Goal: Information Seeking & Learning: Find specific fact

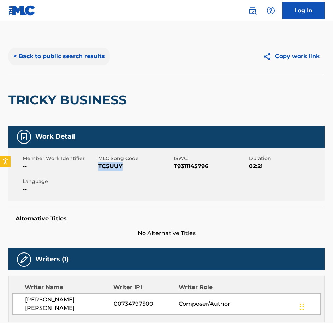
click at [65, 60] on button "< Back to public search results" at bounding box center [58, 57] width 101 height 18
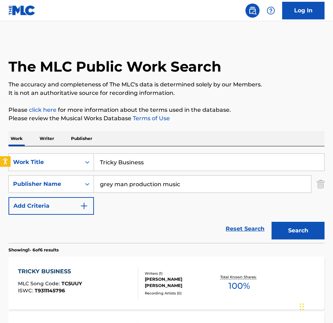
drag, startPoint x: 173, startPoint y: 167, endPoint x: -2, endPoint y: 152, distance: 175.8
click at [0, 152] on html "Accessibility Screen-Reader Guide, Feedback, and Issue Reporting | New window 0…" at bounding box center [166, 161] width 333 height 323
paste input "Unanswered Question"
type input "Unanswered Questions"
click at [272, 222] on button "Search" at bounding box center [298, 231] width 53 height 18
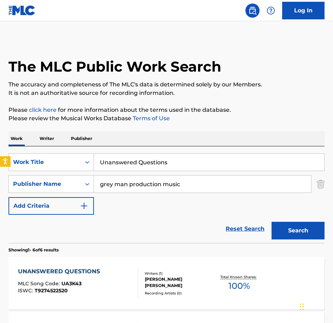
click at [95, 274] on div "UNANSWERED QUESTIONS" at bounding box center [60, 272] width 85 height 8
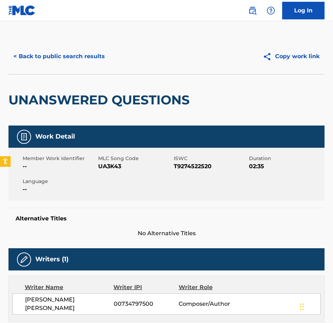
click at [113, 166] on span "UA3K43" at bounding box center [135, 166] width 74 height 8
copy span "UA3K43"
drag, startPoint x: 62, startPoint y: 66, endPoint x: 60, endPoint y: 63, distance: 4.3
click at [61, 65] on div "< Back to public search results Copy work link" at bounding box center [166, 56] width 316 height 35
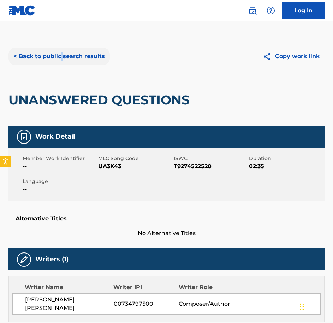
click at [59, 62] on button "< Back to public search results" at bounding box center [58, 57] width 101 height 18
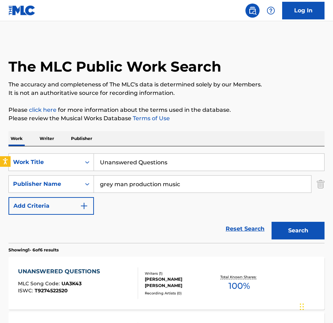
drag, startPoint x: 187, startPoint y: 161, endPoint x: 49, endPoint y: 142, distance: 138.7
paste input "Vanishing Point"
type input "Vanishing Point"
click at [272, 222] on button "Search" at bounding box center [298, 231] width 53 height 18
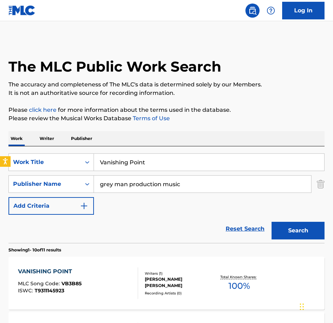
click at [91, 266] on div "VANISHING POINT MLC Song Code : VB3B85 ISWC : T9311145923 Writers ( 1 ) [PERSON…" at bounding box center [166, 283] width 316 height 53
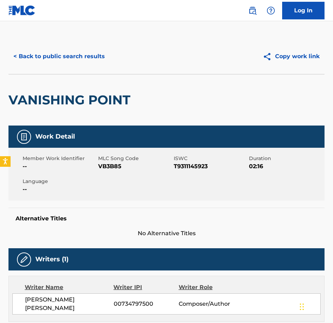
click at [109, 172] on div "Member Work Identifier -- MLC Song Code VB3B85 ISWC T9311145923 Duration 02:16 …" at bounding box center [166, 174] width 316 height 53
copy span "VB3B85"
click at [60, 71] on div "< Back to public search results Copy work link" at bounding box center [166, 56] width 316 height 35
click at [48, 53] on button "< Back to public search results" at bounding box center [58, 57] width 101 height 18
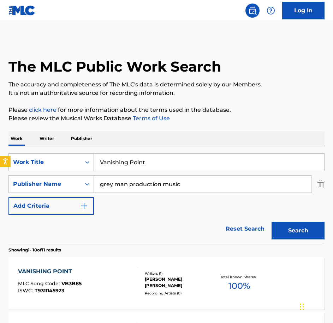
drag, startPoint x: 163, startPoint y: 161, endPoint x: 26, endPoint y: 161, distance: 136.7
click at [27, 161] on div "SearchWithCriteriaecee9e52-1ea6-4695-8dd1-ce76cb699e22 Work Title Vanishing Poi…" at bounding box center [166, 163] width 316 height 18
paste input "ital Piece Of Evidence"
type input "Vital Piece Of Evidence"
click at [272, 222] on button "Search" at bounding box center [298, 231] width 53 height 18
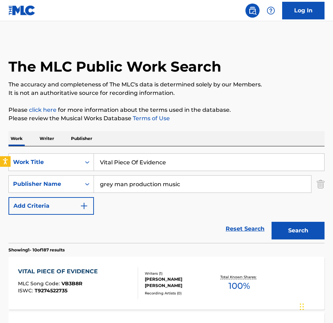
click at [100, 250] on section "Showing 1 - 10 of 187 results" at bounding box center [166, 248] width 316 height 10
click at [101, 263] on div "VITAL PIECE OF EVIDENCE MLC Song Code : VB3B8R ISWC : T9274522735 Writers ( 1 )…" at bounding box center [166, 283] width 316 height 53
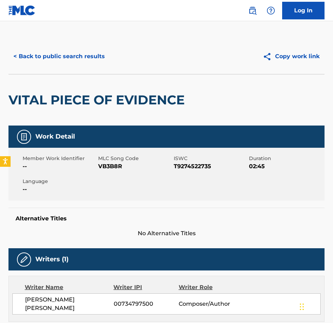
click at [113, 167] on span "VB3B8R" at bounding box center [135, 166] width 74 height 8
copy span "VB3B8R"
click at [73, 47] on div "< Back to public search results Copy work link" at bounding box center [166, 56] width 316 height 35
drag, startPoint x: 73, startPoint y: 47, endPoint x: 79, endPoint y: 55, distance: 9.8
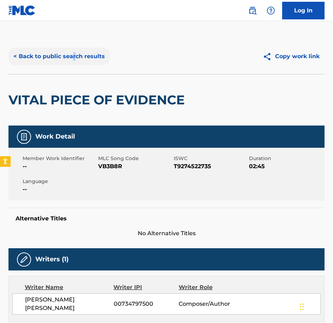
click at [79, 55] on button "< Back to public search results" at bounding box center [58, 57] width 101 height 18
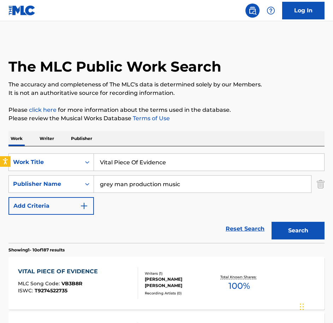
drag, startPoint x: 170, startPoint y: 165, endPoint x: 42, endPoint y: 153, distance: 129.0
click at [42, 153] on div "SearchWithCriteriaecee9e52-1ea6-4695-8dd1-ce76cb699e22 Work Title Vital Piece O…" at bounding box center [166, 195] width 316 height 97
paste input "Welcome to the Story"
type input "Welcome to the Story"
click at [272, 222] on button "Search" at bounding box center [298, 231] width 53 height 18
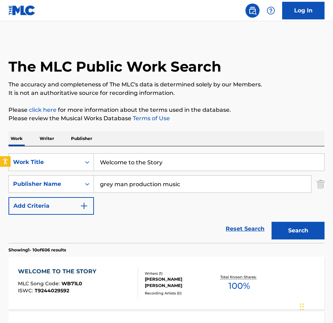
click at [86, 274] on div "WELCOME TO THE STORY" at bounding box center [59, 272] width 82 height 8
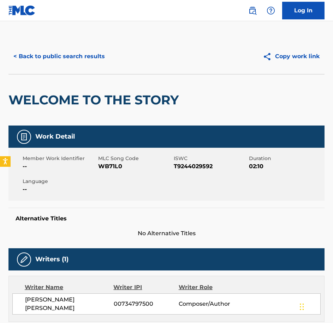
click at [110, 173] on div "Member Work Identifier -- MLC Song Code WB71L0 ISWC T9244029592 Duration 02:10 …" at bounding box center [166, 174] width 316 height 53
copy span "WB71L0"
click at [88, 41] on div "< Back to public search results Copy work link" at bounding box center [166, 56] width 316 height 35
drag, startPoint x: 88, startPoint y: 41, endPoint x: 88, endPoint y: 52, distance: 10.3
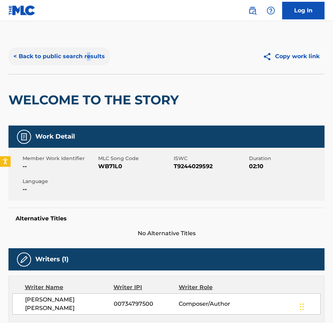
click at [88, 52] on button "< Back to public search results" at bounding box center [58, 57] width 101 height 18
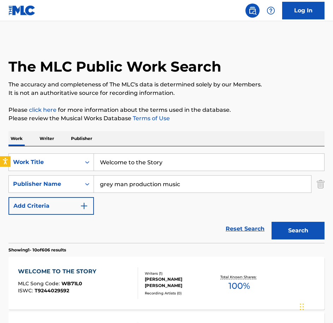
drag, startPoint x: 172, startPoint y: 164, endPoint x: 72, endPoint y: 151, distance: 101.1
click at [72, 151] on div "SearchWithCriteriaecee9e52-1ea6-4695-8dd1-ce76cb699e22 Work Title Welcome to th…" at bounding box center [166, 195] width 316 height 97
paste input "hat Could Have Been"
type input "What Could Have Been"
click at [272, 222] on button "Search" at bounding box center [298, 231] width 53 height 18
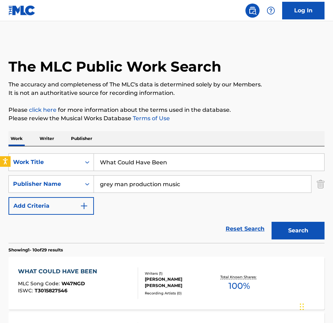
click at [117, 269] on div "WHAT COULD HAVE BEEN MLC Song Code : W47NGD ISWC : T3015827546" at bounding box center [78, 284] width 120 height 32
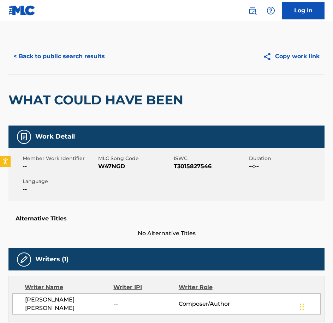
click at [112, 169] on span "W47NGD" at bounding box center [135, 166] width 74 height 8
copy span "W47NGD"
click at [25, 46] on div "< Back to public search results Copy work link" at bounding box center [166, 56] width 316 height 35
click at [31, 61] on button "< Back to public search results" at bounding box center [58, 57] width 101 height 18
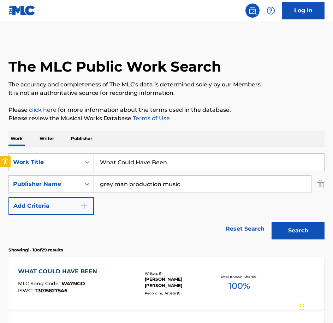
drag, startPoint x: 168, startPoint y: 157, endPoint x: 12, endPoint y: 139, distance: 157.1
paste input "ire Tap"
type input "Wire Tap"
click at [272, 222] on button "Search" at bounding box center [298, 231] width 53 height 18
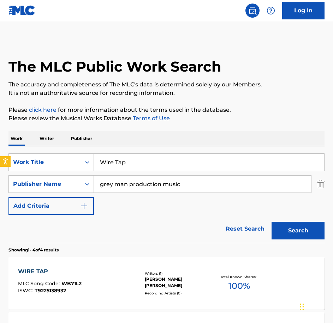
click at [108, 280] on div "WIRE TAP MLC Song Code : WB71L2 ISWC : T9225138932" at bounding box center [78, 284] width 120 height 32
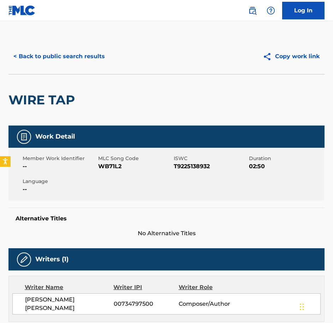
click at [110, 166] on span "WB71L2" at bounding box center [135, 166] width 74 height 8
copy span "WB71L2"
click at [68, 63] on button "< Back to public search results" at bounding box center [58, 57] width 101 height 18
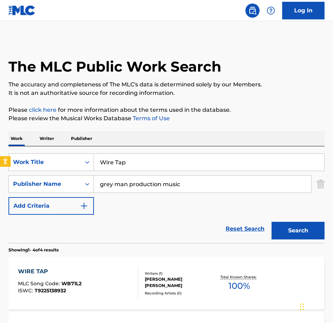
drag, startPoint x: 166, startPoint y: 164, endPoint x: -2, endPoint y: 150, distance: 168.3
click at [0, 150] on html "Accessibility Screen-Reader Guide, Feedback, and Issue Reporting | New window 0…" at bounding box center [166, 161] width 333 height 323
paste input "Submitting To a Higher Power"
type input "Submitting To a Higher Power"
click at [272, 222] on button "Search" at bounding box center [298, 231] width 53 height 18
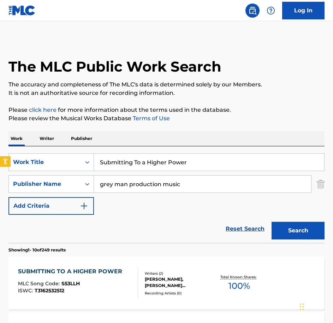
click at [107, 272] on div "SUBMITTING TO A HIGHER POWER" at bounding box center [72, 272] width 108 height 8
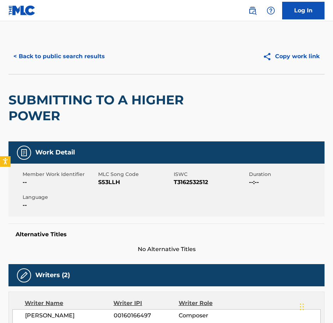
click at [103, 192] on div "Member Work Identifier -- MLC Song Code S53LLH ISWC T3162532512 Duration --:-- …" at bounding box center [166, 190] width 316 height 53
click at [103, 186] on span "S53LLH" at bounding box center [135, 182] width 74 height 8
copy span "S53LLH"
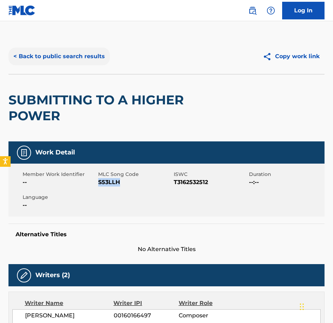
click at [66, 61] on button "< Back to public search results" at bounding box center [58, 57] width 101 height 18
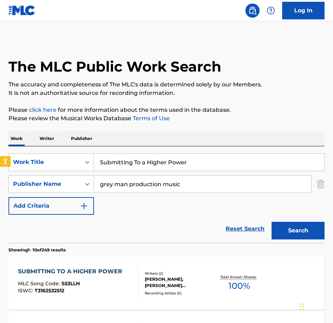
drag, startPoint x: 214, startPoint y: 165, endPoint x: -2, endPoint y: 133, distance: 218.1
click at [0, 133] on html "Accessibility Screen-Reader Guide, Feedback, and Issue Reporting | New window 0…" at bounding box center [166, 161] width 333 height 323
paste input "A Leader Deposed"
type input "A Leader Deposed"
click at [272, 222] on button "Search" at bounding box center [298, 231] width 53 height 18
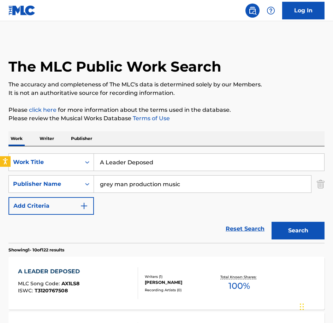
click at [101, 276] on div "A LEADER DEPOSED MLC Song Code : AX1LS8 ISWC : T3120767508" at bounding box center [78, 284] width 120 height 32
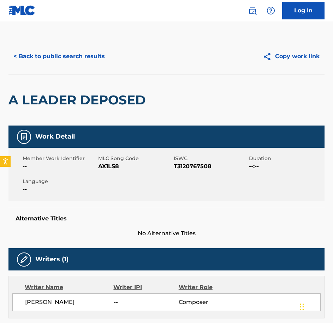
click at [119, 169] on span "AX1LS8" at bounding box center [135, 166] width 74 height 8
copy span "AX1LS8"
click at [91, 65] on div "< Back to public search results Copy work link" at bounding box center [166, 56] width 316 height 35
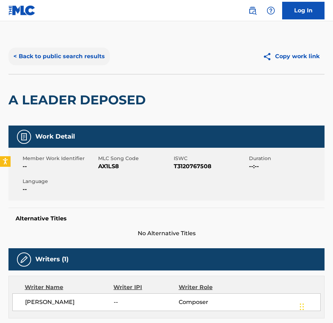
click at [90, 65] on button "< Back to public search results" at bounding box center [58, 57] width 101 height 18
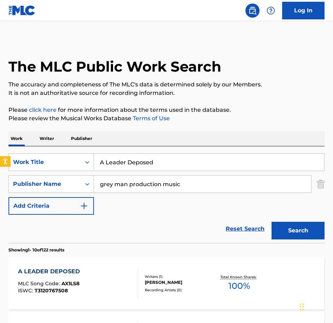
drag, startPoint x: 166, startPoint y: 160, endPoint x: 8, endPoint y: 144, distance: 158.3
paste input "ook In The Library"
type input "A Look In The Library"
click at [272, 222] on button "Search" at bounding box center [298, 231] width 53 height 18
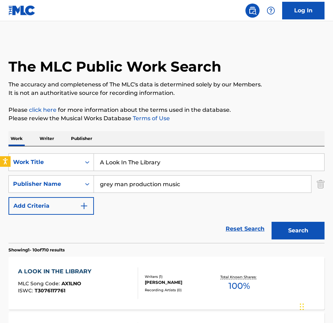
click at [117, 277] on div "A LOOK IN THE LIBRARY MLC Song Code : AX1LNO ISWC : T3076117761" at bounding box center [78, 284] width 120 height 32
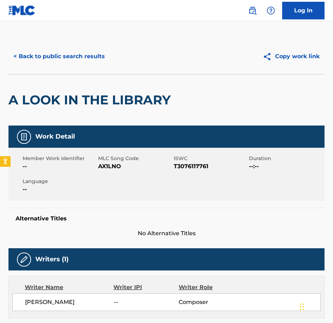
click at [103, 170] on span "AX1LNO" at bounding box center [135, 166] width 74 height 8
copy span "AX1LNO"
click at [75, 61] on button "< Back to public search results" at bounding box center [58, 57] width 101 height 18
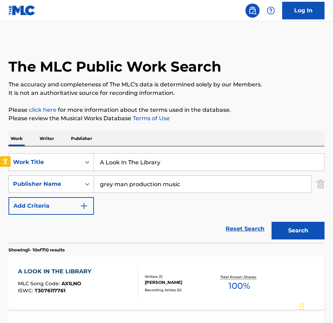
drag, startPoint x: 171, startPoint y: 161, endPoint x: 17, endPoint y: 142, distance: 155.1
paste input "sleep In The Meadow"
type input "Asleep In The Meadow"
click at [272, 222] on button "Search" at bounding box center [298, 231] width 53 height 18
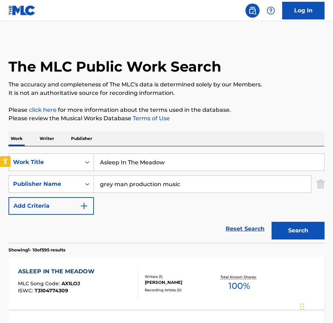
click at [89, 285] on div "MLC Song Code : AX1LOJ" at bounding box center [58, 284] width 80 height 7
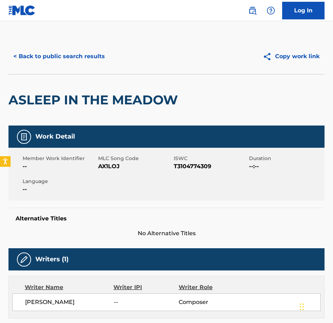
click at [105, 180] on div "Member Work Identifier -- MLC Song Code AX1LOJ ISWC T3104774309 Duration --:-- …" at bounding box center [166, 174] width 316 height 53
click at [106, 170] on span "AX1LOJ" at bounding box center [135, 166] width 74 height 8
copy span "AX1LOJ"
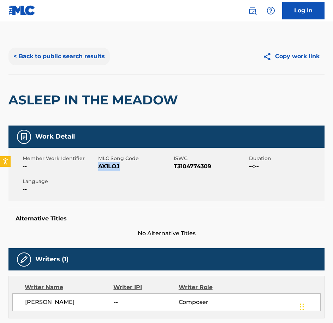
click at [41, 64] on button "< Back to public search results" at bounding box center [58, 57] width 101 height 18
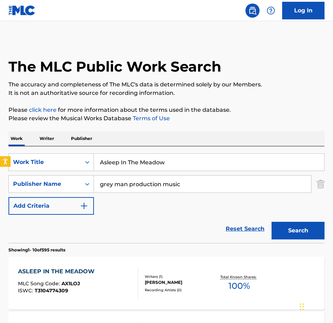
drag, startPoint x: 214, startPoint y: 160, endPoint x: -2, endPoint y: 136, distance: 216.7
click at [0, 136] on html "Accessibility Screen-Reader Guide, Feedback, and Issue Reporting | New window 0…" at bounding box center [166, 161] width 333 height 323
paste input "Bizarre Bazaar"
type input "Bizarre Bazaar"
click at [272, 222] on button "Search" at bounding box center [298, 231] width 53 height 18
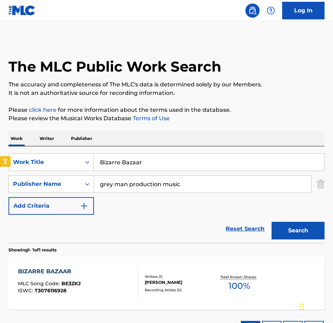
click at [127, 290] on div "BIZARRE BAZAAR MLC Song Code : BE3ZKJ ISWC : T3076116928" at bounding box center [78, 284] width 120 height 32
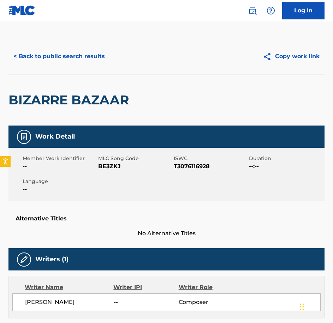
click at [110, 173] on div "Member Work Identifier -- MLC Song Code BE3ZKJ ISWC T3076116928 Duration --:-- …" at bounding box center [166, 174] width 316 height 53
click at [61, 61] on button "< Back to public search results" at bounding box center [58, 57] width 101 height 18
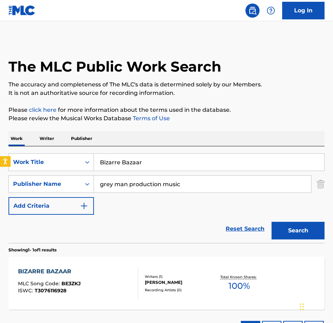
drag, startPoint x: 176, startPoint y: 165, endPoint x: 34, endPoint y: 136, distance: 145.1
click at [34, 136] on div "Work Writer Publisher SearchWithCriteriaecee9e52-1ea6-4695-8dd1-ce76cb699e22 Wo…" at bounding box center [166, 237] width 316 height 212
paste input "lack Rod"
type input "Black Rod"
click at [272, 222] on button "Search" at bounding box center [298, 231] width 53 height 18
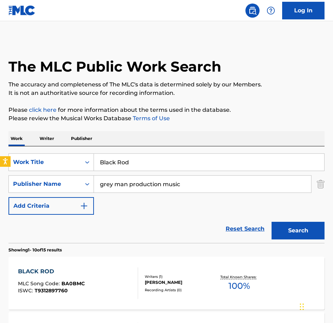
click at [73, 285] on span "BA0BMC" at bounding box center [72, 284] width 23 height 6
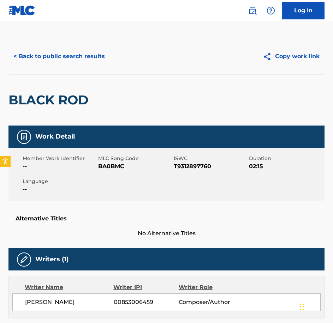
click at [107, 170] on span "BA0BMC" at bounding box center [135, 166] width 74 height 8
click at [85, 55] on button "< Back to public search results" at bounding box center [58, 57] width 101 height 18
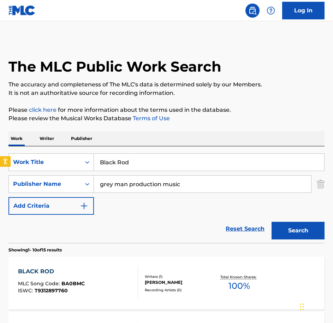
drag, startPoint x: 95, startPoint y: 155, endPoint x: 79, endPoint y: 152, distance: 16.5
click at [79, 152] on div "SearchWithCriteriaecee9e52-1ea6-4695-8dd1-ce76cb699e22 Work Title Black Rod Sea…" at bounding box center [166, 195] width 316 height 97
paste input "Colouring Book"
type input "Colouring Book"
click at [272, 222] on button "Search" at bounding box center [298, 231] width 53 height 18
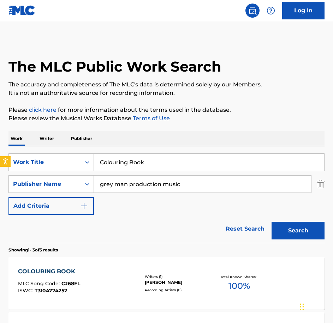
click at [103, 273] on div "COLOURING BOOK MLC Song Code : CJ68FL ISWC : T3104774252" at bounding box center [78, 284] width 120 height 32
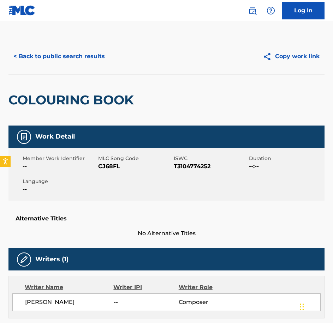
click at [111, 161] on span "MLC Song Code" at bounding box center [135, 158] width 74 height 7
drag, startPoint x: 111, startPoint y: 161, endPoint x: 114, endPoint y: 166, distance: 6.0
click at [114, 166] on span "CJ68FL" at bounding box center [135, 166] width 74 height 8
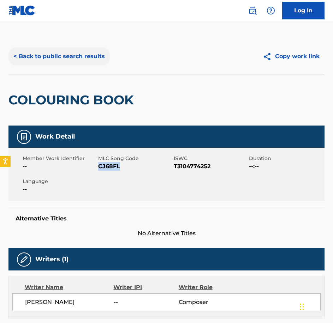
click at [57, 51] on button "< Back to public search results" at bounding box center [58, 57] width 101 height 18
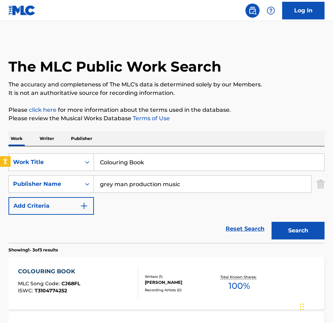
drag, startPoint x: 124, startPoint y: 152, endPoint x: 86, endPoint y: 144, distance: 38.6
click at [86, 144] on div "Work Writer Publisher SearchWithCriteriaecee9e52-1ea6-4695-8dd1-ce76cb699e22 Wo…" at bounding box center [166, 292] width 316 height 323
paste input "rafty Old Fox"
type input "Crafty Old Fox"
click at [272, 222] on button "Search" at bounding box center [298, 231] width 53 height 18
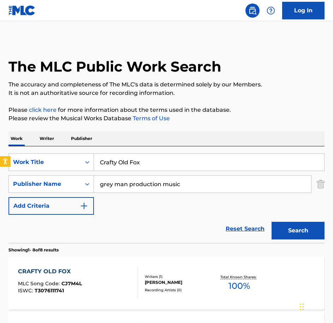
click at [105, 267] on div "CRAFTY OLD FOX MLC Song Code : CJ7M4L ISWC : T3076111741 Writers ( 1 ) [PERSON_…" at bounding box center [166, 283] width 316 height 53
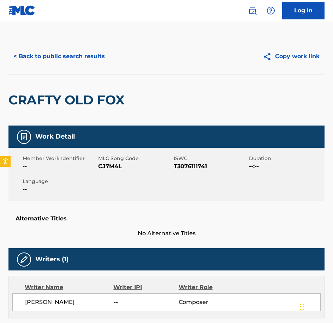
click at [111, 173] on div "Member Work Identifier -- MLC Song Code CJ7M4L ISWC T3076111741 Duration --:-- …" at bounding box center [166, 174] width 316 height 53
click at [91, 54] on button "< Back to public search results" at bounding box center [58, 57] width 101 height 18
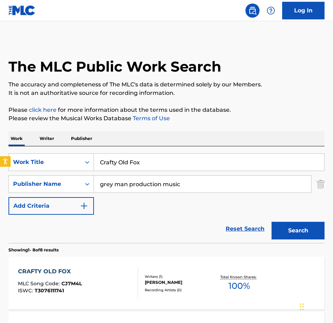
drag, startPoint x: 150, startPoint y: 169, endPoint x: 73, endPoint y: 148, distance: 79.8
click at [73, 148] on div "SearchWithCriteriaecee9e52-1ea6-4695-8dd1-ce76cb699e22 Work Title Crafty Old Fo…" at bounding box center [166, 195] width 316 height 97
paste input "urtain Twitcher"
type input "[PERSON_NAME]"
click at [272, 222] on button "Search" at bounding box center [298, 231] width 53 height 18
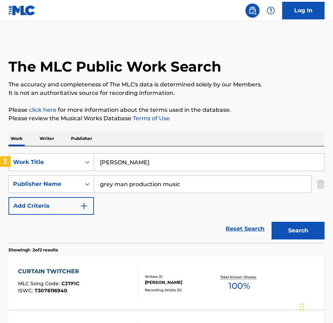
click at [94, 278] on div "CURTAIN TWITCHER MLC Song Code : CJ7FIC ISWC : T3076116940" at bounding box center [78, 284] width 120 height 32
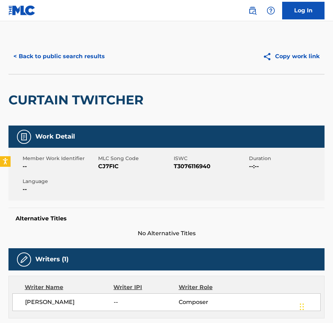
click at [101, 178] on div "Member Work Identifier -- MLC Song Code CJ7FIC ISWC T3076116940 Duration --:-- …" at bounding box center [166, 174] width 316 height 53
click at [105, 171] on div "Member Work Identifier -- MLC Song Code CJ7FIC ISWC T3076116940 Duration --:-- …" at bounding box center [166, 174] width 316 height 53
click at [66, 59] on button "< Back to public search results" at bounding box center [58, 57] width 101 height 18
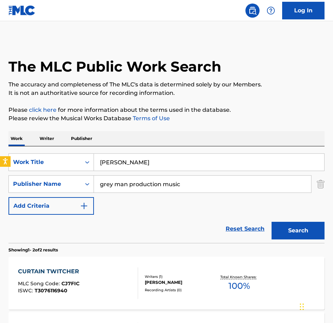
drag, startPoint x: 172, startPoint y: 161, endPoint x: 38, endPoint y: 151, distance: 133.4
click at [38, 151] on div "SearchWithCriteriaecee9e52-1ea6-4695-8dd1-ce76cb699e22 Work Title Curtain Twitc…" at bounding box center [166, 195] width 316 height 97
type input "deadlock"
click at [272, 222] on button "Search" at bounding box center [298, 231] width 53 height 18
click at [95, 269] on div "DEADLOCK MLC Song Code : DB50I8 ISWC : T9312897771" at bounding box center [78, 284] width 120 height 32
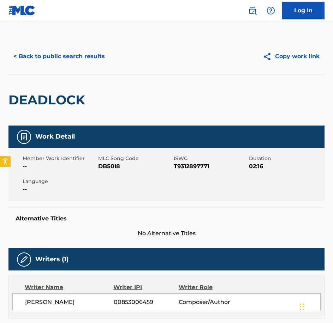
click at [111, 170] on span "DB50I8" at bounding box center [135, 166] width 74 height 8
click at [72, 57] on button "< Back to public search results" at bounding box center [58, 57] width 101 height 18
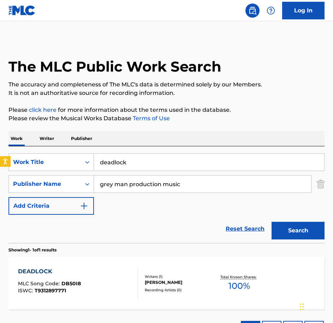
drag, startPoint x: 174, startPoint y: 161, endPoint x: 66, endPoint y: 147, distance: 108.4
click at [67, 147] on div "SearchWithCriteriaecee9e52-1ea6-4695-8dd1-ce76cb699e22 Work Title deadlock Sear…" at bounding box center [166, 195] width 316 height 97
paste input "Exciting Announcement"
type input "Exciting Announcement"
click at [272, 222] on button "Search" at bounding box center [298, 231] width 53 height 18
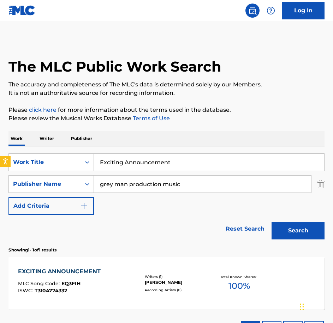
click at [102, 272] on div "EXCITING ANNOUNCEMENT" at bounding box center [61, 272] width 86 height 8
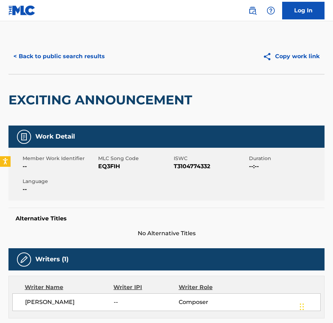
click at [113, 177] on div "Member Work Identifier -- MLC Song Code EQ3FIH ISWC T3104774332 Duration --:-- …" at bounding box center [166, 174] width 316 height 53
click at [53, 58] on button "< Back to public search results" at bounding box center [58, 57] width 101 height 18
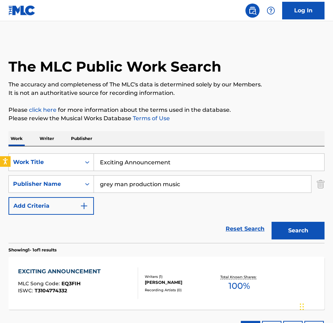
drag, startPoint x: 37, startPoint y: 144, endPoint x: -2, endPoint y: 136, distance: 40.0
click at [0, 136] on html "Accessibility Screen-Reader Guide, Feedback, and Issue Reporting | New window 0…" at bounding box center [166, 161] width 333 height 323
paste input "Farewell Address"
type input "Farewell Address"
click at [272, 222] on button "Search" at bounding box center [298, 231] width 53 height 18
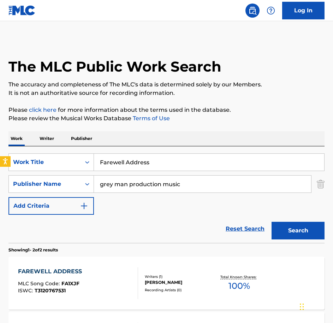
click at [119, 268] on div "FAREWELL ADDRESS MLC Song Code : FA1XJF ISWC : T3120767531" at bounding box center [78, 284] width 120 height 32
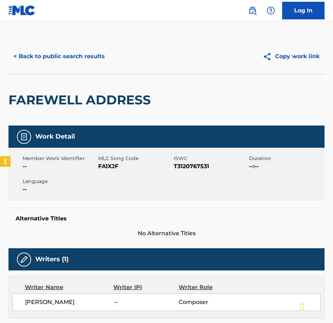
click at [116, 163] on span "FA1XJF" at bounding box center [135, 166] width 74 height 8
click at [71, 49] on button "< Back to public search results" at bounding box center [58, 57] width 101 height 18
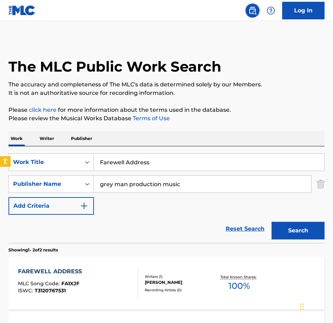
drag, startPoint x: 178, startPoint y: 170, endPoint x: 46, endPoint y: 145, distance: 135.1
click at [46, 145] on div "Work Writer Publisher SearchWithCriteriaecee9e52-1ea6-4695-8dd1-ce76cb699e22 Wo…" at bounding box center [166, 264] width 316 height 267
paste input "Game On Good Sir"
type input "Game On Good Sir"
click at [272, 222] on button "Search" at bounding box center [298, 231] width 53 height 18
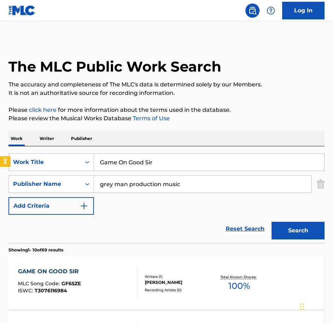
click at [89, 291] on div "GAME ON GOOD SIR MLC Song Code : GF65ZE ISWC : T3076116984" at bounding box center [78, 284] width 120 height 32
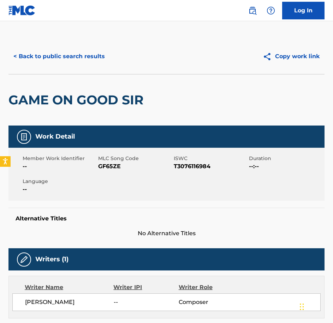
click at [108, 166] on span "GF65ZE" at bounding box center [135, 166] width 74 height 8
click at [60, 60] on button "< Back to public search results" at bounding box center [58, 57] width 101 height 18
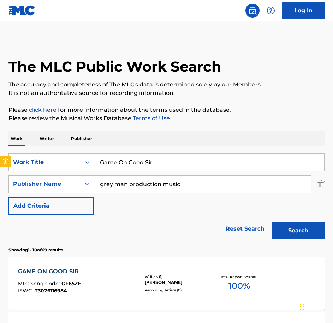
drag, startPoint x: 178, startPoint y: 159, endPoint x: 55, endPoint y: 137, distance: 124.8
paste input "Happy Helpers"
type input "Happy Helpers"
click at [272, 222] on button "Search" at bounding box center [298, 231] width 53 height 18
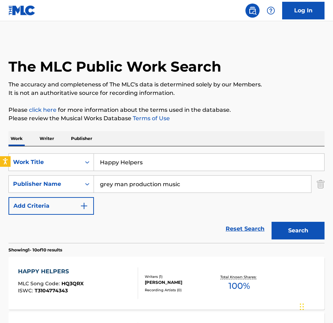
click at [76, 268] on div "HAPPY HELPERS" at bounding box center [51, 272] width 66 height 8
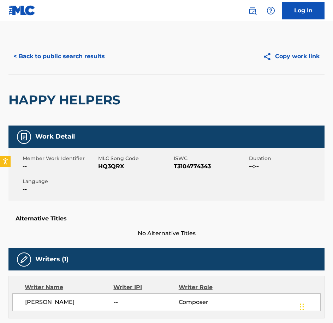
click at [108, 172] on div "Member Work Identifier -- MLC Song Code HQ3QRX ISWC T3104774343 Duration --:-- …" at bounding box center [166, 174] width 316 height 53
click at [35, 64] on button "< Back to public search results" at bounding box center [58, 57] width 101 height 18
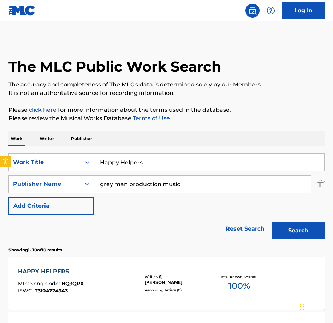
drag, startPoint x: 173, startPoint y: 162, endPoint x: 13, endPoint y: 151, distance: 159.9
click at [13, 151] on div "SearchWithCriteriaecee9e52-1ea6-4695-8dd1-ce76cb699e22 Work Title Happy Helpers…" at bounding box center [166, 195] width 316 height 97
paste input "ide and Seek"
type input "Hide and Seek"
click at [272, 222] on button "Search" at bounding box center [298, 231] width 53 height 18
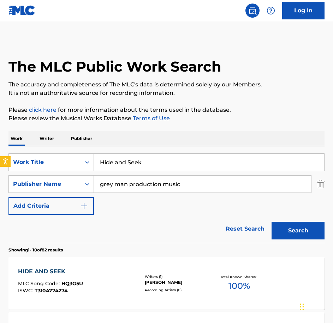
click at [89, 263] on div "HIDE AND SEEK MLC Song Code : HQ3G5U ISWC : T3104774274 Writers ( 1 ) [PERSON_N…" at bounding box center [166, 283] width 316 height 53
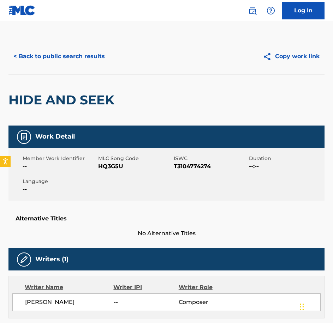
click at [101, 171] on span "HQ3G5U" at bounding box center [135, 166] width 74 height 8
click at [66, 55] on button "< Back to public search results" at bounding box center [58, 57] width 101 height 18
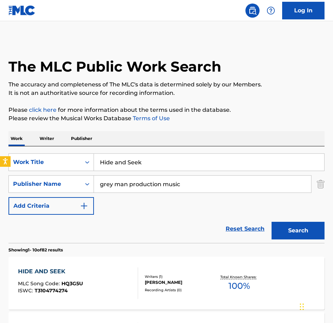
drag, startPoint x: 146, startPoint y: 164, endPoint x: -2, endPoint y: 118, distance: 155.0
click at [0, 118] on html "Accessibility Screen-Reader Guide, Feedback, and Issue Reporting | New window 0…" at bounding box center [166, 161] width 333 height 323
paste input "Little Nuisance"
type input "Little Nuisance"
click at [272, 222] on button "Search" at bounding box center [298, 231] width 53 height 18
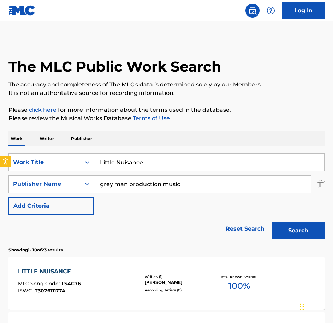
click at [93, 273] on div "LITTLE NUISANCE MLC Song Code : LS4C76 ISWC : T3076111774" at bounding box center [78, 284] width 120 height 32
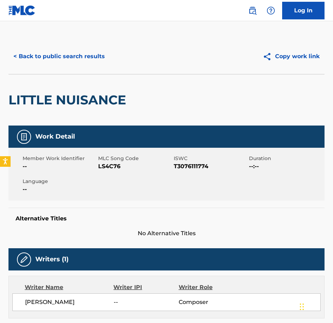
click at [108, 165] on span "LS4C76" at bounding box center [135, 166] width 74 height 8
click at [90, 56] on button "< Back to public search results" at bounding box center [58, 57] width 101 height 18
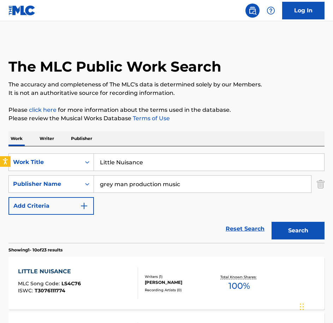
drag, startPoint x: 182, startPoint y: 155, endPoint x: 39, endPoint y: 146, distance: 143.3
paste input "ovely Lullaby"
type input "Lovely Lullaby"
click at [272, 222] on button "Search" at bounding box center [298, 231] width 53 height 18
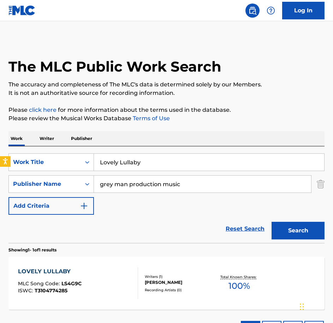
click at [103, 278] on div "LOVELY LULLABY MLC Song Code : LS4G9C ISWC : T3104774285" at bounding box center [78, 284] width 120 height 32
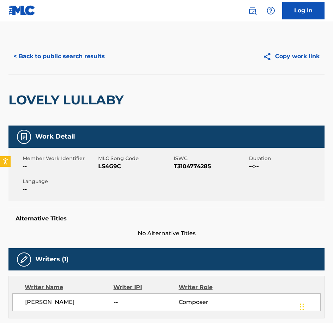
click at [109, 170] on span "LS4G9C" at bounding box center [135, 166] width 74 height 8
click at [32, 67] on div "< Back to public search results Copy work link" at bounding box center [166, 56] width 316 height 35
click at [34, 54] on button "< Back to public search results" at bounding box center [58, 57] width 101 height 18
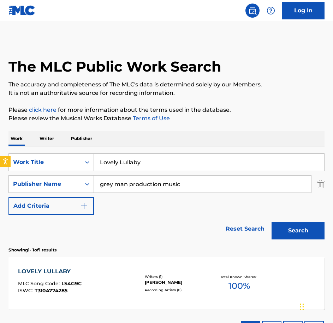
drag, startPoint x: 111, startPoint y: 158, endPoint x: 31, endPoint y: 145, distance: 81.2
click at [31, 145] on div "Work Writer Publisher SearchWithCriteriaecee9e52-1ea6-4695-8dd1-ce76cb699e22 Wo…" at bounding box center [166, 237] width 316 height 212
paste input "Ministers of The Crown"
type input "Ministers of The Crown"
click at [272, 222] on button "Search" at bounding box center [298, 231] width 53 height 18
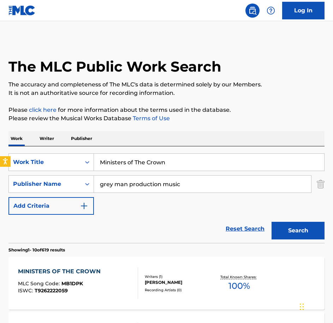
click at [79, 269] on div "MINISTERS OF THE CROWN" at bounding box center [61, 272] width 86 height 8
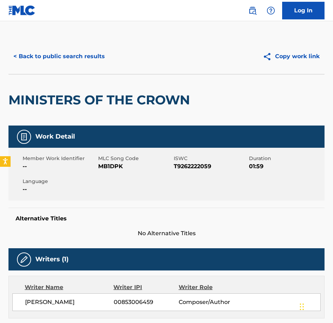
click at [113, 175] on div "Member Work Identifier -- MLC Song Code MB1DPK ISWC T9262222059 Duration 01:59 …" at bounding box center [166, 174] width 316 height 53
click at [36, 58] on button "< Back to public search results" at bounding box center [58, 57] width 101 height 18
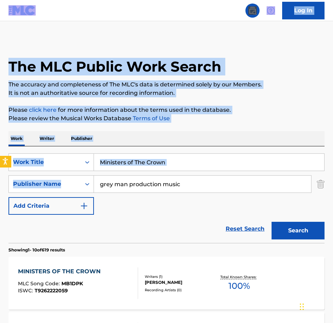
drag, startPoint x: 194, startPoint y: 172, endPoint x: 5, endPoint y: 162, distance: 189.5
click at [5, 162] on body "Accessibility Screen-Reader Guide, Feedback, and Issue Reporting | New window 0…" at bounding box center [166, 161] width 333 height 323
click at [188, 166] on input "Ministers of The Crown" at bounding box center [209, 162] width 230 height 17
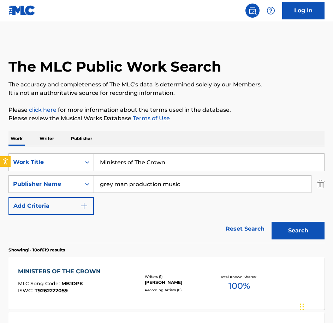
drag, startPoint x: 189, startPoint y: 166, endPoint x: 48, endPoint y: 152, distance: 141.6
click at [48, 153] on div "SearchWithCriteriaecee9e52-1ea6-4695-8dd1-ce76cb699e22 Work Title Ministers of …" at bounding box center [166, 195] width 316 height 97
paste input "Orchestrating Dissent"
type input "Orchestrating Dissent"
click at [272, 222] on button "Search" at bounding box center [298, 231] width 53 height 18
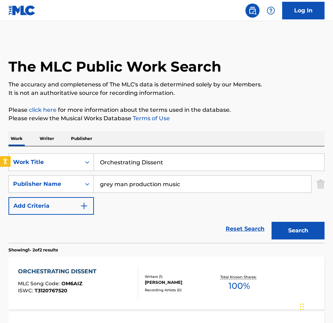
click at [113, 278] on div "ORCHESTRATING DISSENT MLC Song Code : OM6AIZ ISWC : T3120767520" at bounding box center [78, 284] width 120 height 32
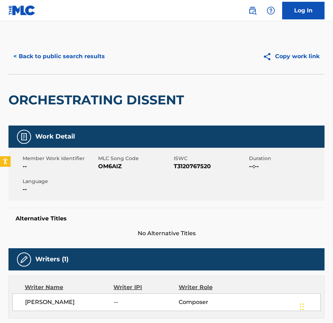
click at [103, 170] on span "OM6AIZ" at bounding box center [135, 166] width 74 height 8
click at [49, 62] on button "< Back to public search results" at bounding box center [58, 57] width 101 height 18
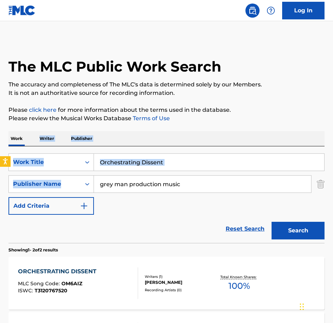
drag, startPoint x: 157, startPoint y: 162, endPoint x: 47, endPoint y: 137, distance: 113.5
click at [43, 135] on div "Work Writer Publisher SearchWithCriteriaecee9e52-1ea6-4695-8dd1-ce76cb699e22 Wo…" at bounding box center [166, 264] width 316 height 267
drag, startPoint x: 47, startPoint y: 137, endPoint x: 121, endPoint y: 156, distance: 76.4
click at [121, 156] on input "Orchestrating Dissent" at bounding box center [209, 162] width 230 height 17
click at [172, 158] on input "Orchestrating Dissent" at bounding box center [209, 162] width 230 height 17
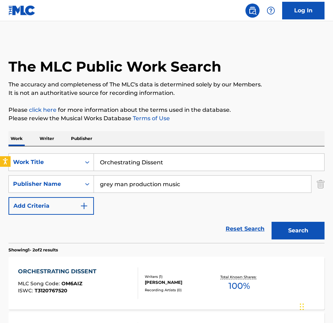
drag, startPoint x: 177, startPoint y: 160, endPoint x: -2, endPoint y: 127, distance: 181.6
click at [0, 127] on html "Accessibility Screen-Reader Guide, Feedback, and Issue Reporting | New window 0…" at bounding box center [166, 161] width 333 height 323
paste input "Pluck Up The Courage"
type input "Pluck Up The Courage"
click at [272, 222] on button "Search" at bounding box center [298, 231] width 53 height 18
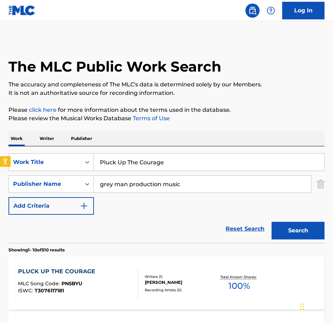
click at [112, 266] on div "PLUCK UP THE COURAGE MLC Song Code : PN5BYU ISWC : T3076117181 Writers ( 1 ) [P…" at bounding box center [166, 283] width 316 height 53
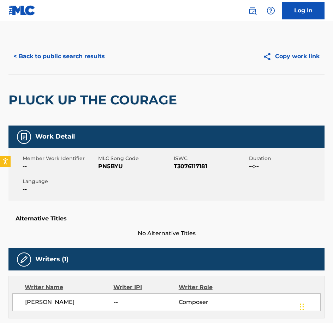
click at [117, 172] on div "Member Work Identifier -- MLC Song Code PN5BYU ISWC T3076117181 Duration --:-- …" at bounding box center [166, 174] width 316 height 53
drag, startPoint x: 97, startPoint y: 32, endPoint x: 83, endPoint y: 50, distance: 23.1
click at [97, 32] on main "< Back to public search results Copy work link PLUCK UP THE COURAGE Work Detail…" at bounding box center [166, 289] width 333 height 536
drag, startPoint x: 83, startPoint y: 50, endPoint x: 60, endPoint y: 68, distance: 28.7
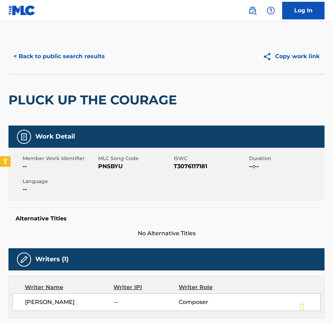
click at [61, 68] on div "< Back to public search results Copy work link" at bounding box center [166, 56] width 316 height 35
click at [55, 54] on button "< Back to public search results" at bounding box center [58, 57] width 101 height 18
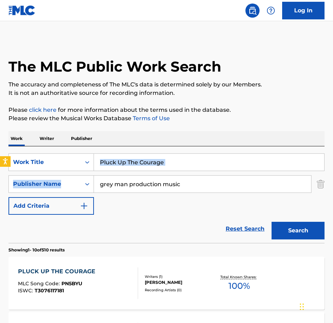
drag, startPoint x: 177, startPoint y: 168, endPoint x: 172, endPoint y: 166, distance: 5.2
click at [172, 167] on div "SearchWithCriteriaecee9e52-1ea6-4695-8dd1-ce76cb699e22 Work Title Pluck Up The …" at bounding box center [166, 184] width 316 height 61
click at [172, 166] on input "Pluck Up The Courage" at bounding box center [209, 162] width 230 height 17
drag, startPoint x: 172, startPoint y: 166, endPoint x: 103, endPoint y: 156, distance: 70.2
click at [103, 156] on input "Pluck Up The Courage" at bounding box center [209, 162] width 230 height 17
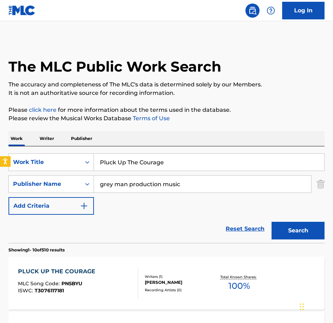
paste input "ortrait Study"
type input "Portrait Study"
click at [272, 222] on button "Search" at bounding box center [298, 231] width 53 height 18
click at [106, 306] on div "PORTRAIT STUDY MLC Song Code : PN5B8D ISWC : T3076117374 Writers ( 1 ) [PERSON_…" at bounding box center [166, 283] width 316 height 53
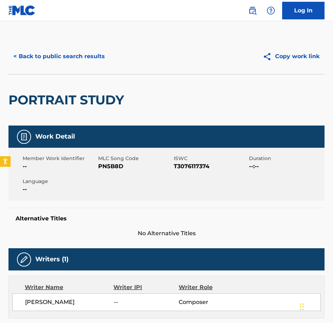
click at [103, 169] on span "PN5B8D" at bounding box center [135, 166] width 74 height 8
click at [70, 55] on button "< Back to public search results" at bounding box center [58, 57] width 101 height 18
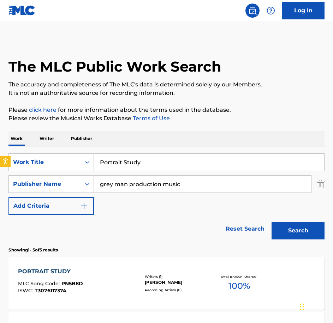
drag, startPoint x: 118, startPoint y: 148, endPoint x: 44, endPoint y: 129, distance: 76.1
click at [44, 129] on div "The MLC Public Work Search The accuracy and completeness of The MLC's data is d…" at bounding box center [166, 302] width 333 height 526
click at [272, 222] on button "Search" at bounding box center [298, 231] width 53 height 18
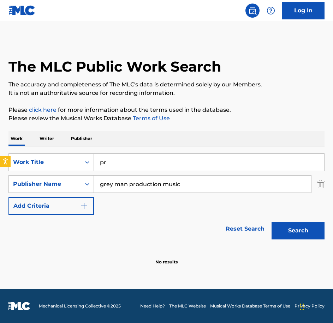
type input "p"
type input "primrose"
click at [272, 222] on button "Search" at bounding box center [298, 231] width 53 height 18
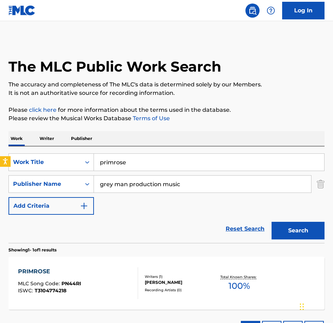
click at [122, 267] on div "PRIMROSE MLC Song Code : PN44RI ISWC : T3104774218 Writers ( 1 ) [PERSON_NAME] …" at bounding box center [166, 283] width 316 height 53
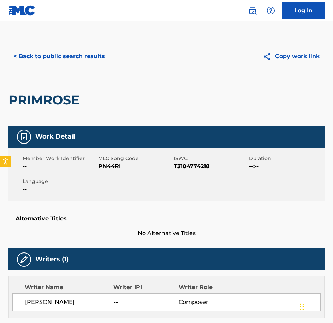
click at [113, 168] on span "PN44RI" at bounding box center [135, 166] width 74 height 8
click at [96, 59] on button "< Back to public search results" at bounding box center [58, 57] width 101 height 18
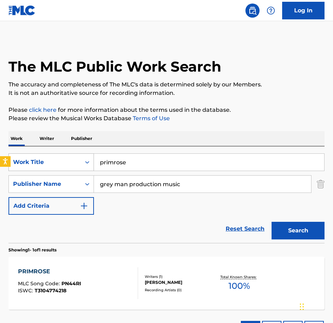
drag, startPoint x: 168, startPoint y: 165, endPoint x: 54, endPoint y: 155, distance: 114.9
click at [54, 155] on div "SearchWithCriteriaecee9e52-1ea6-4695-8dd1-ce76cb699e22 Work Title primrose" at bounding box center [166, 163] width 316 height 18
paste input "Put Up The [PERSON_NAME]"
type input "Put Up The [PERSON_NAME]"
click at [272, 222] on button "Search" at bounding box center [298, 231] width 53 height 18
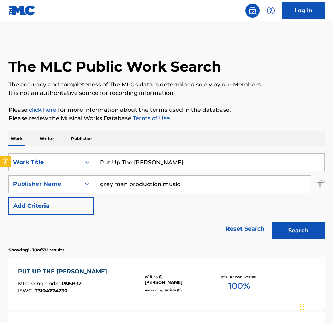
click at [132, 281] on div at bounding box center [135, 284] width 6 height 32
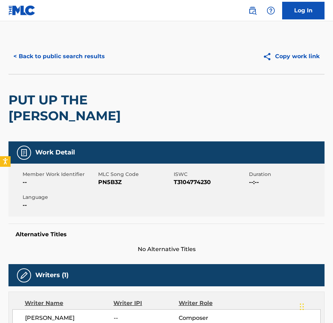
click at [116, 173] on div "Member Work Identifier -- MLC Song Code PN5B3Z ISWC T3104774230 Duration --:-- …" at bounding box center [166, 190] width 316 height 53
click at [81, 47] on div "< Back to public search results Copy work link" at bounding box center [166, 56] width 316 height 35
click at [58, 59] on button "< Back to public search results" at bounding box center [58, 57] width 101 height 18
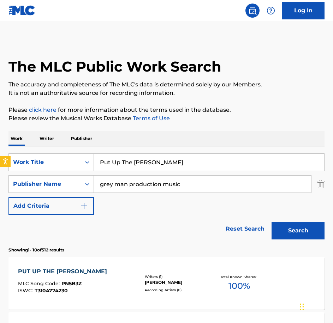
drag, startPoint x: 165, startPoint y: 164, endPoint x: 36, endPoint y: 139, distance: 131.3
paste input "Quickly Now"
type input "Quickly Now"
click at [272, 222] on button "Search" at bounding box center [298, 231] width 53 height 18
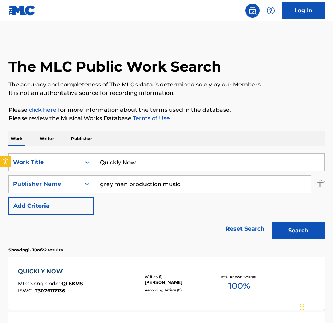
click at [106, 283] on div "QUICKLY NOW MLC Song Code : QL6KMS ISWC : T3076117136" at bounding box center [78, 284] width 120 height 32
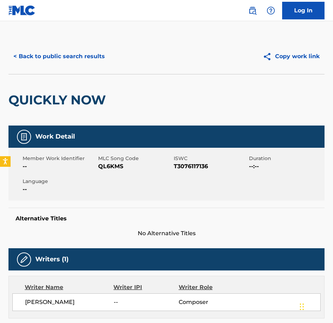
click at [121, 163] on span "QL6KMS" at bounding box center [135, 166] width 74 height 8
click at [82, 75] on div "QUICKLY NOW" at bounding box center [58, 100] width 101 height 51
click at [73, 59] on button "< Back to public search results" at bounding box center [58, 57] width 101 height 18
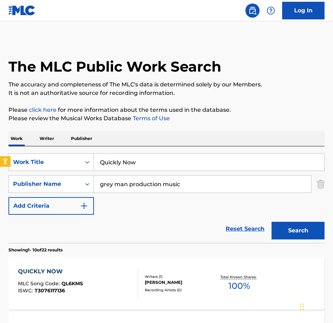
drag, startPoint x: 165, startPoint y: 159, endPoint x: 60, endPoint y: 140, distance: 106.5
paste input "et Little Hamlet"
type input "Quiet Little Hamlet"
click at [272, 222] on button "Search" at bounding box center [298, 231] width 53 height 18
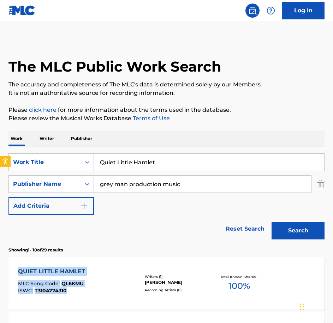
drag, startPoint x: 123, startPoint y: 254, endPoint x: 118, endPoint y: 269, distance: 15.8
click at [118, 269] on div "QUIET LITTLE HAMLET MLC Song Code : QL6KMU ISWC : T3104774310" at bounding box center [78, 284] width 120 height 32
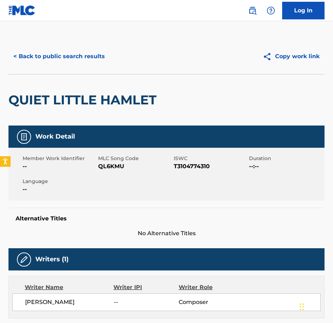
click at [121, 165] on span "QL6KMU" at bounding box center [135, 166] width 74 height 8
click at [85, 54] on button "< Back to public search results" at bounding box center [58, 57] width 101 height 18
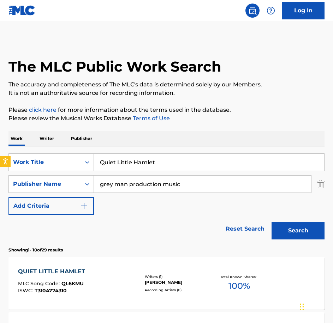
drag, startPoint x: 172, startPoint y: 164, endPoint x: 12, endPoint y: 135, distance: 163.0
paste input "Royal Assen"
type input "Royal Assent"
click at [272, 222] on button "Search" at bounding box center [298, 231] width 53 height 18
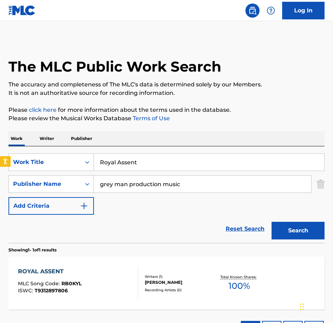
click at [108, 290] on div "ROYAL ASSENT MLC Song Code : RB0KYL ISWC : T9312897806" at bounding box center [78, 284] width 120 height 32
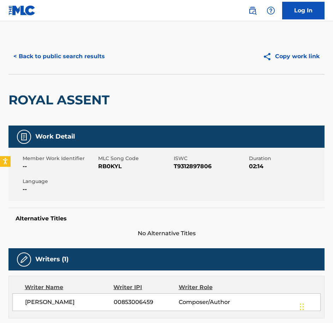
click at [118, 163] on span "RB0KYL" at bounding box center [135, 166] width 74 height 8
click at [74, 53] on button "< Back to public search results" at bounding box center [58, 57] width 101 height 18
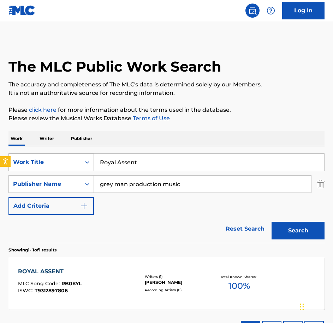
drag, startPoint x: 145, startPoint y: 167, endPoint x: 64, endPoint y: 155, distance: 82.2
click at [64, 155] on div "SearchWithCriteriaecee9e52-1ea6-4695-8dd1-ce76cb699e22 Work Title Royal Assent" at bounding box center [166, 163] width 316 height 18
paste input "um Stealing"
type input "Rum Stealing"
click at [272, 222] on button "Search" at bounding box center [298, 231] width 53 height 18
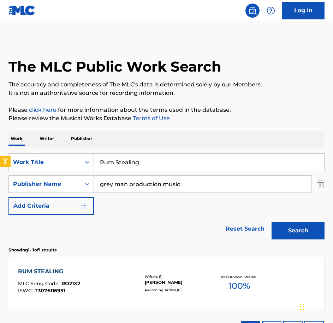
click at [81, 296] on div "RUM STEALING MLC Song Code : RO21X2 ISWC : T3076116951" at bounding box center [78, 284] width 120 height 32
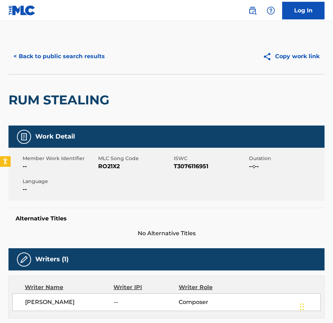
click at [118, 151] on div "Member Work Identifier -- MLC Song Code RO21X2 ISWC T3076116951 Duration --:-- …" at bounding box center [166, 174] width 316 height 53
click at [116, 176] on div "Member Work Identifier -- MLC Song Code RO21X2 ISWC T3076116951 Duration --:-- …" at bounding box center [166, 174] width 316 height 53
drag, startPoint x: 77, startPoint y: 58, endPoint x: 75, endPoint y: 56, distance: 3.8
click at [75, 56] on div "< Back to public search results Copy work link" at bounding box center [166, 56] width 316 height 35
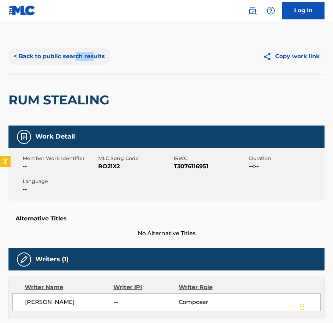
click at [75, 56] on button "< Back to public search results" at bounding box center [58, 57] width 101 height 18
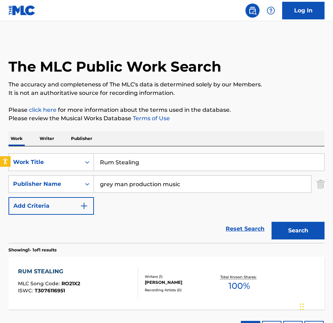
drag, startPoint x: 157, startPoint y: 164, endPoint x: -2, endPoint y: 132, distance: 162.4
click at [0, 132] on html "Accessibility Screen-Reader Guide, Feedback, and Issue Reporting | New window 0…" at bounding box center [166, 161] width 333 height 323
paste input "thless British Politics"
type input "Ruthless British Politics"
click at [272, 222] on button "Search" at bounding box center [298, 231] width 53 height 18
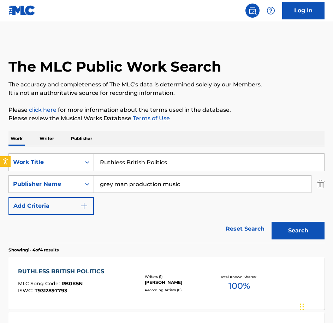
click at [118, 262] on div "RUTHLESS BRITISH POLITICS MLC Song Code : RB0K5N ISWC : T9312897793 Writers ( 1…" at bounding box center [166, 283] width 316 height 53
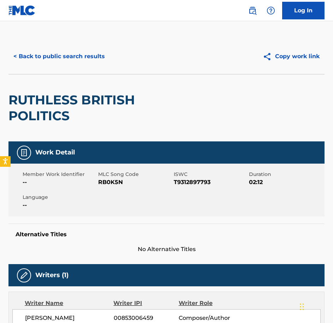
click at [100, 185] on span "RB0K5N" at bounding box center [135, 182] width 74 height 8
click at [72, 61] on button "< Back to public search results" at bounding box center [58, 57] width 101 height 18
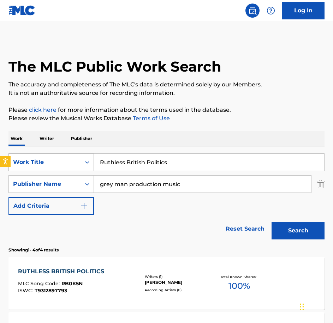
drag, startPoint x: 103, startPoint y: 166, endPoint x: 76, endPoint y: 162, distance: 27.1
click at [76, 162] on div "SearchWithCriteriaecee9e52-1ea6-4695-8dd1-ce76cb699e22 Work Title Ruthless Brit…" at bounding box center [166, 163] width 316 height 18
type input "so little time"
click at [272, 222] on button "Search" at bounding box center [298, 231] width 53 height 18
click at [90, 276] on div "SO LITTLE TIME MLC Song Code : S55QHF ISWC : T3076116973" at bounding box center [78, 284] width 120 height 32
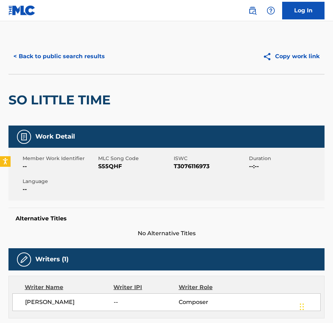
click at [95, 168] on span "--" at bounding box center [60, 166] width 74 height 8
click at [105, 168] on span "S55QHF" at bounding box center [135, 166] width 74 height 8
click at [36, 62] on button "< Back to public search results" at bounding box center [58, 57] width 101 height 18
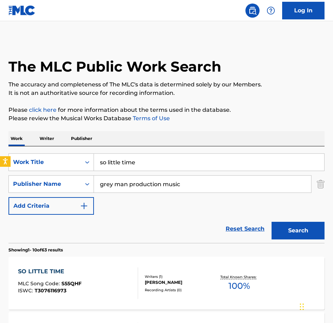
drag, startPoint x: 159, startPoint y: 158, endPoint x: 28, endPoint y: 137, distance: 132.0
paste input "Spring Has Sprung"
type input "Spring Has Sprung"
click at [272, 222] on button "Search" at bounding box center [298, 231] width 53 height 18
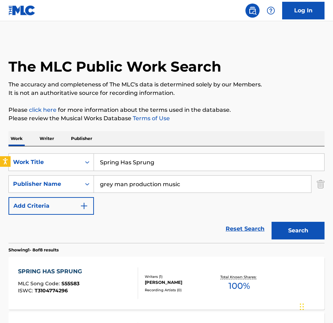
click at [69, 261] on div "SPRING HAS SPRUNG MLC Song Code : S55S83 ISWC : T3104774296 Writers ( 1 ) [PERS…" at bounding box center [166, 283] width 316 height 53
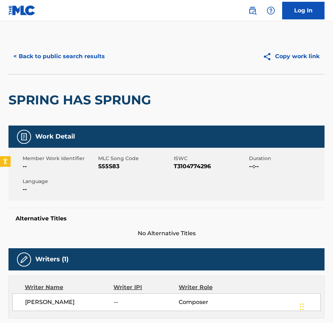
click at [109, 173] on div "Member Work Identifier -- MLC Song Code S55S83 ISWC T3104774296 Duration --:-- …" at bounding box center [166, 174] width 316 height 53
click at [35, 52] on button "< Back to public search results" at bounding box center [58, 57] width 101 height 18
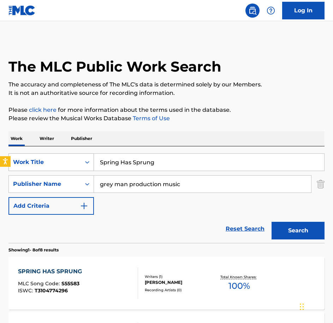
drag, startPoint x: 198, startPoint y: 160, endPoint x: 16, endPoint y: 162, distance: 182.2
click at [16, 162] on div "SearchWithCriteriaecee9e52-1ea6-4695-8dd1-ce76cb699e22 Work Title Spring Has Sp…" at bounding box center [166, 163] width 316 height 18
paste input "torm In An English Teacup"
type input "Storm In An English Teacup"
click at [272, 222] on button "Search" at bounding box center [298, 231] width 53 height 18
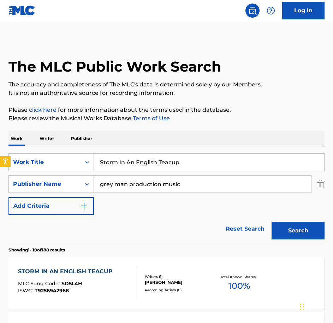
click at [87, 295] on div "STORM IN AN ENGLISH TEACUP MLC Song Code : SD5L4H ISWC : T9256942968" at bounding box center [67, 284] width 98 height 32
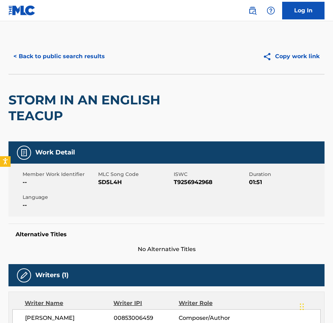
click at [110, 185] on span "SD5L4H" at bounding box center [135, 182] width 74 height 8
click at [71, 58] on button "< Back to public search results" at bounding box center [58, 57] width 101 height 18
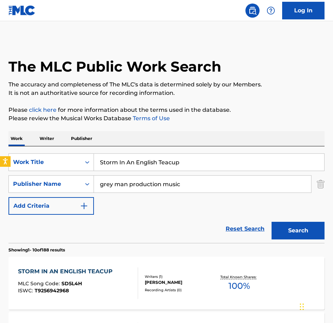
drag, startPoint x: 159, startPoint y: 158, endPoint x: 31, endPoint y: 147, distance: 128.7
click at [31, 147] on div "SearchWithCriteriaecee9e52-1ea6-4695-8dd1-ce76cb699e22 Work Title Storm In An E…" at bounding box center [166, 195] width 316 height 97
paste input "The Ayes To The Right"
type input "The Ayes To The Right"
click at [272, 222] on button "Search" at bounding box center [298, 231] width 53 height 18
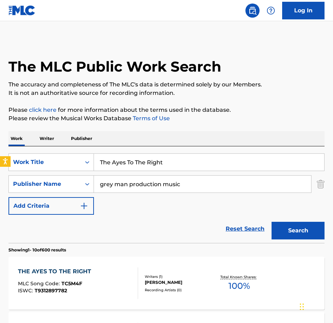
click at [111, 294] on div "THE AYES TO THE RIGHT MLC Song Code : TC5M4F ISWC : T9312897782" at bounding box center [78, 284] width 120 height 32
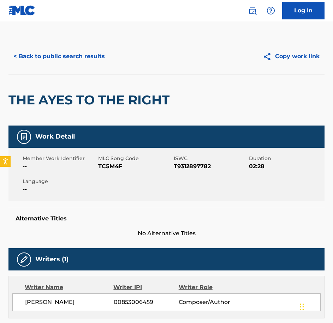
click at [111, 172] on div "Member Work Identifier -- MLC Song Code TC5M4F ISWC T9312897782 Duration 02:28 …" at bounding box center [166, 174] width 316 height 53
click at [111, 173] on div "Member Work Identifier -- MLC Song Code TC5M4F ISWC T9312897782 Duration 02:28 …" at bounding box center [166, 174] width 316 height 53
click at [89, 52] on button "< Back to public search results" at bounding box center [58, 57] width 101 height 18
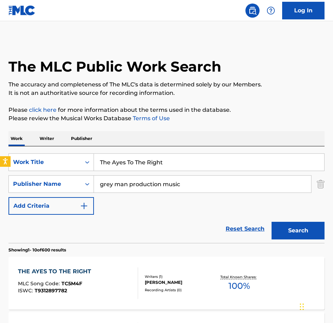
drag, startPoint x: 86, startPoint y: 154, endPoint x: 4, endPoint y: 152, distance: 82.3
paste input "Naughty Lis"
type input "The Naughty List"
click at [272, 222] on button "Search" at bounding box center [298, 231] width 53 height 18
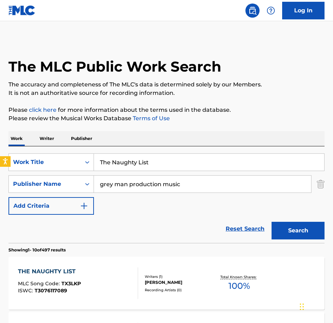
click at [111, 294] on div "THE NAUGHTY LIST MLC Song Code : TX3LKP ISWC : T3076117089" at bounding box center [78, 284] width 120 height 32
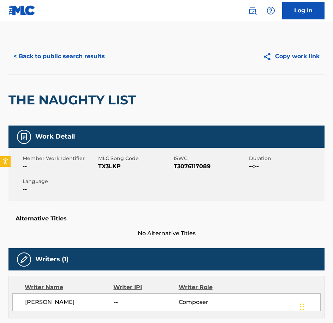
click at [102, 171] on div "Member Work Identifier -- MLC Song Code TX3LKP ISWC T3076117089 Duration --:-- …" at bounding box center [166, 174] width 316 height 53
click at [106, 170] on span "TX3LKP" at bounding box center [135, 166] width 74 height 8
click at [90, 60] on button "< Back to public search results" at bounding box center [58, 57] width 101 height 18
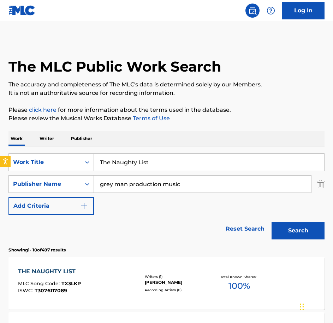
drag, startPoint x: 168, startPoint y: 160, endPoint x: -2, endPoint y: 131, distance: 171.9
click at [0, 131] on html "Accessibility Screen-Reader Guide, Feedback, and Issue Reporting | New window 0…" at bounding box center [166, 161] width 333 height 323
paste input "Simple Things"
type input "The Simple Things"
click at [272, 222] on button "Search" at bounding box center [298, 231] width 53 height 18
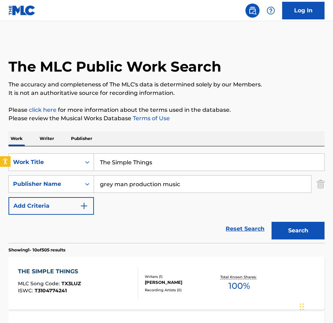
click at [119, 280] on div "THE SIMPLE THINGS MLC Song Code : TX3LUZ ISWC : T3104774241" at bounding box center [78, 284] width 120 height 32
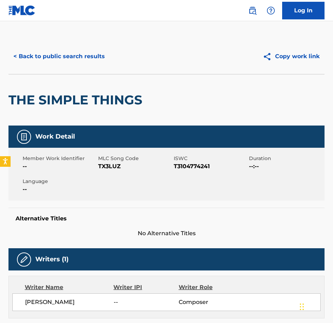
click at [107, 165] on span "TX3LUZ" at bounding box center [135, 166] width 74 height 8
click at [105, 59] on button "< Back to public search results" at bounding box center [58, 57] width 101 height 18
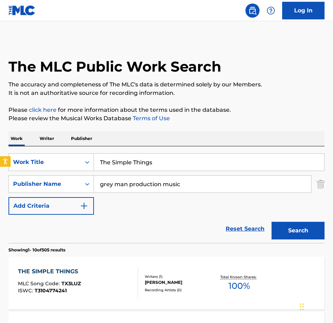
drag, startPoint x: 157, startPoint y: 158, endPoint x: 34, endPoint y: 146, distance: 123.1
click at [35, 148] on div "SearchWithCriteriaecee9e52-1ea6-4695-8dd1-ce76cb699e22 Work Title The Simple Th…" at bounding box center [166, 195] width 316 height 97
paste input "orns Between The Teeth"
type input "Thorns Between The Teeth"
click at [272, 222] on button "Search" at bounding box center [298, 231] width 53 height 18
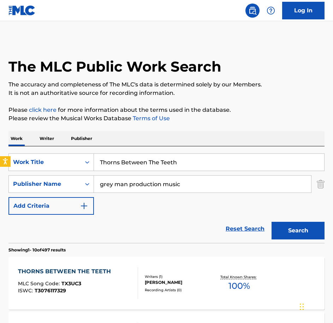
click at [93, 275] on div "THORNS BETWEEN THE TEETH" at bounding box center [66, 272] width 96 height 8
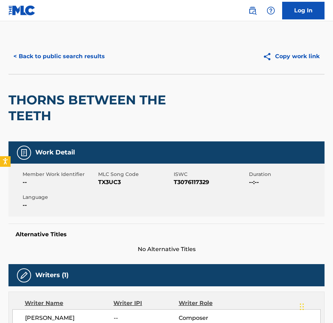
click at [116, 178] on span "TX3UC3" at bounding box center [135, 182] width 74 height 8
click at [117, 182] on span "TX3UC3" at bounding box center [135, 182] width 74 height 8
click at [32, 53] on button "< Back to public search results" at bounding box center [58, 57] width 101 height 18
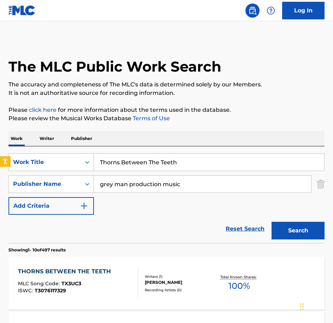
drag, startPoint x: 215, startPoint y: 174, endPoint x: 182, endPoint y: 170, distance: 33.5
click at [183, 170] on div "SearchWithCriteriaecee9e52-1ea6-4695-8dd1-ce76cb699e22 Work Title Thorns Betwee…" at bounding box center [166, 184] width 316 height 61
drag, startPoint x: 182, startPoint y: 163, endPoint x: 18, endPoint y: 150, distance: 164.3
click at [18, 150] on div "SearchWithCriteriaecee9e52-1ea6-4695-8dd1-ce76cb699e22 Work Title Thorns Betwee…" at bounding box center [166, 195] width 316 height 97
paste input "iddlywinks"
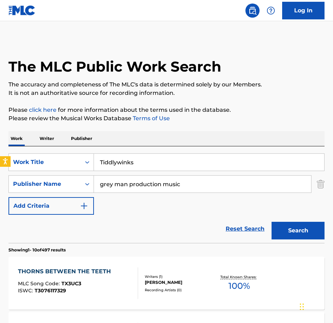
type input "Tiddlywinks"
click at [272, 222] on button "Search" at bounding box center [298, 231] width 53 height 18
click at [123, 277] on div "TIDDLYWINKS MLC Song Code : TX3LWR ISWC : T3104774229" at bounding box center [78, 284] width 120 height 32
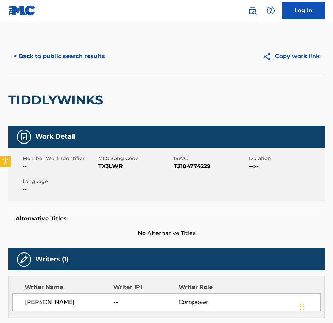
click at [100, 166] on span "TX3LWR" at bounding box center [135, 166] width 74 height 8
click at [83, 58] on button "< Back to public search results" at bounding box center [58, 57] width 101 height 18
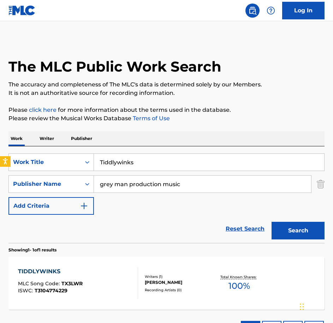
drag, startPoint x: 168, startPoint y: 162, endPoint x: -2, endPoint y: 144, distance: 170.8
click at [0, 144] on html "Accessibility Screen-Reader Guide, Feedback, and Issue Reporting | New window 0…" at bounding box center [166, 161] width 333 height 323
paste input "ed With A Bow"
type input "Tied With A Bow"
click at [272, 222] on button "Search" at bounding box center [298, 231] width 53 height 18
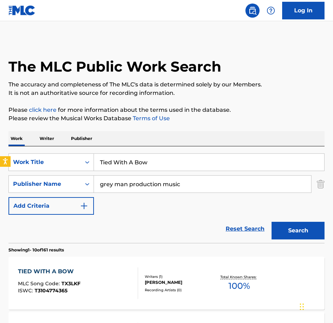
click at [102, 271] on div "TIED WITH A BOW MLC Song Code : TX3LKF ISWC : T3104774365" at bounding box center [78, 284] width 120 height 32
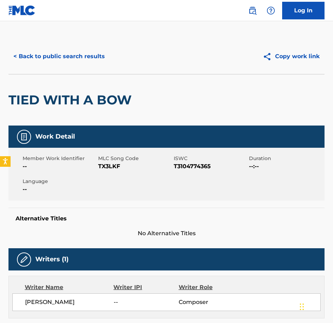
click at [96, 166] on span "--" at bounding box center [60, 166] width 74 height 8
click at [102, 167] on span "TX3LKF" at bounding box center [135, 166] width 74 height 8
click at [95, 60] on button "< Back to public search results" at bounding box center [58, 57] width 101 height 18
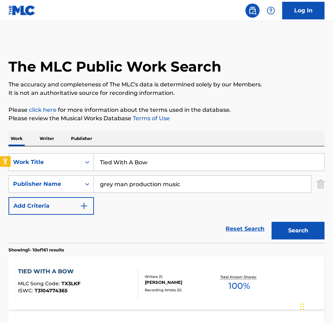
drag, startPoint x: 161, startPoint y: 165, endPoint x: 38, endPoint y: 144, distance: 124.2
paste input "[PERSON_NAME] or Treaty"
type input "Trick or Treaty"
click at [272, 222] on button "Search" at bounding box center [298, 231] width 53 height 18
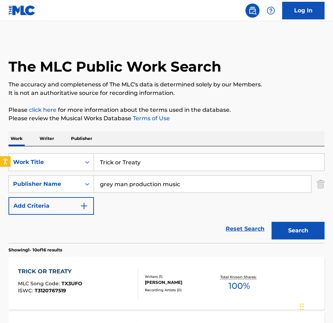
click at [120, 284] on div "TRICK OR TREATY MLC Song Code : TX3UFO ISWC : T3120767519" at bounding box center [78, 284] width 120 height 32
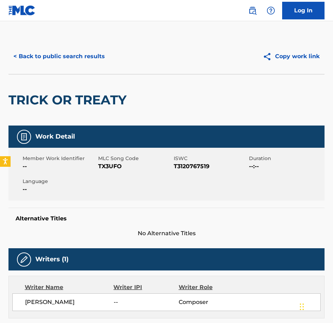
click at [112, 174] on div "Member Work Identifier -- MLC Song Code TX3UFO ISWC T3120767519 Duration --:-- …" at bounding box center [166, 174] width 316 height 53
click at [40, 50] on button "< Back to public search results" at bounding box center [58, 57] width 101 height 18
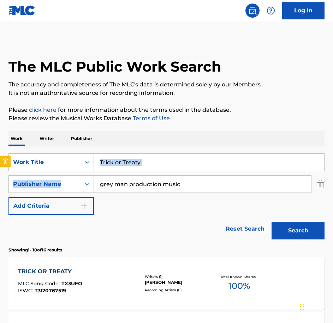
drag, startPoint x: 150, startPoint y: 172, endPoint x: 138, endPoint y: 168, distance: 12.9
click at [138, 169] on div "SearchWithCriteriaecee9e52-1ea6-4695-8dd1-ce76cb699e22 Work Title Trick or Trea…" at bounding box center [166, 184] width 316 height 61
drag, startPoint x: 146, startPoint y: 166, endPoint x: 74, endPoint y: 155, distance: 72.5
click at [74, 155] on div "SearchWithCriteriaecee9e52-1ea6-4695-8dd1-ce76cb699e22 Work Title Trick or Trea…" at bounding box center [166, 163] width 316 height 18
paste input "Who Really Pulls The Strings"
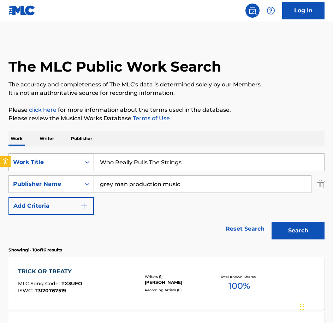
type input "Who Really Pulls The Strings"
click at [272, 222] on button "Search" at bounding box center [298, 231] width 53 height 18
click at [124, 285] on div "WHO REALLY PULLS THE STRINGS MLC Song Code : W47NGL ISWC : T3076117034" at bounding box center [78, 284] width 120 height 32
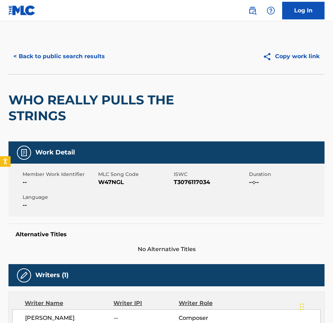
click at [111, 188] on div "Member Work Identifier -- MLC Song Code W47NGL ISWC T3076117034 Duration --:-- …" at bounding box center [166, 190] width 316 height 53
click at [80, 65] on div "< Back to public search results Copy work link" at bounding box center [166, 56] width 316 height 35
click at [78, 63] on button "< Back to public search results" at bounding box center [58, 57] width 101 height 18
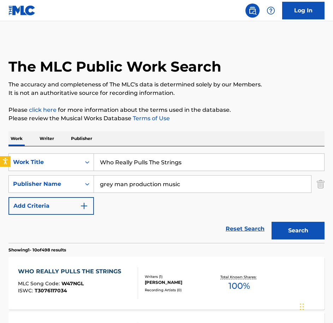
drag, startPoint x: 191, startPoint y: 166, endPoint x: -2, endPoint y: 165, distance: 192.8
click at [0, 165] on html "Accessibility Screen-Reader Guide, Feedback, and Issue Reporting | New window 0…" at bounding box center [166, 161] width 333 height 323
paste input "You Have Two Minutes Remaining"
type input "You Have Two Minutes Remaining"
click at [272, 222] on button "Search" at bounding box center [298, 231] width 53 height 18
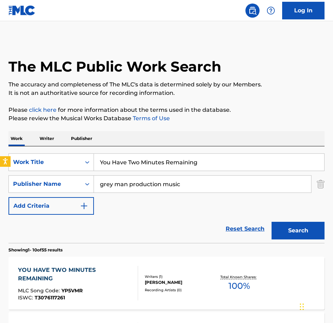
click at [107, 272] on div "YOU HAVE TWO MINUTES REMAINING" at bounding box center [75, 274] width 114 height 17
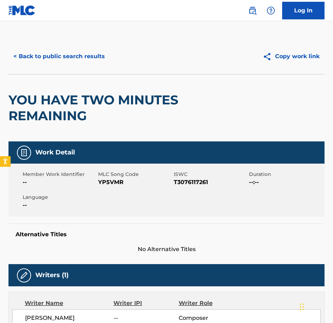
click at [110, 183] on span "YP5VMR" at bounding box center [135, 182] width 74 height 8
click at [57, 65] on button "< Back to public search results" at bounding box center [58, 57] width 101 height 18
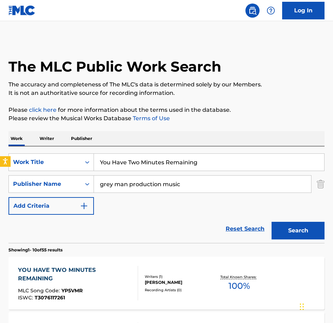
drag, startPoint x: 203, startPoint y: 161, endPoint x: -2, endPoint y: 145, distance: 205.1
click at [0, 145] on html "Accessibility Screen-Reader Guide, Feedback, and Issue Reporting | New window 0…" at bounding box center [166, 161] width 333 height 323
paste input "[DEMOGRAPHIC_DATA]"
type input "[DEMOGRAPHIC_DATA]"
click at [272, 222] on button "Search" at bounding box center [298, 231] width 53 height 18
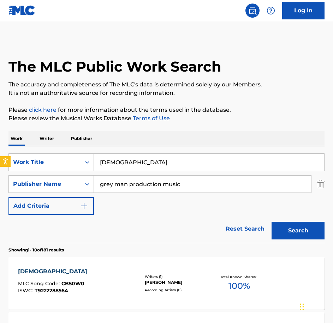
click at [70, 277] on div "[DEMOGRAPHIC_DATA] CONCERN MLC Song Code : CB50W0 ISWC : T9222288564" at bounding box center [54, 284] width 73 height 32
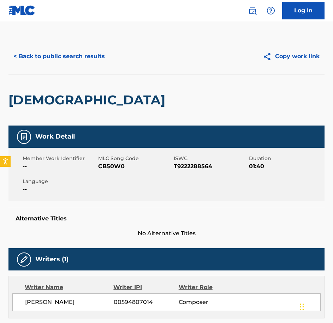
click at [112, 177] on div "Member Work Identifier -- MLC Song Code CB50W0 ISWC T9222288564 Duration 01:40 …" at bounding box center [166, 174] width 316 height 53
click at [28, 55] on button "< Back to public search results" at bounding box center [58, 57] width 101 height 18
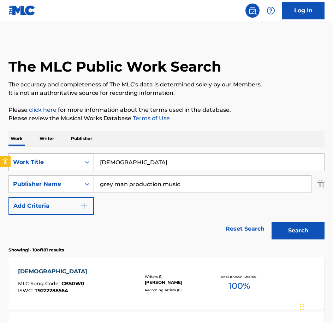
drag, startPoint x: 155, startPoint y: 163, endPoint x: 55, endPoint y: 160, distance: 100.0
click at [55, 161] on div "SearchWithCriteriaecee9e52-1ea6-4695-8dd1-ce76cb699e22 Work Title Church of Con…" at bounding box center [166, 163] width 316 height 18
paste input "Airy Exposure"
type input "Airy Exposure"
click at [272, 222] on button "Search" at bounding box center [298, 231] width 53 height 18
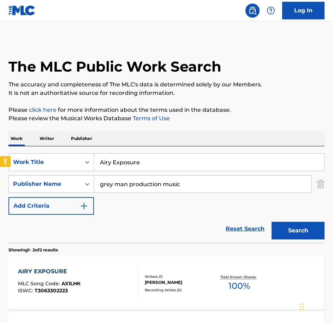
click at [110, 297] on div "AIRY EXPOSURE MLC Song Code : AX1LHK ISWC : T3063302223" at bounding box center [78, 284] width 120 height 32
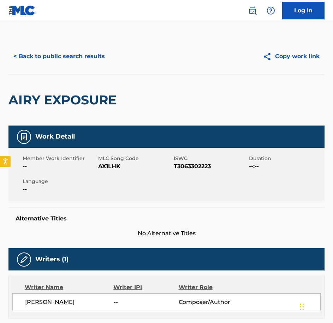
click at [93, 172] on div "Member Work Identifier -- MLC Song Code AX1LHK ISWC T3063302223 Duration --:-- …" at bounding box center [166, 174] width 316 height 53
click at [96, 171] on div "Member Work Identifier -- MLC Song Code AX1LHK ISWC T3063302223 Duration --:-- …" at bounding box center [166, 174] width 316 height 53
click at [98, 170] on span "AX1LHK" at bounding box center [135, 166] width 74 height 8
click at [107, 165] on span "AX1LHK" at bounding box center [135, 166] width 74 height 8
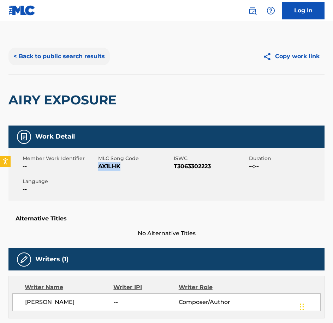
click at [81, 55] on button "< Back to public search results" at bounding box center [58, 57] width 101 height 18
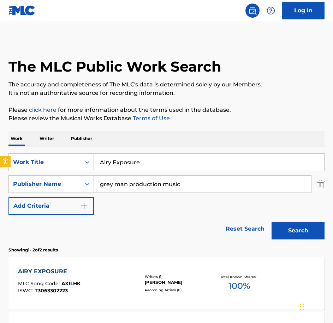
drag, startPoint x: 119, startPoint y: 157, endPoint x: 73, endPoint y: 149, distance: 47.3
click at [73, 149] on div "SearchWithCriteriaecee9e52-1ea6-4695-8dd1-ce76cb699e22 Work Title Airy Exposure…" at bounding box center [166, 195] width 316 height 97
paste input "Be Discreet"
type input "Be Discreet"
click at [272, 222] on button "Search" at bounding box center [298, 231] width 53 height 18
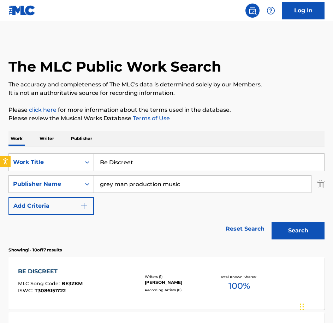
click at [118, 285] on div "BE DISCREET MLC Song Code : BE3ZKM ISWC : T3086151722" at bounding box center [78, 284] width 120 height 32
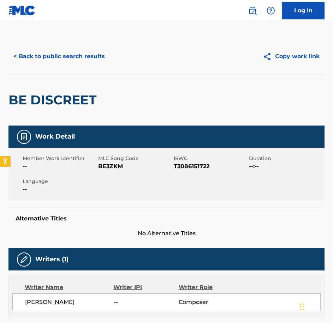
click at [119, 173] on div "Member Work Identifier -- MLC Song Code BE3ZKM ISWC T3086151722 Duration --:-- …" at bounding box center [166, 174] width 316 height 53
click at [119, 172] on div "Member Work Identifier -- MLC Song Code BE3ZKM ISWC T3086151722 Duration --:-- …" at bounding box center [166, 174] width 316 height 53
drag, startPoint x: 66, startPoint y: 75, endPoint x: 65, endPoint y: 63, distance: 11.7
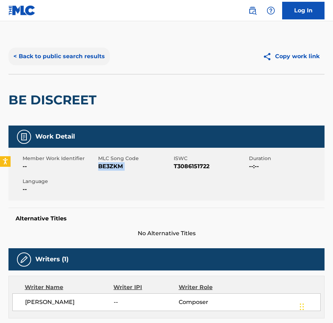
click at [66, 75] on div "BE DISCREET" at bounding box center [53, 100] width 91 height 51
click at [65, 58] on button "< Back to public search results" at bounding box center [58, 57] width 101 height 18
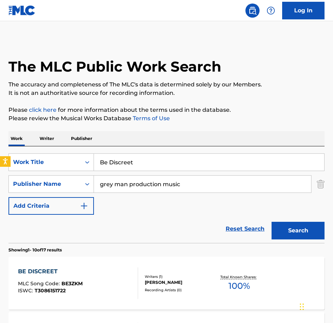
drag, startPoint x: 43, startPoint y: 148, endPoint x: -2, endPoint y: 134, distance: 46.9
click at [0, 134] on html "Accessibility Screen-Reader Guide, Feedback, and Issue Reporting | New window 0…" at bounding box center [166, 161] width 333 height 323
paste input "lack Ligh"
type input "Black Light"
click at [272, 222] on button "Search" at bounding box center [298, 231] width 53 height 18
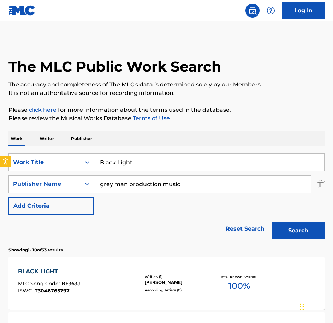
click at [107, 262] on div "BLACK LIGHT MLC Song Code : BE363J ISWC : T3046765797 Writers ( 1 ) [PERSON_NAM…" at bounding box center [166, 283] width 316 height 53
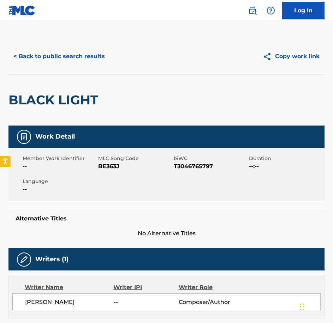
click at [103, 169] on span "BE363J" at bounding box center [135, 166] width 74 height 8
click at [57, 55] on button "< Back to public search results" at bounding box center [58, 57] width 101 height 18
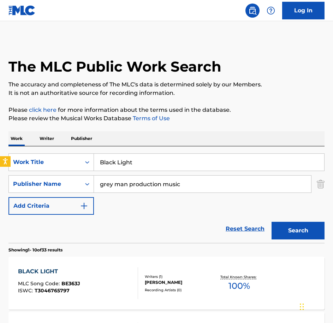
drag, startPoint x: 82, startPoint y: 154, endPoint x: 75, endPoint y: 151, distance: 7.5
click at [75, 151] on div "SearchWithCriteriaecee9e52-1ea6-4695-8dd1-ce76cb699e22 Work Title Black Light S…" at bounding box center [166, 195] width 316 height 97
paste input "ring In The Dive Team"
type input "Bring In The Dive Team"
click at [272, 222] on button "Search" at bounding box center [298, 231] width 53 height 18
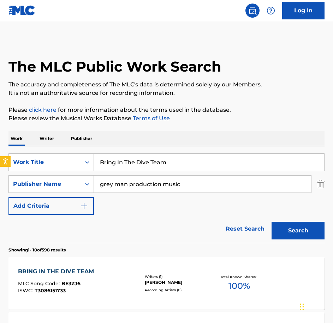
click at [110, 269] on div "BRING IN THE DIVE TEAM MLC Song Code : BE3ZJ6 ISWC : T3086151733" at bounding box center [78, 284] width 120 height 32
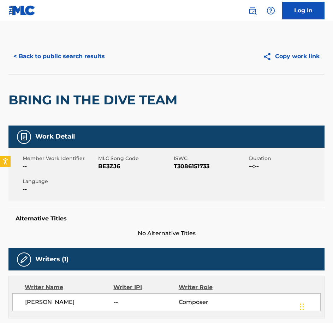
click at [113, 171] on div "Member Work Identifier -- MLC Song Code BE3ZJ6 ISWC T3086151733 Duration --:-- …" at bounding box center [166, 174] width 316 height 53
click at [72, 52] on button "< Back to public search results" at bounding box center [58, 57] width 101 height 18
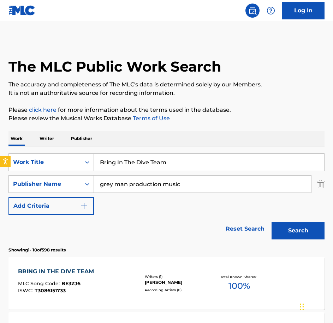
drag, startPoint x: 174, startPoint y: 162, endPoint x: 55, endPoint y: 128, distance: 123.3
paste input "y Hook Or By [PERSON_NAME]"
type input "By Hook Or By [PERSON_NAME]"
click at [272, 222] on button "Search" at bounding box center [298, 231] width 53 height 18
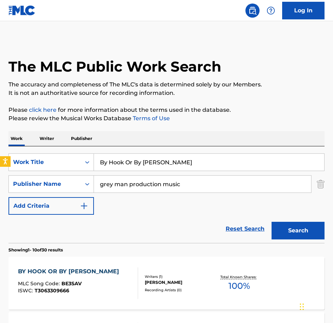
click at [123, 263] on div "BY HOOK OR BY [PERSON_NAME] MLC Song Code : BE3SAV ISWC : T3063309666 Writers (…" at bounding box center [166, 283] width 316 height 53
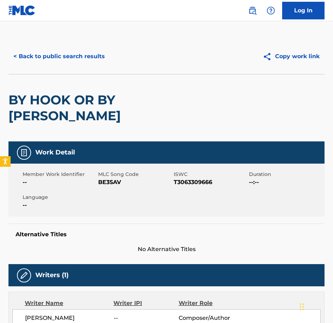
click at [108, 171] on div "Member Work Identifier -- MLC Song Code BE3SAV ISWC T3063309666 Duration --:-- …" at bounding box center [166, 190] width 316 height 53
click at [83, 47] on div "< Back to public search results Copy work link" at bounding box center [166, 56] width 316 height 35
click at [85, 56] on button "< Back to public search results" at bounding box center [58, 57] width 101 height 18
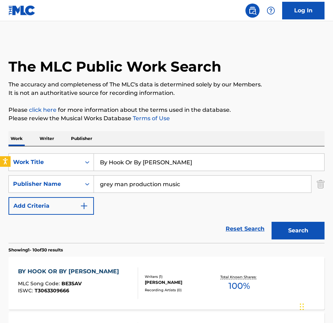
drag, startPoint x: 167, startPoint y: 157, endPoint x: 16, endPoint y: 131, distance: 153.6
paste input "Casual Acquaintance"
type input "Casual Acquaintance"
click at [272, 222] on button "Search" at bounding box center [298, 231] width 53 height 18
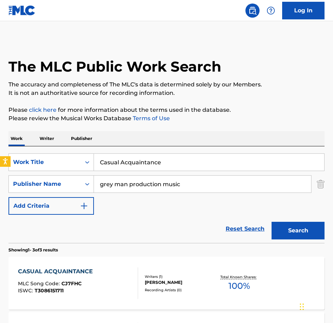
click at [70, 275] on div "CASUAL ACQUAINTANCE" at bounding box center [57, 272] width 78 height 8
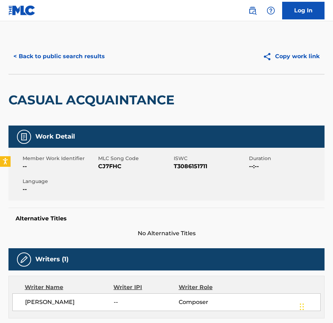
click at [109, 177] on div "Member Work Identifier -- MLC Song Code CJ7FHC ISWC T3086151711 Duration --:-- …" at bounding box center [166, 174] width 316 height 53
click at [71, 59] on button "< Back to public search results" at bounding box center [58, 57] width 101 height 18
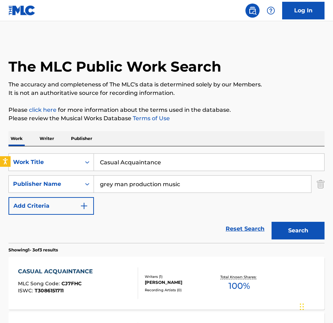
drag, startPoint x: 183, startPoint y: 165, endPoint x: 23, endPoint y: 147, distance: 161.4
click at [23, 147] on div "SearchWithCriteriaecee9e52-1ea6-4695-8dd1-ce76cb699e22 Work Title Casual Acquai…" at bounding box center [166, 195] width 316 height 97
paste input "oncocting"
type input "Concocting"
click at [272, 222] on button "Search" at bounding box center [298, 231] width 53 height 18
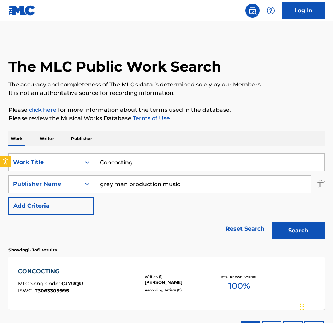
click at [75, 269] on div "CONCOCTING" at bounding box center [50, 272] width 65 height 8
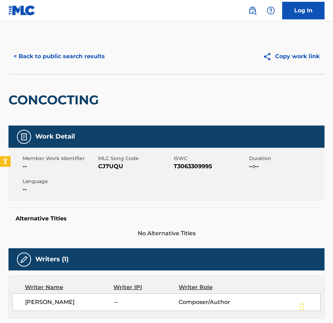
click at [115, 171] on div "Member Work Identifier -- MLC Song Code CJ7UQU ISWC T3063309995 Duration --:-- …" at bounding box center [166, 174] width 316 height 53
click at [19, 49] on button "< Back to public search results" at bounding box center [58, 57] width 101 height 18
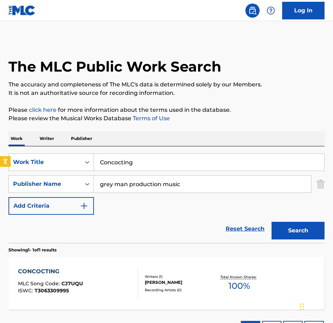
drag, startPoint x: 190, startPoint y: 168, endPoint x: 183, endPoint y: 166, distance: 7.4
click at [183, 166] on input "Concocting" at bounding box center [209, 162] width 230 height 17
drag, startPoint x: 53, startPoint y: 153, endPoint x: 21, endPoint y: 151, distance: 31.5
click at [22, 152] on div "SearchWithCriteriaecee9e52-1ea6-4695-8dd1-ce76cb699e22 Work Title Concocting Se…" at bounding box center [166, 195] width 316 height 97
paste input "ol Cat Curiosity"
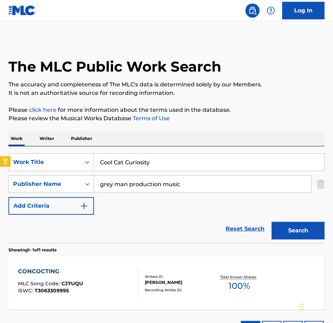
type input "Cool Cat Curiosity"
click at [272, 222] on button "Search" at bounding box center [298, 231] width 53 height 18
click at [104, 289] on div "COOL CAT CURIOSITY MLC Song Code : CJ7FV8 ISWC : T3046765991" at bounding box center [78, 284] width 120 height 32
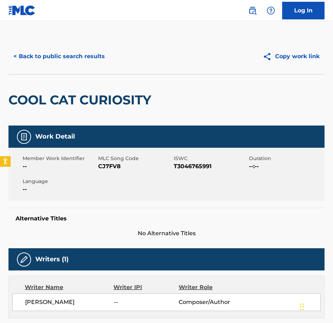
click at [109, 156] on span "MLC Song Code" at bounding box center [135, 158] width 74 height 7
click at [113, 166] on span "CJ7FV8" at bounding box center [135, 166] width 74 height 8
click at [44, 55] on button "< Back to public search results" at bounding box center [58, 57] width 101 height 18
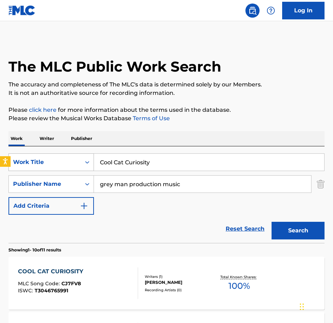
drag, startPoint x: 162, startPoint y: 160, endPoint x: 73, endPoint y: 157, distance: 89.4
click at [73, 157] on div "SearchWithCriteriaecee9e52-1ea6-4695-8dd1-ce76cb699e22 Work Title Cool Cat Curi…" at bounding box center [166, 195] width 316 height 97
drag, startPoint x: 73, startPoint y: 157, endPoint x: 40, endPoint y: 138, distance: 38.0
paste input "Darknet"
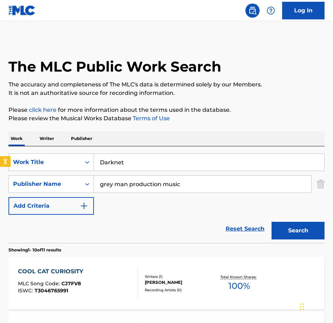
type input "Darknet"
click at [272, 222] on button "Search" at bounding box center [298, 231] width 53 height 18
click at [117, 270] on div "DARKNET MLC Song Code : DR2OFN ISWC : T3086151744" at bounding box center [78, 284] width 120 height 32
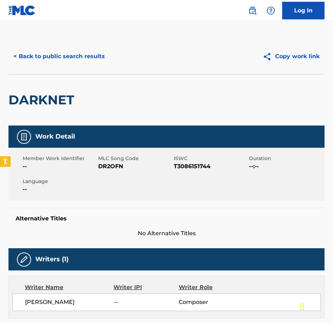
click at [107, 168] on span "DR2OFN" at bounding box center [135, 166] width 74 height 8
click at [96, 51] on button "< Back to public search results" at bounding box center [58, 57] width 101 height 18
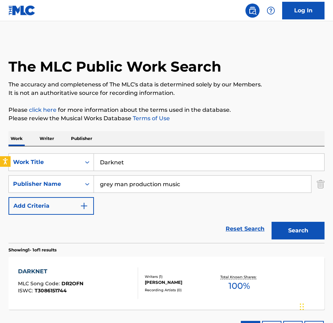
drag, startPoint x: 173, startPoint y: 161, endPoint x: -2, endPoint y: 139, distance: 176.5
click at [0, 139] on html "Accessibility Screen-Reader Guide, Feedback, and Issue Reporting | New window 0…" at bounding box center [166, 161] width 333 height 323
paste input "ust For Prints"
type input "Dust For Prints"
click at [272, 222] on button "Search" at bounding box center [298, 231] width 53 height 18
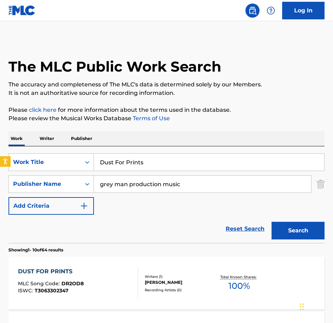
click at [103, 266] on div "DUST FOR PRINTS MLC Song Code : DR2OD8 ISWC : T3063302347 Writers ( 1 ) [PERSON…" at bounding box center [166, 283] width 316 height 53
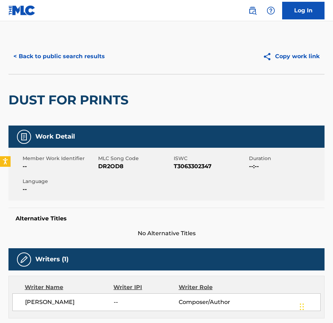
click at [124, 170] on span "DR2OD8" at bounding box center [135, 166] width 74 height 8
click at [121, 169] on span "DR2OD8" at bounding box center [135, 166] width 74 height 8
click at [25, 68] on div "< Back to public search results Copy work link" at bounding box center [166, 56] width 316 height 35
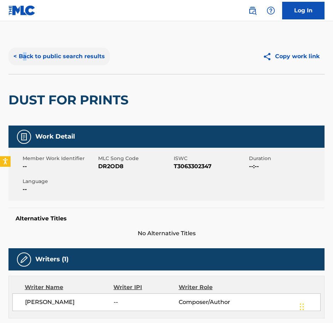
drag, startPoint x: 25, startPoint y: 68, endPoint x: 28, endPoint y: 58, distance: 10.2
click at [28, 58] on button "< Back to public search results" at bounding box center [58, 57] width 101 height 18
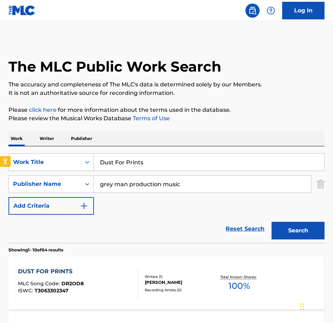
drag, startPoint x: 155, startPoint y: 163, endPoint x: 37, endPoint y: 144, distance: 120.2
paste input "Evidence To Suggest"
type input "Evidence To Suggest"
click at [272, 222] on button "Search" at bounding box center [298, 231] width 53 height 18
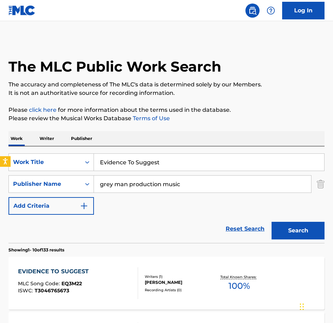
click at [111, 274] on div "EVIDENCE TO SUGGEST MLC Song Code : EQ3M22 ISWC : T3046765673" at bounding box center [78, 284] width 120 height 32
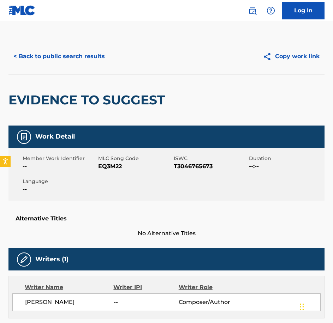
click at [118, 175] on div "Member Work Identifier -- MLC Song Code EQ3M22 ISWC T3046765673 Duration --:-- …" at bounding box center [166, 174] width 316 height 53
click at [74, 50] on button "< Back to public search results" at bounding box center [58, 57] width 101 height 18
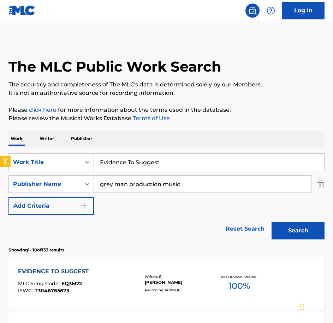
drag, startPoint x: 178, startPoint y: 164, endPoint x: 82, endPoint y: 148, distance: 97.4
click at [82, 148] on div "SearchWithCriteriaecee9e52-1ea6-4695-8dd1-ce76cb699e22 Work Title Evidence To S…" at bounding box center [166, 195] width 316 height 97
paste input "Get Into Gear"
type input "Get Into Gear"
click at [272, 222] on button "Search" at bounding box center [298, 231] width 53 height 18
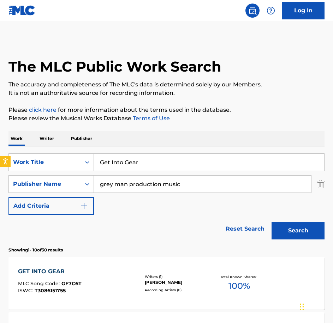
click at [87, 280] on div "GET INTO GEAR MLC Song Code : GF7C6T ISWC : T3086151755" at bounding box center [78, 284] width 120 height 32
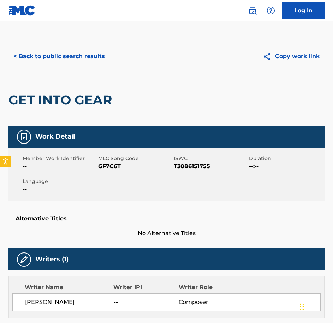
click at [108, 166] on span "GF7C6T" at bounding box center [135, 166] width 74 height 8
drag, startPoint x: 81, startPoint y: 91, endPoint x: 79, endPoint y: 86, distance: 5.5
click at [81, 91] on div "GET INTO GEAR" at bounding box center [61, 100] width 107 height 51
drag, startPoint x: 76, startPoint y: 78, endPoint x: 70, endPoint y: 63, distance: 16.0
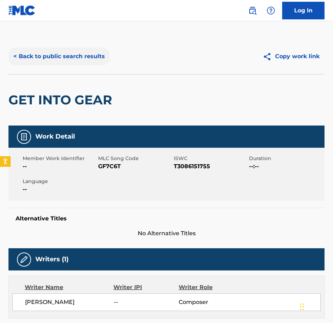
click at [75, 76] on div "GET INTO GEAR" at bounding box center [61, 100] width 107 height 51
click at [66, 51] on button "< Back to public search results" at bounding box center [58, 57] width 101 height 18
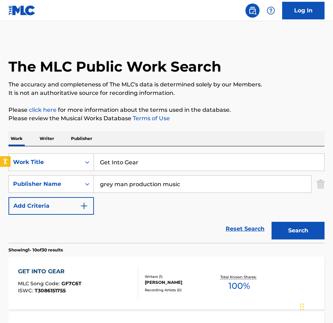
drag, startPoint x: 148, startPoint y: 159, endPoint x: 80, endPoint y: 151, distance: 68.2
click at [80, 151] on div "SearchWithCriteriaecee9e52-1ea6-4695-8dd1-ce76cb699e22 Work Title Get Into Gear…" at bounding box center [166, 195] width 316 height 97
paste input "ives Me Goosebumps"
type input "Gives Me Goosebumps"
click at [272, 222] on button "Search" at bounding box center [298, 231] width 53 height 18
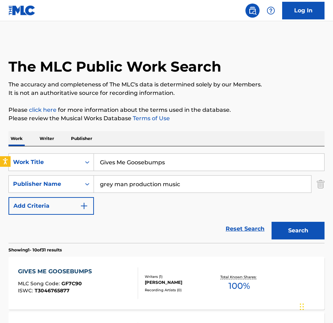
click at [95, 270] on div "GIVES ME GOOSEBUMPS MLC Song Code : GF7C90 ISWC : T3046765877" at bounding box center [78, 284] width 120 height 32
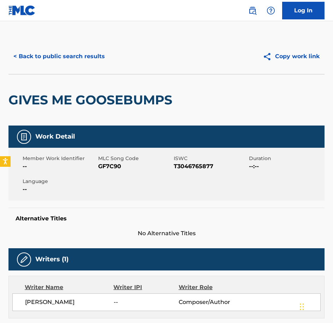
click at [109, 170] on span "GF7C90" at bounding box center [135, 166] width 74 height 8
click at [64, 43] on div "< Back to public search results Copy work link" at bounding box center [166, 56] width 316 height 35
click at [64, 59] on button "< Back to public search results" at bounding box center [58, 57] width 101 height 18
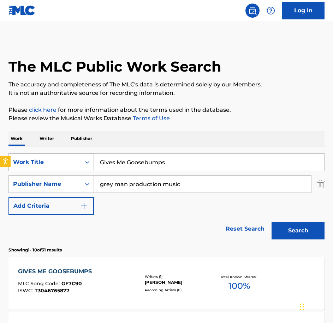
drag, startPoint x: 104, startPoint y: 161, endPoint x: 53, endPoint y: 160, distance: 50.9
click at [54, 160] on div "SearchWithCriteriaecee9e52-1ea6-4695-8dd1-ce76cb699e22 Work Title Gives Me Goos…" at bounding box center [166, 163] width 316 height 18
paste input "o For The [MEDICAL_DATA]"
type input "Go For The [MEDICAL_DATA]"
click at [272, 222] on button "Search" at bounding box center [298, 231] width 53 height 18
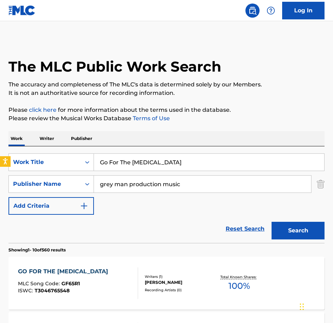
click at [98, 284] on div "GO FOR THE [MEDICAL_DATA] MLC Song Code : GF65R1 ISWC : T3046765548" at bounding box center [78, 284] width 120 height 32
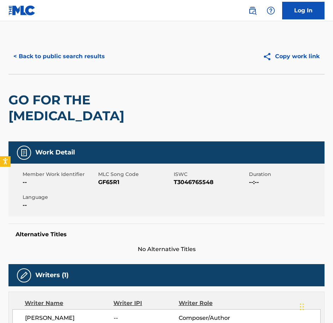
click at [113, 172] on div "Member Work Identifier -- MLC Song Code GF65R1 ISWC T3046765548 Duration --:-- …" at bounding box center [166, 190] width 316 height 53
click at [47, 59] on button "< Back to public search results" at bounding box center [58, 57] width 101 height 18
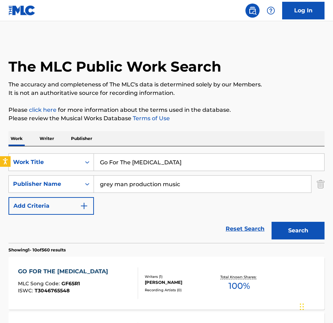
drag, startPoint x: 166, startPoint y: 164, endPoint x: 83, endPoint y: 141, distance: 86.3
paste input "uerilla"
type input "Guerilla"
click at [272, 222] on button "Search" at bounding box center [298, 231] width 53 height 18
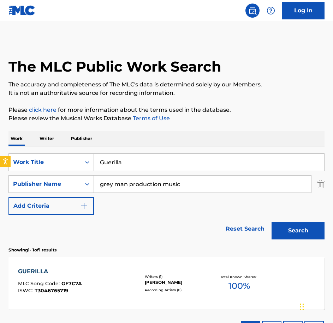
click at [106, 281] on div "GUERILLA MLC Song Code : GF7C7A ISWC : T3046765719" at bounding box center [78, 284] width 120 height 32
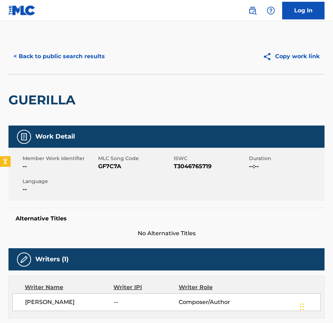
click at [108, 173] on div "Member Work Identifier -- MLC Song Code GF7C7A ISWC T3046765719 Duration --:-- …" at bounding box center [166, 174] width 316 height 53
click at [103, 48] on button "< Back to public search results" at bounding box center [58, 57] width 101 height 18
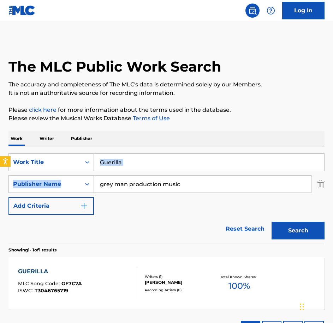
drag, startPoint x: 127, startPoint y: 167, endPoint x: 81, endPoint y: 153, distance: 47.9
click at [81, 153] on div "SearchWithCriteriaecee9e52-1ea6-4695-8dd1-ce76cb699e22 Work Title Guerilla Sear…" at bounding box center [166, 195] width 316 height 97
drag, startPoint x: 81, startPoint y: 153, endPoint x: 127, endPoint y: 169, distance: 48.9
click at [127, 169] on input "Guerilla" at bounding box center [209, 162] width 230 height 17
drag, startPoint x: 130, startPoint y: 167, endPoint x: 75, endPoint y: 157, distance: 56.3
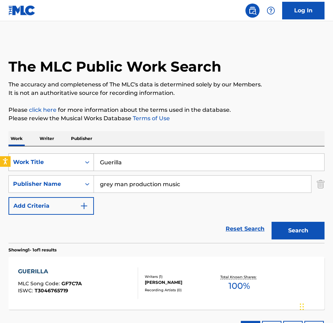
click at [75, 157] on div "SearchWithCriteriaecee9e52-1ea6-4695-8dd1-ce76cb699e22 Work Title Guerilla" at bounding box center [166, 163] width 316 height 18
paste input "House to House"
type input "House to House"
click at [272, 222] on button "Search" at bounding box center [298, 231] width 53 height 18
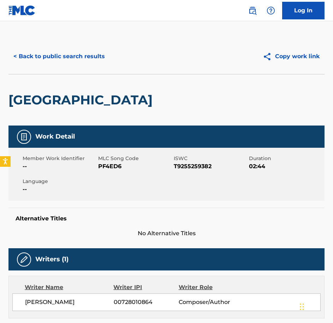
click at [110, 170] on span "PF4ED6" at bounding box center [135, 166] width 74 height 8
click at [74, 59] on button "< Back to public search results" at bounding box center [58, 57] width 101 height 18
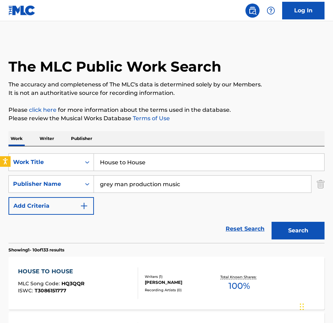
drag, startPoint x: 144, startPoint y: 159, endPoint x: 79, endPoint y: 150, distance: 64.9
click at [79, 150] on div "SearchWithCriteriaecee9e52-1ea6-4695-8dd1-ce76cb699e22 Work Title House to Hous…" at bounding box center [166, 195] width 316 height 97
paste input "Insomniac"
type input "Insomniac"
click at [272, 222] on button "Search" at bounding box center [298, 231] width 53 height 18
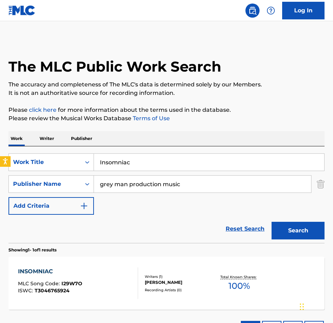
click at [84, 257] on div "INSOMNIAC MLC Song Code : I29W7O ISWC : T3046765924 Writers ( 1 ) [PERSON_NAME]…" at bounding box center [166, 283] width 316 height 53
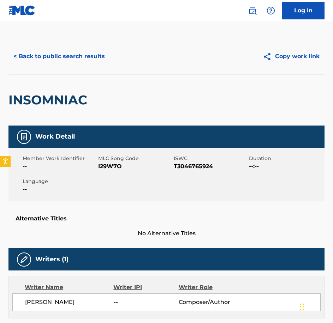
click at [107, 168] on span "I29W7O" at bounding box center [135, 166] width 74 height 8
click at [98, 48] on button "< Back to public search results" at bounding box center [58, 57] width 101 height 18
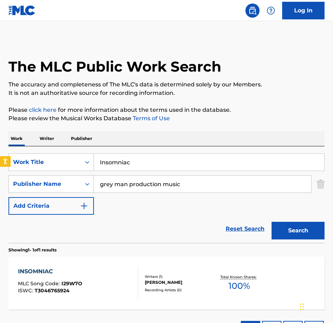
drag, startPoint x: 132, startPoint y: 160, endPoint x: 15, endPoint y: 145, distance: 118.1
click at [15, 145] on div "Work Writer Publisher SearchWithCriteriaecee9e52-1ea6-4695-8dd1-ce76cb699e22 Wo…" at bounding box center [166, 237] width 316 height 212
paste input "terpret This"
type input "Interpret This"
click at [272, 222] on button "Search" at bounding box center [298, 231] width 53 height 18
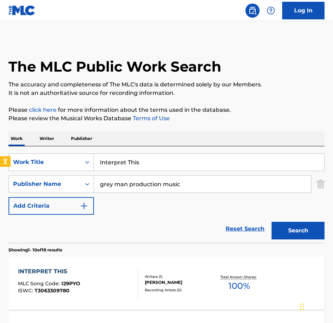
click at [100, 266] on div "INTERPRET THIS MLC Song Code : I29PYO ISWC : T3063309780 Writers ( 1 ) [PERSON_…" at bounding box center [166, 283] width 316 height 53
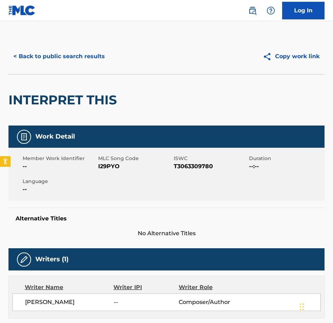
click at [110, 172] on div "Member Work Identifier -- MLC Song Code I29PYO ISWC T3063309780 Duration --:-- …" at bounding box center [166, 174] width 316 height 53
click at [63, 41] on div "< Back to public search results Copy work link" at bounding box center [166, 56] width 316 height 35
click at [66, 57] on button "< Back to public search results" at bounding box center [58, 57] width 101 height 18
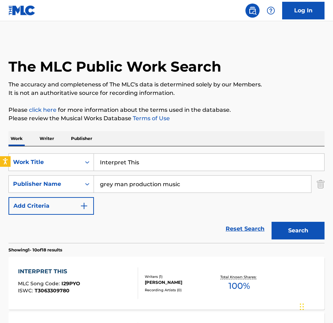
drag, startPoint x: 168, startPoint y: 162, endPoint x: 24, endPoint y: 149, distance: 144.3
click at [24, 149] on div "SearchWithCriteriaecee9e52-1ea6-4695-8dd1-ce76cb699e22 Work Title Interpret Thi…" at bounding box center [166, 195] width 316 height 97
paste input "Just Before I Wake"
type input "Just Before I Wake"
click at [272, 222] on button "Search" at bounding box center [298, 231] width 53 height 18
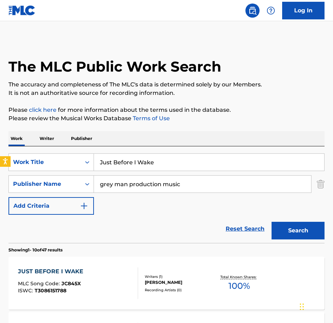
click at [51, 260] on div "JUST BEFORE I WAKE MLC Song Code : JC845X ISWC : T3086151788 Writers ( 1 ) [PER…" at bounding box center [166, 283] width 316 height 53
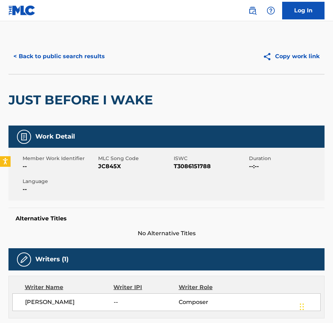
click at [104, 165] on span "JC845X" at bounding box center [135, 166] width 74 height 8
click at [30, 42] on div "< Back to public search results Copy work link" at bounding box center [166, 56] width 316 height 35
click at [39, 52] on button "< Back to public search results" at bounding box center [58, 57] width 101 height 18
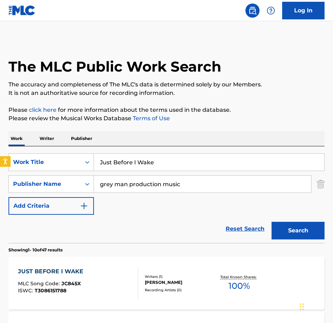
drag, startPoint x: 106, startPoint y: 150, endPoint x: -2, endPoint y: 135, distance: 108.8
click at [0, 135] on html "Accessibility Screen-Reader Guide, Feedback, and Issue Reporting | New window 0…" at bounding box center [166, 161] width 333 height 323
paste input "Misremembered"
type input "Misremembered"
click at [272, 222] on button "Search" at bounding box center [298, 231] width 53 height 18
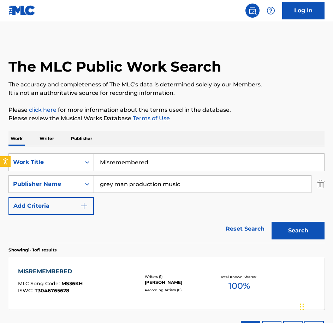
click at [144, 261] on div "MISREMEMBERED MLC Song Code : MS36KH ISWC : T3046765628 Writers ( 1 ) [PERSON_N…" at bounding box center [166, 283] width 316 height 53
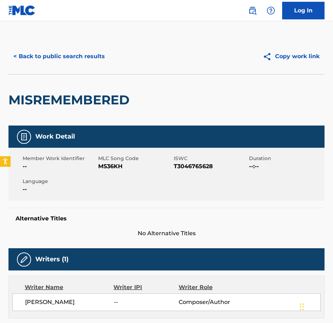
click at [113, 165] on span "MS36KH" at bounding box center [135, 166] width 74 height 8
click at [78, 52] on button "< Back to public search results" at bounding box center [58, 57] width 101 height 18
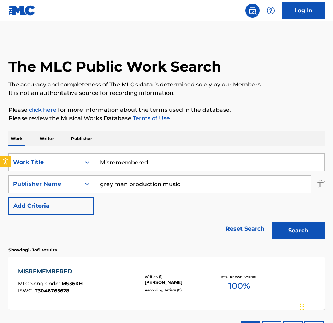
drag, startPoint x: 184, startPoint y: 162, endPoint x: 43, endPoint y: 143, distance: 142.5
click at [48, 144] on div "Work Writer Publisher SearchWithCriteriaecee9e52-1ea6-4695-8dd1-ce76cb699e22 Wo…" at bounding box center [166, 237] width 316 height 212
paste input "Nervous Anticipation"
type input "Nervous Anticipation"
click at [272, 222] on button "Search" at bounding box center [298, 231] width 53 height 18
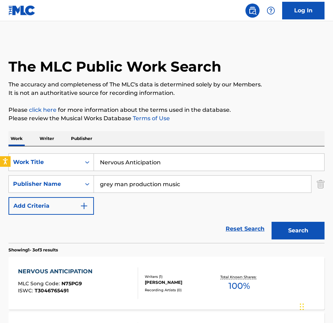
click at [112, 274] on div "NERVOUS ANTICIPATION MLC Song Code : N75PG9 ISWC : T3046765491" at bounding box center [78, 284] width 120 height 32
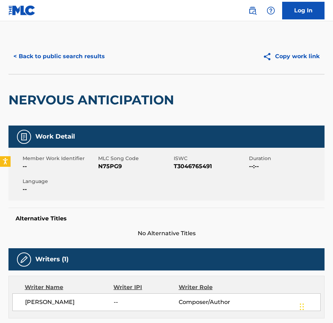
click at [110, 168] on span "N75PG9" at bounding box center [135, 166] width 74 height 8
click at [51, 66] on div "< Back to public search results Copy work link" at bounding box center [166, 56] width 316 height 35
click at [51, 59] on button "< Back to public search results" at bounding box center [58, 57] width 101 height 18
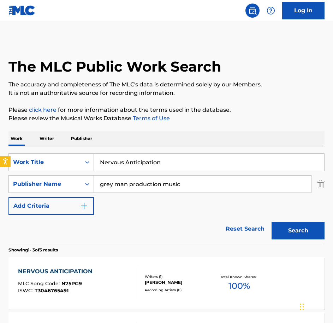
drag, startPoint x: 167, startPoint y: 156, endPoint x: -2, endPoint y: 144, distance: 169.6
click at [0, 144] on html "Accessibility Screen-Reader Guide, Feedback, and Issue Reporting | New window 0…" at bounding box center [166, 161] width 333 height 323
paste input "Energy"
type input "Nervous Energy"
click at [272, 222] on button "Search" at bounding box center [298, 231] width 53 height 18
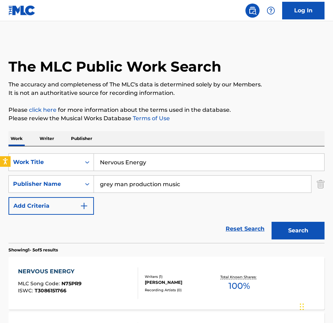
click at [100, 279] on div "NERVOUS ENERGY MLC Song Code : N75PR9 ISWC : T3086151766" at bounding box center [78, 284] width 120 height 32
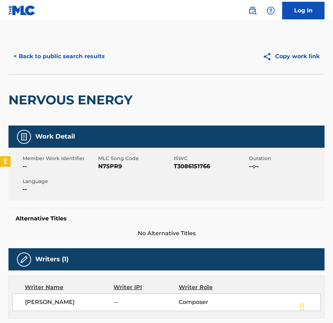
click at [116, 165] on span "N75PR9" at bounding box center [135, 166] width 74 height 8
click at [105, 55] on button "< Back to public search results" at bounding box center [58, 57] width 101 height 18
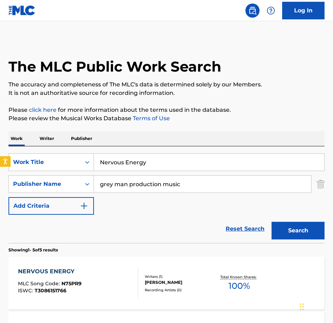
click at [0, 157] on html "Accessibility Screen-Reader Guide, Feedback, and Issue Reporting | New window 0…" at bounding box center [166, 161] width 333 height 323
paste input "o Flies On You"
type input "No Flies On You"
click at [272, 222] on button "Search" at bounding box center [298, 231] width 53 height 18
click at [80, 260] on div "NO FLIES ON YOU MLC Song Code : N75PQM ISWC : T3063309906 Writers ( 1 ) [PERSON…" at bounding box center [166, 283] width 316 height 53
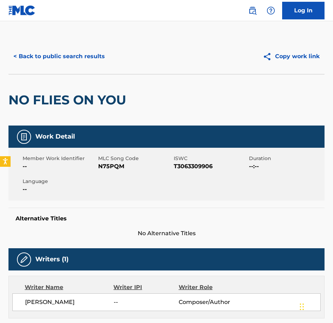
click at [105, 165] on span "N75PQM" at bounding box center [135, 166] width 74 height 8
click at [57, 50] on button "< Back to public search results" at bounding box center [58, 57] width 101 height 18
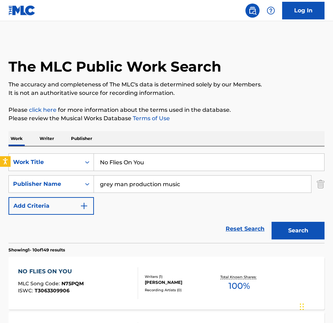
drag, startPoint x: 159, startPoint y: 159, endPoint x: 4, endPoint y: 134, distance: 157.0
type input "on our radar"
click at [272, 222] on button "Search" at bounding box center [298, 231] width 53 height 18
click at [91, 276] on div "ON OUR RADAR MLC Song Code : OM6AEQ ISWC : T3063302132" at bounding box center [78, 284] width 120 height 32
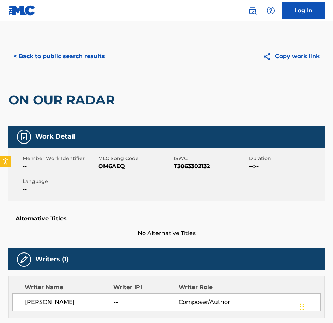
click at [110, 172] on div "Member Work Identifier -- MLC Song Code OM6AEQ ISWC T3063302132 Duration --:-- …" at bounding box center [166, 174] width 316 height 53
click at [88, 53] on button "< Back to public search results" at bounding box center [58, 57] width 101 height 18
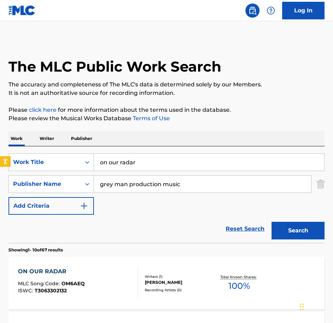
drag, startPoint x: 153, startPoint y: 167, endPoint x: 24, endPoint y: 144, distance: 130.9
paste input "Pacemake"
type input "[MEDICAL_DATA]"
click at [272, 222] on button "Search" at bounding box center [298, 231] width 53 height 18
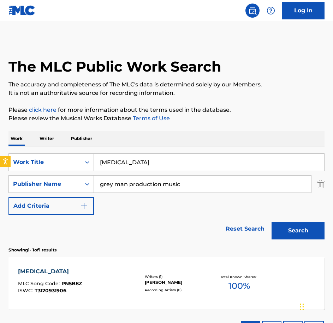
drag, startPoint x: 113, startPoint y: 230, endPoint x: 96, endPoint y: 277, distance: 50.4
click at [96, 277] on div "[MEDICAL_DATA] MLC Song Code : PN5B8Z ISWC : T3120931906" at bounding box center [78, 284] width 120 height 32
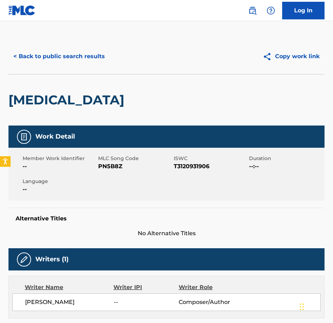
click at [120, 170] on span "PN5B8Z" at bounding box center [135, 166] width 74 height 8
click at [86, 57] on button "< Back to public search results" at bounding box center [58, 57] width 101 height 18
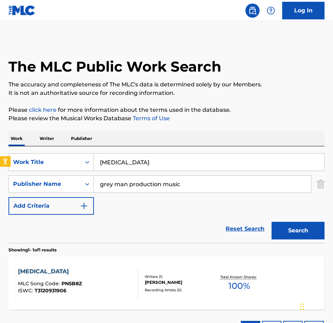
drag, startPoint x: 166, startPoint y: 161, endPoint x: -2, endPoint y: 132, distance: 170.0
click at [0, 132] on html "Accessibility Screen-Reader Guide, Feedback, and Issue Reporting | New window 0…" at bounding box center [166, 161] width 333 height 323
paste input "ersonal Account"
type input "Personal Account"
click at [272, 222] on button "Search" at bounding box center [298, 231] width 53 height 18
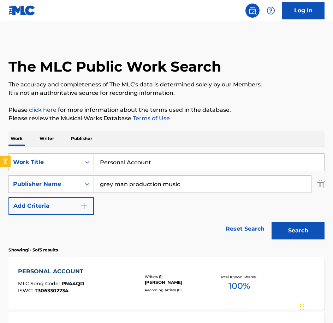
click at [62, 283] on span "PN44QD" at bounding box center [72, 284] width 23 height 6
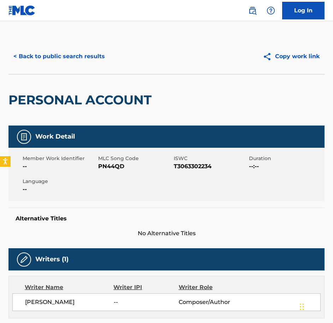
click at [108, 166] on span "PN44QD" at bounding box center [135, 166] width 74 height 8
drag, startPoint x: 148, startPoint y: 46, endPoint x: 83, endPoint y: 50, distance: 65.4
click at [137, 46] on div "< Back to public search results Copy work link" at bounding box center [166, 56] width 316 height 35
click at [73, 50] on button "< Back to public search results" at bounding box center [58, 57] width 101 height 18
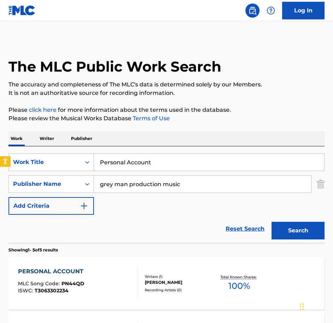
drag, startPoint x: 111, startPoint y: 158, endPoint x: 74, endPoint y: 148, distance: 37.6
click at [76, 149] on div "SearchWithCriteriaecee9e52-1ea6-4695-8dd1-ce76cb699e22 Work Title Personal Acco…" at bounding box center [166, 195] width 316 height 97
paste input "onzi Scheme"
type input "Ponzi Scheme"
click at [272, 222] on button "Search" at bounding box center [298, 231] width 53 height 18
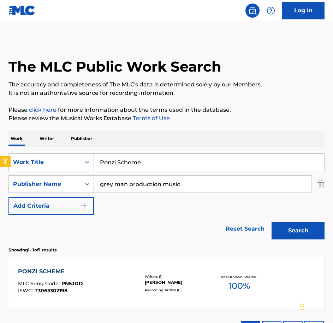
click at [100, 268] on div "PONZI SCHEME MLC Song Code : PN5JDD ISWC : T3063302198" at bounding box center [78, 284] width 120 height 32
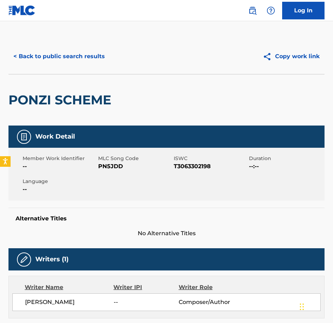
click at [94, 171] on div "Member Work Identifier -- MLC Song Code PN5JDD ISWC T3063302198 Duration --:-- …" at bounding box center [166, 174] width 316 height 53
click at [107, 168] on span "PN5JDD" at bounding box center [135, 166] width 74 height 8
click at [95, 42] on div "< Back to public search results Copy work link" at bounding box center [166, 56] width 316 height 35
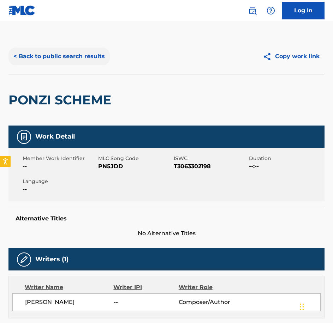
click at [101, 53] on button "< Back to public search results" at bounding box center [58, 57] width 101 height 18
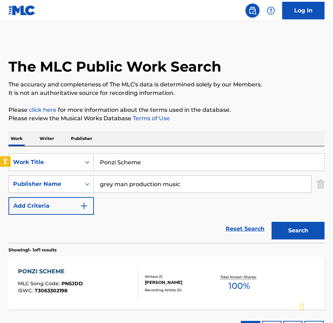
drag, startPoint x: 49, startPoint y: 160, endPoint x: -2, endPoint y: 166, distance: 51.2
click at [0, 166] on html "Accessibility Screen-Reader Guide, Feedback, and Issue Reporting | New window 0…" at bounding box center [166, 161] width 333 height 323
paste input "redicted Movements"
type input "Predicted Movements"
click at [272, 222] on button "Search" at bounding box center [298, 231] width 53 height 18
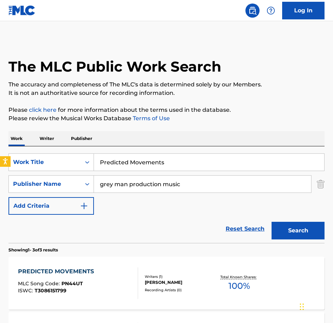
click at [87, 260] on div "PREDICTED MOVEMENTS MLC Song Code : PN44UT ISWC : T3086151799 Writers ( 1 ) [PE…" at bounding box center [166, 283] width 316 height 53
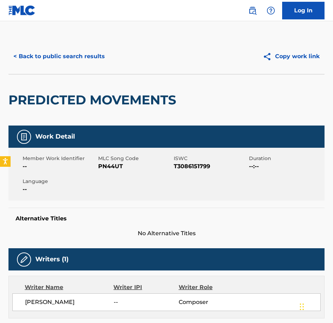
click at [101, 165] on span "PN44UT" at bounding box center [135, 166] width 74 height 8
click at [65, 57] on button "< Back to public search results" at bounding box center [58, 57] width 101 height 18
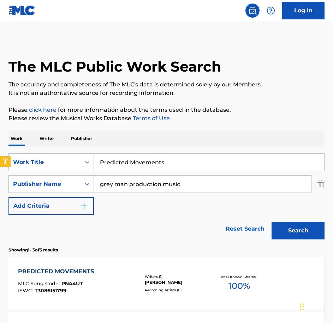
drag, startPoint x: 123, startPoint y: 160, endPoint x: -2, endPoint y: 147, distance: 125.0
click at [0, 147] on html "Accessibility Screen-Reader Guide, Feedback, and Issue Reporting | New window 0…" at bounding box center [166, 161] width 333 height 323
paste input "Raise The Stake"
type input "Raise The Stakes"
click at [272, 222] on button "Search" at bounding box center [298, 231] width 53 height 18
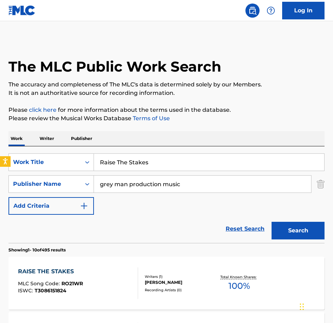
click at [48, 289] on span "T3086151824" at bounding box center [51, 291] width 32 height 6
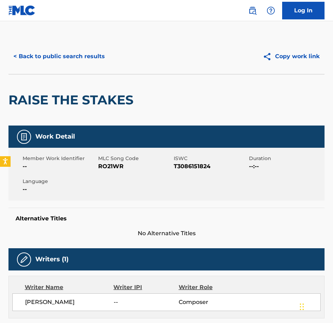
click at [106, 170] on span "RO21WR" at bounding box center [135, 166] width 74 height 8
click at [69, 60] on button "< Back to public search results" at bounding box center [58, 57] width 101 height 18
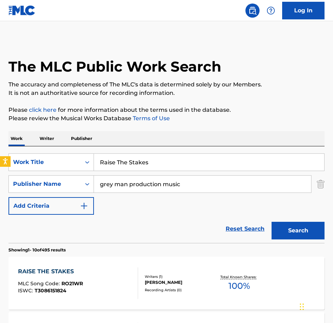
drag, startPoint x: 173, startPoint y: 158, endPoint x: 41, endPoint y: 147, distance: 132.5
click at [43, 151] on div "SearchWithCriteriaecee9e52-1ea6-4695-8dd1-ce76cb699e22 Work Title Raise The Sta…" at bounding box center [166, 195] width 316 height 97
paste input "[PERSON_NAME] and Waiting"
type input "Ready and Waiting"
click at [272, 222] on button "Search" at bounding box center [298, 231] width 53 height 18
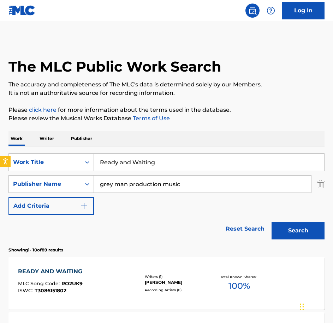
click at [114, 309] on div "READY AND WAITING MLC Song Code : RO2UK9 ISWC : T3086151802 Writers ( 1 ) [PERS…" at bounding box center [166, 283] width 316 height 53
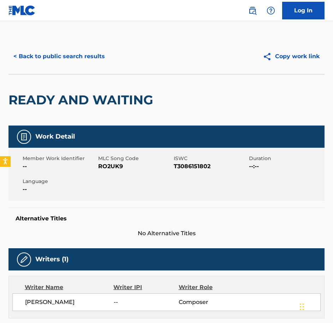
click at [111, 292] on div "Writer Name" at bounding box center [69, 288] width 89 height 8
click at [115, 173] on div "Member Work Identifier -- MLC Song Code RO2UK9 ISWC T3086151802 Duration --:-- …" at bounding box center [166, 174] width 316 height 53
click at [90, 50] on button "< Back to public search results" at bounding box center [58, 57] width 101 height 18
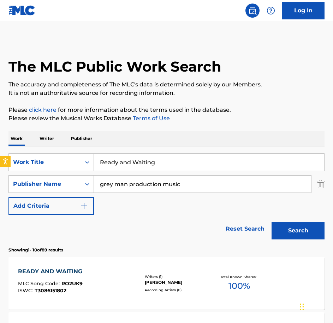
drag, startPoint x: 145, startPoint y: 158, endPoint x: -2, endPoint y: 135, distance: 149.0
click at [0, 135] on html "Accessibility Screen-Reader Guide, Feedback, and Issue Reporting | New window 0…" at bounding box center [166, 161] width 333 height 323
paste input "isky Robbery"
type input "Risky Robbery"
click at [272, 222] on button "Search" at bounding box center [298, 231] width 53 height 18
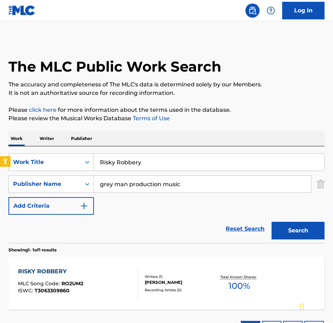
click at [112, 270] on div "RISKY ROBBERY MLC Song Code : RO2UM2 ISWC : T3063309860" at bounding box center [78, 284] width 120 height 32
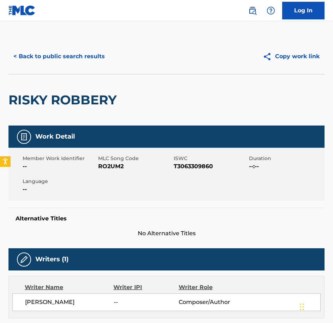
click at [115, 164] on span "RO2UM2" at bounding box center [135, 166] width 74 height 8
click at [46, 48] on button "< Back to public search results" at bounding box center [58, 57] width 101 height 18
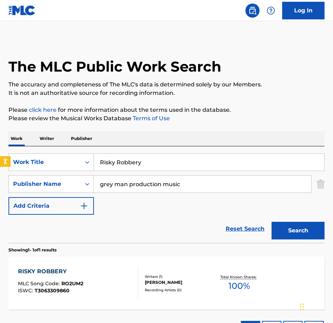
drag, startPoint x: 175, startPoint y: 161, endPoint x: 63, endPoint y: 145, distance: 113.4
click at [63, 145] on div "Work Writer Publisher SearchWithCriteriaecee9e52-1ea6-4695-8dd1-ce76cb699e22 Wo…" at bounding box center [166, 237] width 316 height 212
paste input "un Forensics"
type input "Run Forensics"
click at [272, 222] on button "Search" at bounding box center [298, 231] width 53 height 18
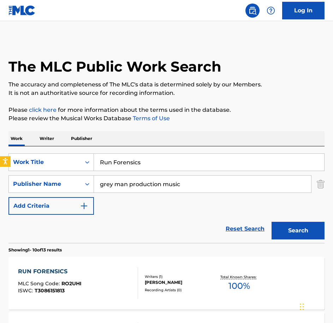
click at [61, 269] on div "RUN FORENSICS" at bounding box center [50, 272] width 64 height 8
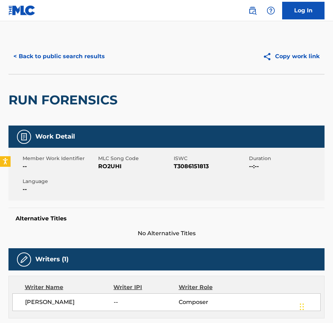
click at [110, 166] on span "RO2UHI" at bounding box center [135, 166] width 74 height 8
click at [100, 59] on button "< Back to public search results" at bounding box center [58, 57] width 101 height 18
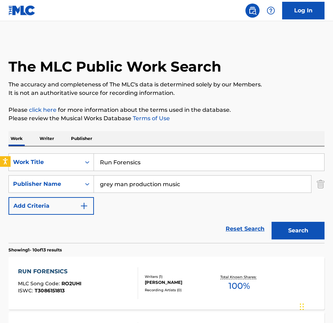
drag, startPoint x: 155, startPoint y: 169, endPoint x: -2, endPoint y: 127, distance: 162.0
click at [0, 127] on html "Accessibility Screen-Reader Guide, Feedback, and Issue Reporting | New window 0…" at bounding box center [166, 161] width 333 height 323
paste input "Safecracking"
type input "Safecracking"
click at [272, 222] on button "Search" at bounding box center [298, 231] width 53 height 18
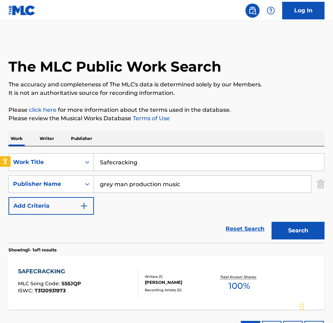
click at [99, 301] on div "SAFECRACKING MLC Song Code : S55JQP ISWC : T3120931973 Writers ( 1 ) [PERSON_NA…" at bounding box center [166, 283] width 316 height 53
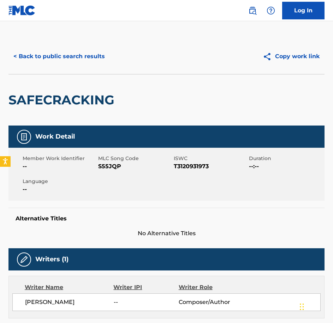
click at [115, 165] on span "S55JQP" at bounding box center [135, 166] width 74 height 8
click at [116, 55] on div "< Back to public search results" at bounding box center [87, 57] width 158 height 18
click at [103, 58] on button "< Back to public search results" at bounding box center [58, 57] width 101 height 18
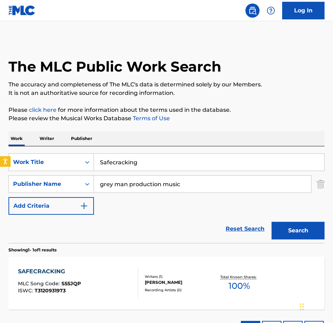
drag, startPoint x: 137, startPoint y: 162, endPoint x: 25, endPoint y: 146, distance: 112.4
click at [26, 145] on div "Work Writer Publisher SearchWithCriteriaecee9e52-1ea6-4695-8dd1-ce76cb699e22 Wo…" at bounding box center [166, 237] width 316 height 212
paste input "easoned Criminals"
type input "Seasoned Criminals"
click at [272, 222] on button "Search" at bounding box center [298, 231] width 53 height 18
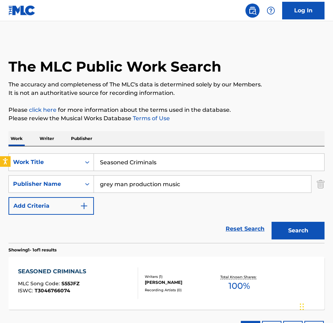
click at [74, 267] on div "SEASONED CRIMINALS MLC Song Code : S55JFZ ISWC : T3046766074 Writers ( 1 ) [PER…" at bounding box center [166, 283] width 316 height 53
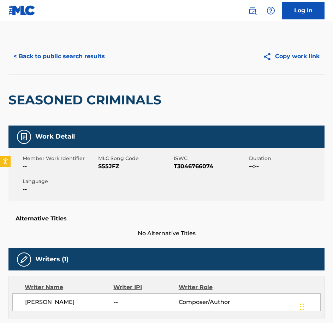
click at [116, 160] on span "MLC Song Code" at bounding box center [135, 158] width 74 height 7
drag, startPoint x: 74, startPoint y: 267, endPoint x: 113, endPoint y: 164, distance: 110.2
click at [113, 164] on span "S55JFZ" at bounding box center [135, 166] width 74 height 8
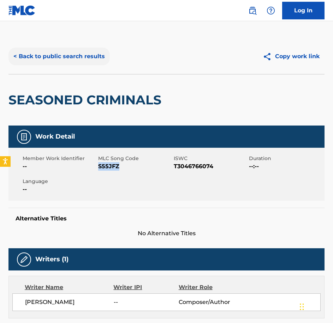
click at [82, 57] on button "< Back to public search results" at bounding box center [58, 57] width 101 height 18
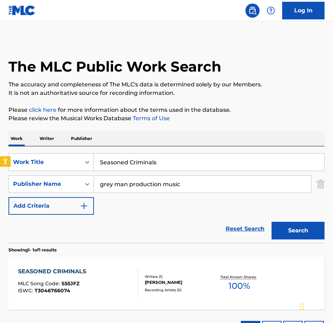
click at [150, 176] on div "grey man production music" at bounding box center [203, 185] width 218 height 18
drag, startPoint x: 172, startPoint y: 162, endPoint x: 36, endPoint y: 142, distance: 137.3
click at [36, 142] on div "Work Writer Publisher SearchWithCriteriaecee9e52-1ea6-4695-8dd1-ce76cb699e22 Wo…" at bounding box center [166, 237] width 316 height 212
paste input "crets Spill Out"
type input "Secrets Spill Out"
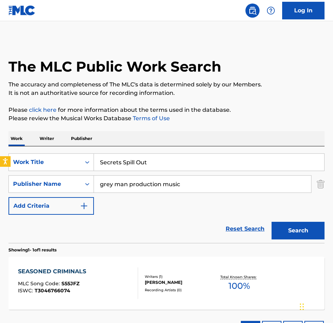
click at [272, 222] on button "Search" at bounding box center [298, 231] width 53 height 18
click at [96, 266] on div "SECRETS SPILL OUT MLC Song Code : S55OXA ISWC : T3063309791 Writers ( 1 ) [PERS…" at bounding box center [166, 283] width 316 height 53
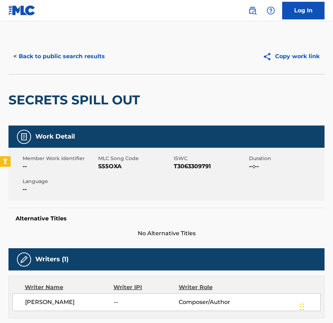
click at [101, 166] on span "S55OXA" at bounding box center [135, 166] width 74 height 8
click at [77, 61] on button "< Back to public search results" at bounding box center [58, 57] width 101 height 18
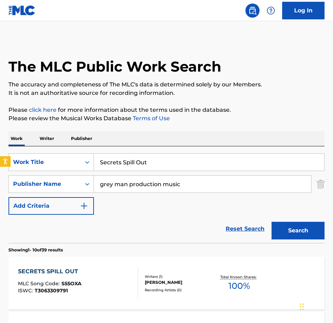
drag, startPoint x: 146, startPoint y: 152, endPoint x: 148, endPoint y: 166, distance: 13.9
click at [145, 160] on div "SearchWithCriteriaecee9e52-1ea6-4695-8dd1-ce76cb699e22 Work Title Secrets Spill…" at bounding box center [166, 195] width 316 height 97
drag, startPoint x: 148, startPoint y: 166, endPoint x: 87, endPoint y: 172, distance: 61.1
click at [87, 172] on div "SearchWithCriteriaecee9e52-1ea6-4695-8dd1-ce76cb699e22 Work Title Secrets Spill…" at bounding box center [166, 184] width 316 height 61
paste input "keleton Key"
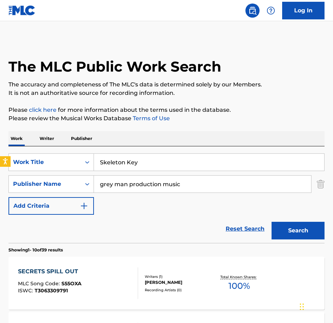
type input "Skeleton Key"
click at [272, 222] on button "Search" at bounding box center [298, 231] width 53 height 18
click at [103, 281] on div "SKELETON KEY MLC Song Code : S55JLZ ISWC : T3086151835" at bounding box center [78, 284] width 120 height 32
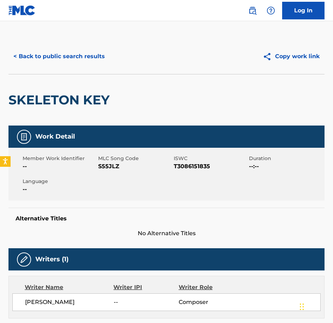
click at [118, 176] on div "Member Work Identifier -- MLC Song Code S55JLZ ISWC T3086151835 Duration --:-- …" at bounding box center [166, 174] width 316 height 53
click at [117, 176] on div "Member Work Identifier -- MLC Song Code S55JLZ ISWC T3086151835 Duration --:-- …" at bounding box center [166, 174] width 316 height 53
click at [117, 168] on span "S55JLZ" at bounding box center [135, 166] width 74 height 8
click at [78, 69] on div "< Back to public search results Copy work link" at bounding box center [166, 56] width 316 height 35
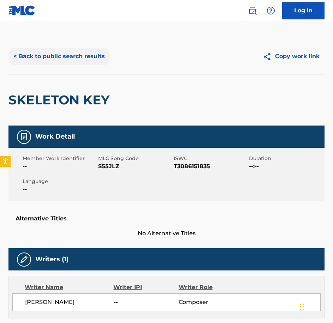
click at [79, 57] on button "< Back to public search results" at bounding box center [58, 57] width 101 height 18
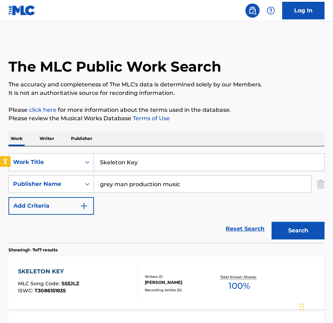
drag, startPoint x: 158, startPoint y: 159, endPoint x: 68, endPoint y: 151, distance: 90.0
click at [68, 152] on div "SearchWithCriteriaecee9e52-1ea6-4695-8dd1-ce76cb699e22 Work Title Skeleton Key …" at bounding box center [166, 195] width 316 height 97
paste input "olid Leads"
type input "Solid Leads"
click at [272, 222] on button "Search" at bounding box center [298, 231] width 53 height 18
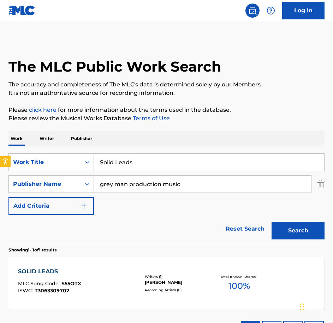
click at [105, 258] on div "SOLID LEADS MLC Song Code : S55OTX ISWC : T3063309702 Writers ( 1 ) [PERSON_NAM…" at bounding box center [166, 283] width 316 height 53
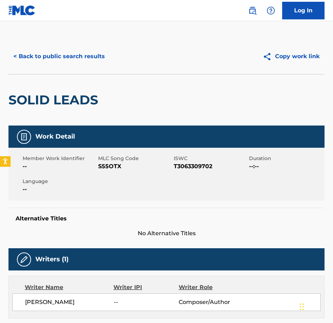
click at [107, 167] on span "S55OTX" at bounding box center [135, 166] width 74 height 8
click at [106, 61] on button "< Back to public search results" at bounding box center [58, 57] width 101 height 18
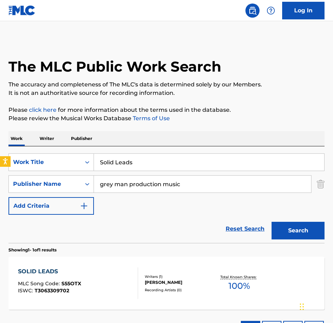
drag, startPoint x: 157, startPoint y: 160, endPoint x: 77, endPoint y: 153, distance: 80.2
click at [78, 153] on div "SearchWithCriteriaecee9e52-1ea6-4695-8dd1-ce76cb699e22 Work Title Solid Leads S…" at bounding box center [166, 195] width 316 height 97
paste input "me Doors Never Close"
type input "Some Doors Never Close"
click at [272, 222] on button "Search" at bounding box center [298, 231] width 53 height 18
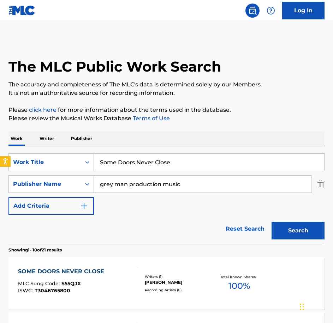
click at [107, 287] on div "SOME DOORS NEVER CLOSE MLC Song Code : S55QJX ISWC : T3046765800" at bounding box center [78, 284] width 120 height 32
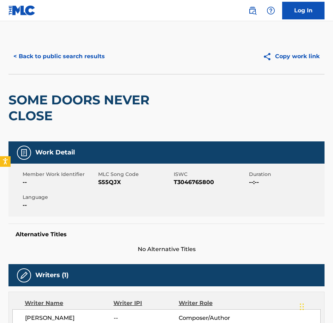
click at [115, 181] on span "S55QJX" at bounding box center [135, 182] width 74 height 8
click at [80, 54] on button "< Back to public search results" at bounding box center [58, 57] width 101 height 18
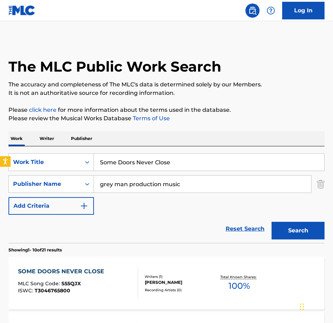
drag, startPoint x: 73, startPoint y: 150, endPoint x: 0, endPoint y: 147, distance: 73.5
paste input "quirrel Hides Nut"
type input "Squirrel Hides Nut"
click at [272, 222] on button "Search" at bounding box center [298, 231] width 53 height 18
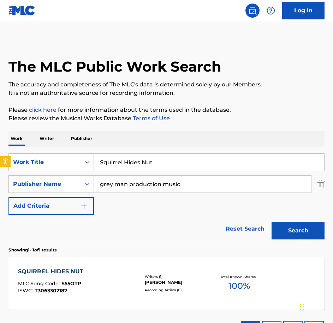
click at [123, 288] on div "SQUIRREL HIDES NUT MLC Song Code : S55OTP ISWC : T3063302187" at bounding box center [78, 284] width 120 height 32
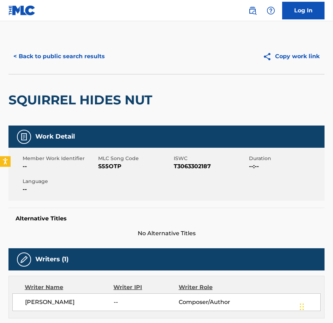
click at [111, 168] on span "S55OTP" at bounding box center [135, 166] width 74 height 8
click at [68, 66] on div "< Back to public search results Copy work link" at bounding box center [166, 56] width 316 height 35
click at [69, 61] on button "< Back to public search results" at bounding box center [58, 57] width 101 height 18
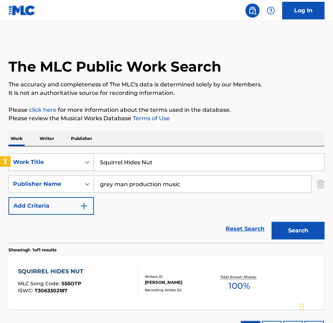
drag, startPoint x: 182, startPoint y: 171, endPoint x: 48, endPoint y: 154, distance: 134.2
click at [49, 157] on div "SearchWithCriteriaecee9e52-1ea6-4695-8dd1-ce76cb699e22 Work Title Squirrel Hide…" at bounding box center [166, 163] width 316 height 18
paste input "trange Case"
type input "Strange Case"
click at [272, 222] on button "Search" at bounding box center [298, 231] width 53 height 18
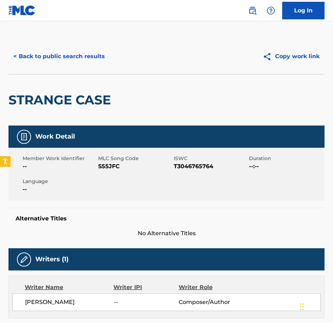
click at [107, 170] on span "S55JFC" at bounding box center [135, 166] width 74 height 8
click at [96, 70] on div "< Back to public search results Copy work link" at bounding box center [166, 56] width 316 height 35
click at [86, 59] on button "< Back to public search results" at bounding box center [58, 57] width 101 height 18
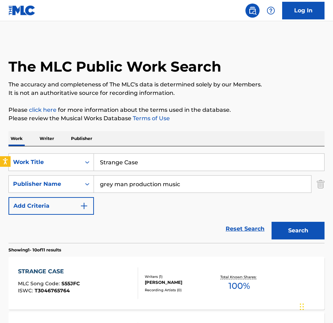
drag, startPoint x: 184, startPoint y: 168, endPoint x: 28, endPoint y: 149, distance: 157.2
click at [28, 149] on div "SearchWithCriteriaecee9e52-1ea6-4695-8dd1-ce76cb699e22 Work Title Strange Case …" at bounding box center [166, 195] width 316 height 97
paste input "uspended Sentenc"
type input "Suspended Sentence"
click at [272, 222] on button "Search" at bounding box center [298, 231] width 53 height 18
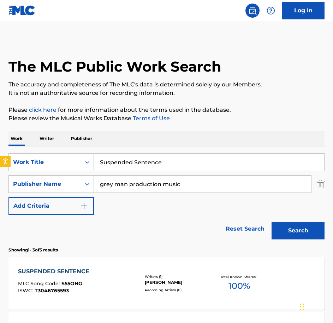
click at [118, 280] on div "SUSPENDED SENTENCE MLC Song Code : S55ONG ISWC : T3046765593" at bounding box center [78, 284] width 120 height 32
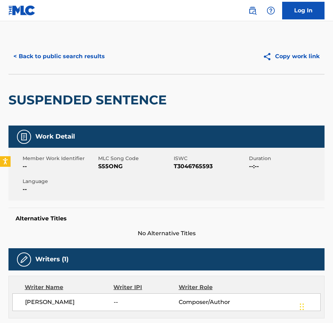
click at [115, 168] on span "S55ONG" at bounding box center [135, 166] width 74 height 8
click at [73, 59] on button "< Back to public search results" at bounding box center [58, 57] width 101 height 18
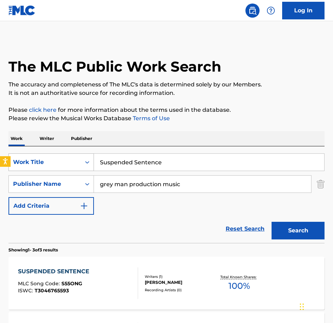
drag, startPoint x: 108, startPoint y: 164, endPoint x: 52, endPoint y: 164, distance: 55.4
click at [52, 164] on div "SearchWithCriteriaecee9e52-1ea6-4695-8dd1-ce76cb699e22 Work Title Suspended Sen…" at bounding box center [166, 163] width 316 height 18
paste input "The Truth Will Out"
type input "The Truth Will Out"
click at [272, 222] on button "Search" at bounding box center [298, 231] width 53 height 18
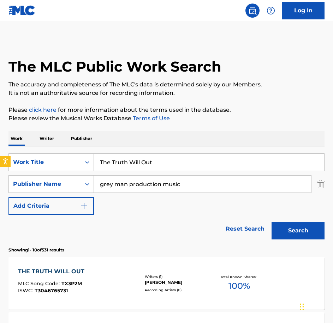
click at [61, 264] on div "THE TRUTH WILL OUT MLC Song Code : TX3P2M ISWC : T3046765731 Writers ( 1 ) [PER…" at bounding box center [166, 283] width 316 height 53
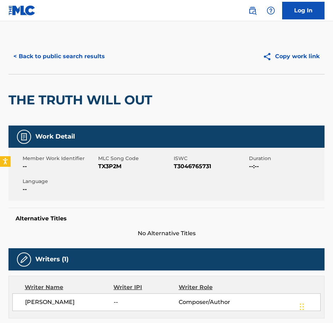
click at [119, 170] on div "Member Work Identifier -- MLC Song Code TX3P2M ISWC T3046765731 Duration --:-- …" at bounding box center [166, 174] width 316 height 53
click at [119, 170] on span "TX3P2M" at bounding box center [135, 166] width 74 height 8
click at [109, 163] on span "TX3P2M" at bounding box center [135, 166] width 74 height 8
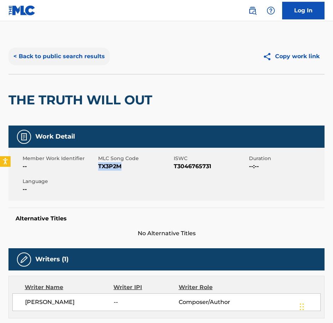
click at [95, 49] on button "< Back to public search results" at bounding box center [58, 57] width 101 height 18
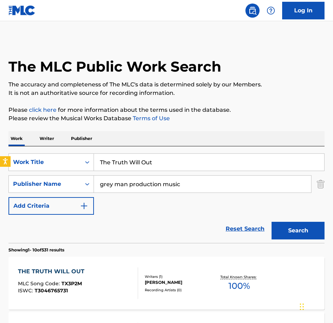
drag, startPoint x: 162, startPoint y: 163, endPoint x: 12, endPoint y: 152, distance: 150.9
click at [12, 152] on div "SearchWithCriteriaecee9e52-1ea6-4695-8dd1-ce76cb699e22 Work Title The Truth Wil…" at bounding box center [166, 195] width 316 height 97
paste input "[PERSON_NAME]"
type input "Tricky Test"
click at [272, 222] on button "Search" at bounding box center [298, 231] width 53 height 18
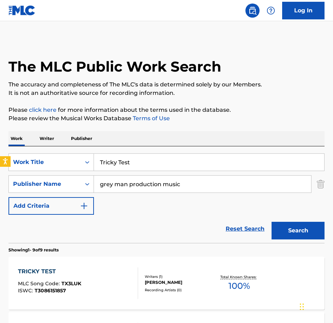
click at [78, 293] on div "ISWC : T3086151857" at bounding box center [49, 291] width 63 height 5
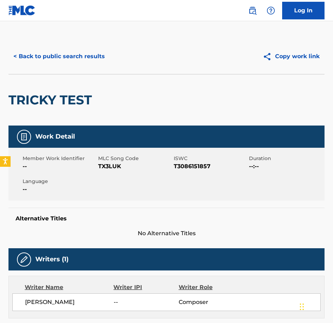
click at [106, 167] on span "TX3LUK" at bounding box center [135, 166] width 74 height 8
click at [92, 37] on main "< Back to public search results Copy work link TRICKY TEST Work Detail Member W…" at bounding box center [166, 289] width 333 height 536
click at [94, 50] on button "< Back to public search results" at bounding box center [58, 57] width 101 height 18
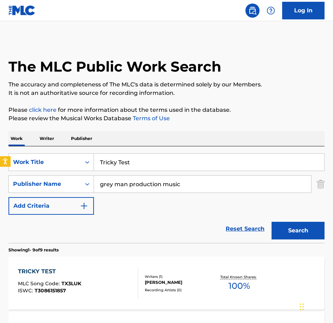
drag, startPoint x: 204, startPoint y: 159, endPoint x: 89, endPoint y: 143, distance: 115.5
paste input "Unassuming"
type input "Unassuming"
click at [272, 222] on button "Search" at bounding box center [298, 231] width 53 height 18
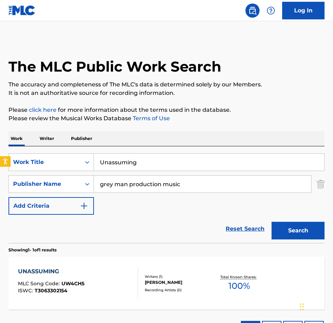
click at [87, 266] on div "UNASSUMING MLC Song Code : UW4CH5 ISWC : T3063302154 Writers ( 1 ) [PERSON_NAME…" at bounding box center [166, 283] width 316 height 53
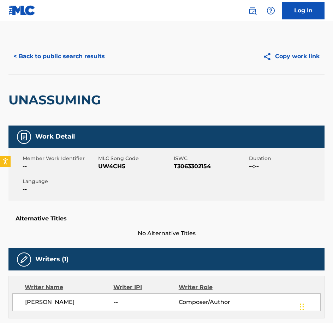
click at [128, 170] on span "UW4CH5" at bounding box center [135, 166] width 74 height 8
click at [117, 163] on span "UW4CH5" at bounding box center [135, 166] width 74 height 8
click at [18, 53] on button "< Back to public search results" at bounding box center [58, 57] width 101 height 18
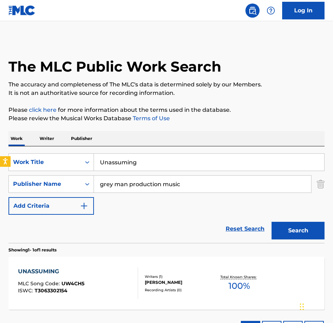
drag, startPoint x: 150, startPoint y: 161, endPoint x: 32, endPoint y: 129, distance: 121.7
click at [33, 129] on div "The MLC Public Work Search The accuracy and completeness of The MLC's data is d…" at bounding box center [166, 191] width 333 height 304
paste input "fazed"
type input "Unfazed"
click at [272, 222] on button "Search" at bounding box center [298, 231] width 53 height 18
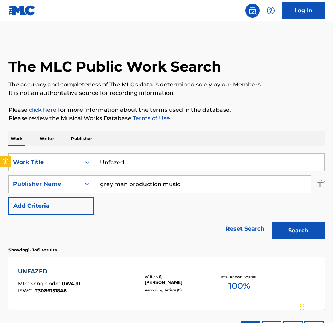
click at [75, 279] on div "UNFAZED MLC Song Code : UW4JIL ISWC : T3086151846" at bounding box center [50, 284] width 64 height 32
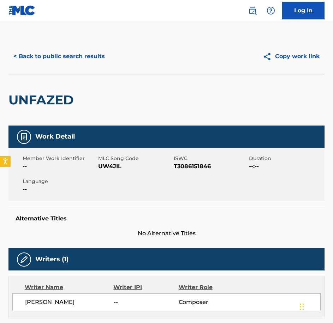
click at [94, 173] on div "Member Work Identifier -- MLC Song Code UW4JIL ISWC T3086151846 Duration --:-- …" at bounding box center [166, 174] width 316 height 53
click at [97, 171] on div "Member Work Identifier -- MLC Song Code UW4JIL ISWC T3086151846 Duration --:-- …" at bounding box center [166, 174] width 316 height 53
click at [105, 167] on span "UW4JIL" at bounding box center [135, 166] width 74 height 8
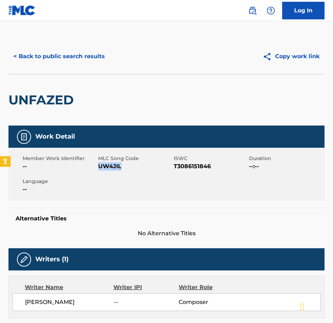
click at [105, 167] on span "UW4JIL" at bounding box center [135, 166] width 74 height 8
click at [95, 75] on div "UNFAZED" at bounding box center [166, 100] width 316 height 52
click at [81, 58] on button "< Back to public search results" at bounding box center [58, 57] width 101 height 18
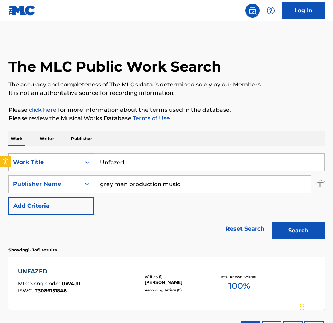
drag, startPoint x: 129, startPoint y: 167, endPoint x: 66, endPoint y: 157, distance: 64.0
click at [66, 157] on div "SearchWithCriteriaecee9e52-1ea6-4695-8dd1-ce76cb699e22 Work Title Unfazed" at bounding box center [166, 163] width 316 height 18
paste input "Wherever Highway"
type input "Wherever Highway"
click at [272, 222] on button "Search" at bounding box center [298, 231] width 53 height 18
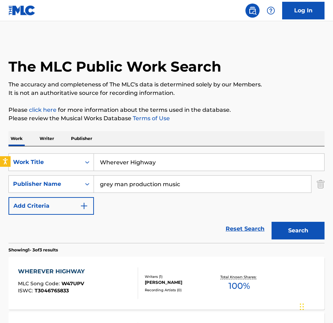
click at [86, 297] on div "WHEREVER HIGHWAY MLC Song Code : W47UPV ISWC : T3046765833" at bounding box center [53, 284] width 70 height 32
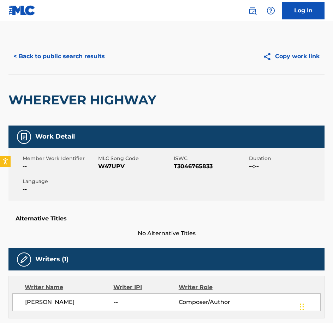
click at [111, 169] on span "W47UPV" at bounding box center [135, 166] width 74 height 8
click at [110, 169] on span "W47UPV" at bounding box center [135, 166] width 74 height 8
click at [57, 60] on button "< Back to public search results" at bounding box center [58, 57] width 101 height 18
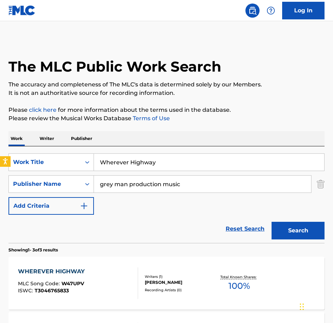
drag, startPoint x: 170, startPoint y: 156, endPoint x: 91, endPoint y: 138, distance: 80.6
click at [91, 138] on div "Work Writer Publisher SearchWithCriteriaecee9e52-1ea6-4695-8dd1-ce76cb699e22 Wo…" at bounding box center [166, 292] width 316 height 323
paste input "orrying Wait"
type input "Worrying Wait"
click at [272, 222] on button "Search" at bounding box center [298, 231] width 53 height 18
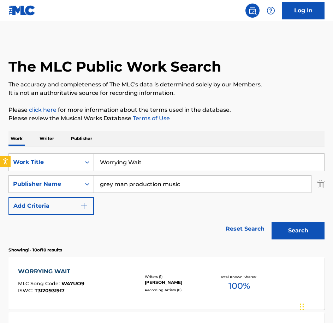
click at [103, 283] on div "WORRYING WAIT MLC Song Code : W47UO9 ISWC : T3120931917" at bounding box center [78, 284] width 120 height 32
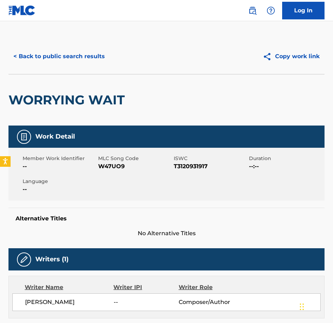
click at [113, 168] on span "W47UO9" at bounding box center [135, 166] width 74 height 8
click at [63, 65] on button "< Back to public search results" at bounding box center [58, 57] width 101 height 18
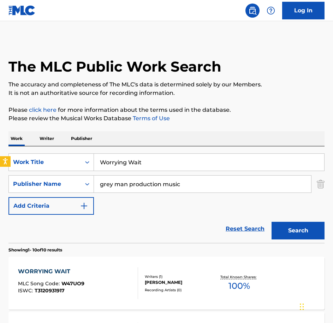
drag, startPoint x: 143, startPoint y: 163, endPoint x: 36, endPoint y: 144, distance: 108.1
paste input "A Drive Through Gangland"
type input "A Drive Through Gangland"
click at [272, 222] on button "Search" at bounding box center [298, 231] width 53 height 18
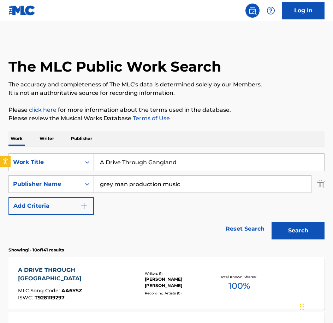
click at [107, 280] on div "A DRIVE THROUGH GANGLAND MLC Song Code : AA6YSZ ISWC : T9281119297" at bounding box center [75, 283] width 114 height 35
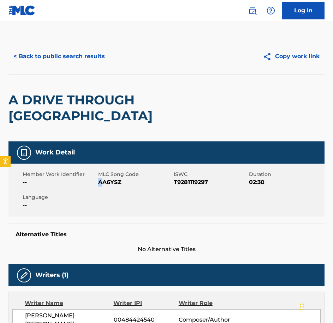
click at [101, 186] on span "AA6YSZ" at bounding box center [135, 182] width 74 height 8
click at [56, 47] on div "< Back to public search results Copy work link" at bounding box center [166, 56] width 316 height 35
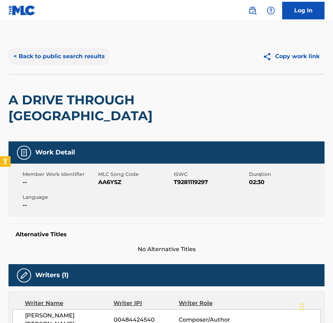
click at [59, 50] on button "< Back to public search results" at bounding box center [58, 57] width 101 height 18
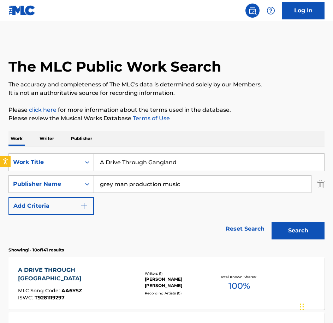
drag, startPoint x: 192, startPoint y: 168, endPoint x: 172, endPoint y: 160, distance: 22.0
click at [172, 160] on input "A Drive Through Gangland" at bounding box center [209, 162] width 230 height 17
click at [211, 165] on input "A Drive Through Gangland" at bounding box center [209, 162] width 230 height 17
drag, startPoint x: 211, startPoint y: 165, endPoint x: -2, endPoint y: 155, distance: 213.2
click at [0, 155] on html "Accessibility Screen-Reader Guide, Feedback, and Issue Reporting | New window 0…" at bounding box center [166, 161] width 333 height 323
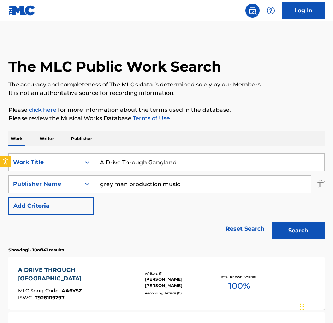
paste input "bandoned Again"
type input "Abandoned Again"
click at [272, 222] on button "Search" at bounding box center [298, 231] width 53 height 18
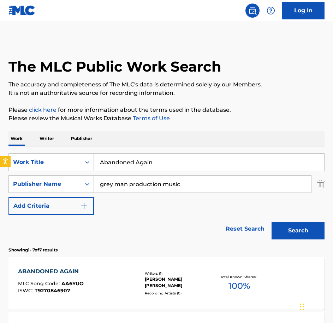
click at [122, 287] on div "ABANDONED AGAIN MLC Song Code : AA6YUO ISWC : T9270846907" at bounding box center [78, 284] width 120 height 32
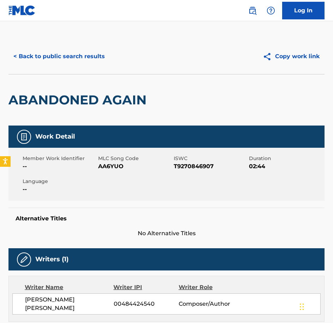
click at [121, 161] on span "MLC Song Code" at bounding box center [135, 158] width 74 height 7
click at [115, 167] on span "AA6YUO" at bounding box center [135, 166] width 74 height 8
click at [69, 47] on div "< Back to public search results Copy work link" at bounding box center [166, 56] width 316 height 35
click at [79, 66] on div "< Back to public search results Copy work link" at bounding box center [166, 56] width 316 height 35
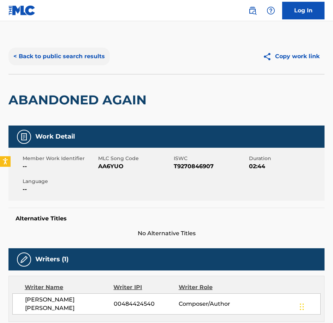
click at [77, 65] on button "< Back to public search results" at bounding box center [58, 57] width 101 height 18
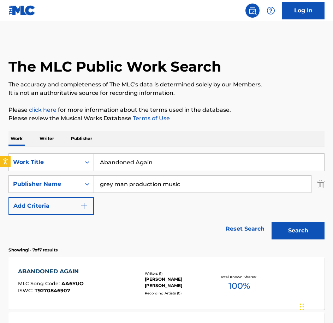
drag, startPoint x: 130, startPoint y: 159, endPoint x: 7, endPoint y: 151, distance: 123.5
paste input "[PERSON_NAME] Or So We Thought"
type input "Average [PERSON_NAME] Or So We Thought"
click at [272, 222] on button "Search" at bounding box center [298, 231] width 53 height 18
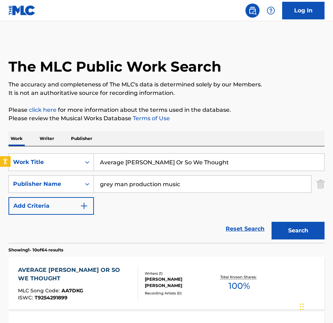
click at [82, 288] on span "AA7DKG" at bounding box center [72, 291] width 22 height 6
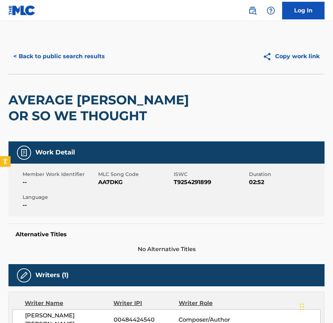
click at [112, 184] on span "AA7DKG" at bounding box center [135, 182] width 74 height 8
click at [98, 69] on div "< Back to public search results Copy work link" at bounding box center [166, 56] width 316 height 35
click at [20, 61] on button "< Back to public search results" at bounding box center [58, 57] width 101 height 18
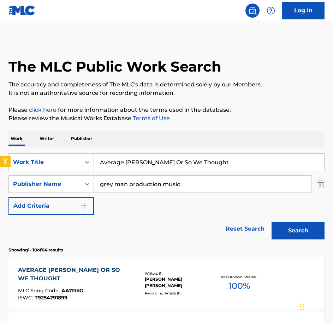
drag, startPoint x: 213, startPoint y: 148, endPoint x: 214, endPoint y: 161, distance: 12.8
click at [213, 149] on div "SearchWithCriteriaecee9e52-1ea6-4695-8dd1-ce76cb699e22 Work Title Average [PERS…" at bounding box center [166, 195] width 316 height 97
drag, startPoint x: 214, startPoint y: 161, endPoint x: -2, endPoint y: 127, distance: 218.8
click at [0, 127] on html "Accessibility Screen-Reader Guide, Feedback, and Issue Reporting | New window 0…" at bounding box center [166, 161] width 333 height 323
paste input "Bit By Bi"
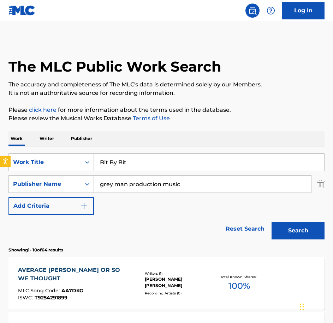
type input "Bit By Bit"
click at [272, 222] on button "Search" at bounding box center [298, 231] width 53 height 18
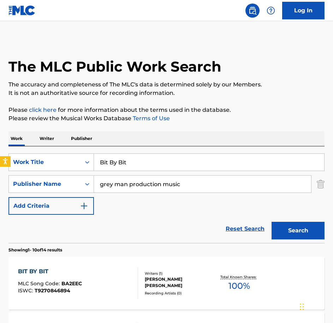
click at [118, 267] on div "BIT BY BIT MLC Song Code : BA2EEC ISWC : T9270846894 Writers ( 1 ) [PERSON_NAME…" at bounding box center [166, 283] width 316 height 53
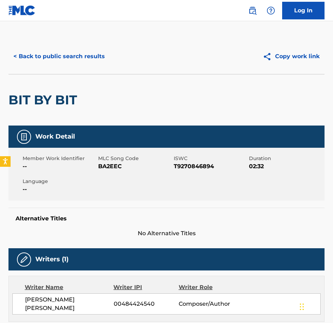
click at [113, 180] on div "Member Work Identifier -- MLC Song Code BA2EEC ISWC T9270846894 Duration 02:32 …" at bounding box center [166, 174] width 316 height 53
click at [23, 49] on button "< Back to public search results" at bounding box center [58, 57] width 101 height 18
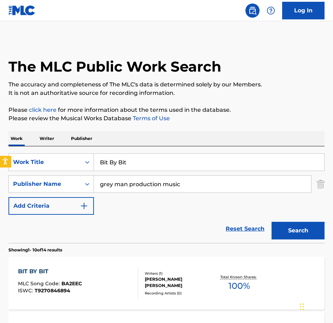
drag, startPoint x: 177, startPoint y: 159, endPoint x: 0, endPoint y: 157, distance: 176.9
click at [0, 158] on html "Accessibility Screen-Reader Guide, Feedback, and Issue Reporting | New window 0…" at bounding box center [166, 161] width 333 height 323
type input "[PERSON_NAME] and weave"
click at [272, 222] on button "Search" at bounding box center [298, 231] width 53 height 18
click at [45, 267] on div "[PERSON_NAME] AND WEAVE MLC Song Code : BA2EHR ISWC : T9281119311 Writers ( 1 )…" at bounding box center [166, 283] width 316 height 53
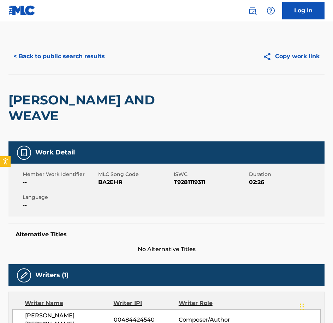
click at [112, 178] on span "BA2EHR" at bounding box center [135, 182] width 74 height 8
click at [70, 66] on div "< Back to public search results Copy work link" at bounding box center [166, 56] width 316 height 35
click at [60, 62] on button "< Back to public search results" at bounding box center [58, 57] width 101 height 18
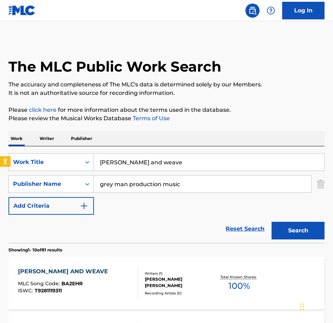
drag, startPoint x: 153, startPoint y: 171, endPoint x: 70, endPoint y: 149, distance: 85.7
click at [70, 149] on div "SearchWithCriteriaecee9e52-1ea6-4695-8dd1-ce76cb699e22 Work Title [PERSON_NAME]…" at bounding box center [166, 195] width 316 height 97
paste input "[PERSON_NAME] and W"
type input "[PERSON_NAME] and Weave"
click at [272, 222] on button "Search" at bounding box center [298, 231] width 53 height 18
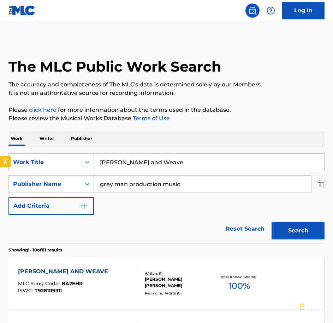
click at [79, 245] on section "Showing 1 - 10 of 81 results" at bounding box center [166, 248] width 316 height 10
click at [103, 277] on div "[PERSON_NAME] AND WEAVE MLC Song Code : BA2EHR ISWC : T9281119311" at bounding box center [78, 284] width 120 height 32
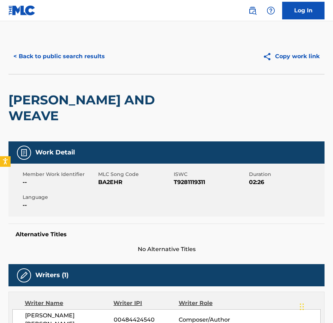
click at [111, 171] on div "Member Work Identifier -- MLC Song Code BA2EHR ISWC T9281119311 Duration 02:26 …" at bounding box center [166, 190] width 316 height 53
drag, startPoint x: 177, startPoint y: 133, endPoint x: 132, endPoint y: 106, distance: 53.1
click at [145, 115] on div "< Back to public search results Copy work link [PERSON_NAME] AND WEAVE Work Det…" at bounding box center [166, 307] width 333 height 536
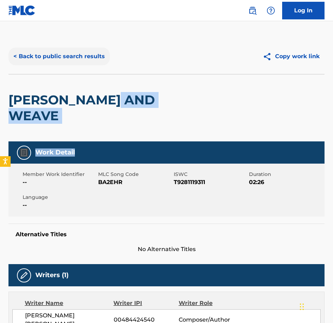
drag, startPoint x: 132, startPoint y: 106, endPoint x: 62, endPoint y: 55, distance: 86.0
click at [62, 55] on button "< Back to public search results" at bounding box center [58, 57] width 101 height 18
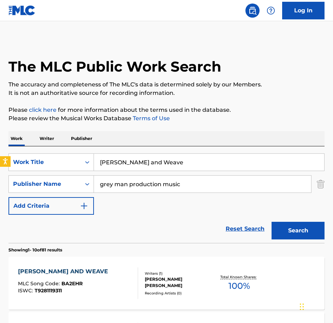
drag, startPoint x: 166, startPoint y: 160, endPoint x: -2, endPoint y: 122, distance: 172.2
click at [0, 122] on html "Accessibility Screen-Reader Guide, Feedback, and Issue Reporting | New window 0…" at bounding box center [166, 161] width 333 height 323
paste input "Chance For The Underdog"
type input "Chance For The Underdog"
click at [272, 222] on button "Search" at bounding box center [298, 231] width 53 height 18
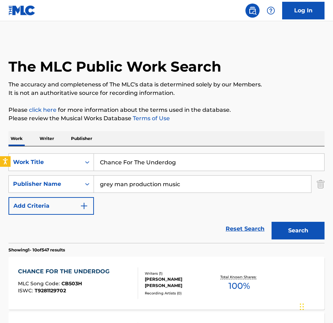
click at [93, 297] on div "CHANCE FOR THE UNDERDOG MLC Song Code : CB503H ISWC : T9281129702" at bounding box center [65, 284] width 95 height 32
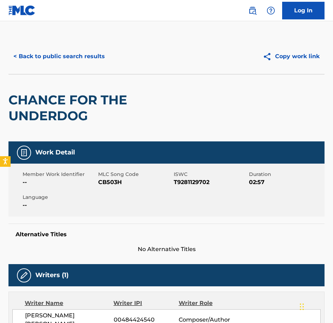
click at [117, 180] on span "CB503H" at bounding box center [135, 182] width 74 height 8
click at [99, 90] on div "CHANCE FOR THE UNDERDOG" at bounding box center [103, 108] width 190 height 67
click at [88, 63] on button "< Back to public search results" at bounding box center [58, 57] width 101 height 18
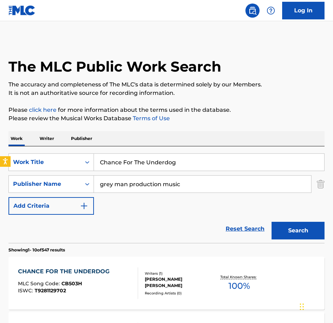
drag, startPoint x: 251, startPoint y: 160, endPoint x: -2, endPoint y: 158, distance: 253.2
click at [0, 158] on html "Accessibility Screen-Reader Guide, Feedback, and Issue Reporting | New window 0…" at bounding box center [166, 161] width 333 height 323
paste input "learing In The Forest"
type input "Clearing In The Forest"
click at [272, 222] on button "Search" at bounding box center [298, 231] width 53 height 18
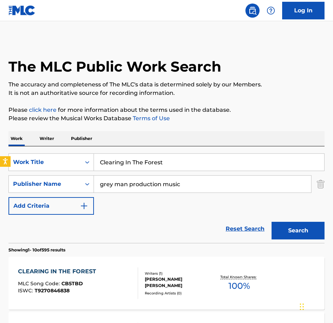
click at [69, 262] on div "CLEARING IN THE FOREST MLC Song Code : CB5TBD ISWC : T9270846838 Writers ( 1 ) …" at bounding box center [166, 283] width 316 height 53
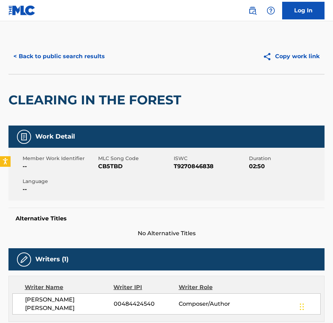
click at [108, 164] on span "CB5TBD" at bounding box center [135, 166] width 74 height 8
drag, startPoint x: 55, startPoint y: 69, endPoint x: 57, endPoint y: 59, distance: 9.3
click at [55, 69] on div "< Back to public search results Copy work link" at bounding box center [166, 56] width 316 height 35
click at [57, 58] on button "< Back to public search results" at bounding box center [58, 57] width 101 height 18
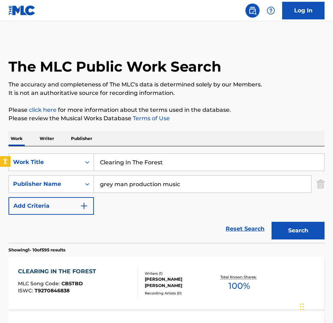
drag, startPoint x: 177, startPoint y: 160, endPoint x: 30, endPoint y: 133, distance: 149.5
paste input "oak and Dagger"
type input "Cloak and Dagger"
click at [272, 222] on button "Search" at bounding box center [298, 231] width 53 height 18
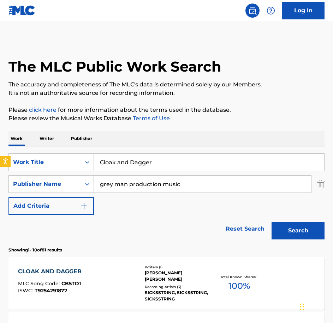
click at [77, 277] on div "CLOAK AND DAGGER MLC Song Code : CB5TD1 ISWC : T9254291877" at bounding box center [51, 284] width 67 height 32
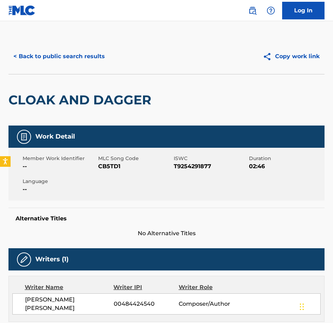
click at [108, 168] on span "CB5TD1" at bounding box center [135, 166] width 74 height 8
click at [62, 43] on div "< Back to public search results Copy work link" at bounding box center [166, 56] width 316 height 35
click at [70, 64] on button "< Back to public search results" at bounding box center [58, 57] width 101 height 18
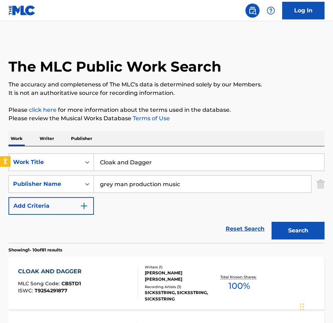
drag, startPoint x: 157, startPoint y: 165, endPoint x: 16, endPoint y: 145, distance: 142.0
paste input "ome At Me"
type input "Come At Me"
click at [272, 222] on button "Search" at bounding box center [298, 231] width 53 height 18
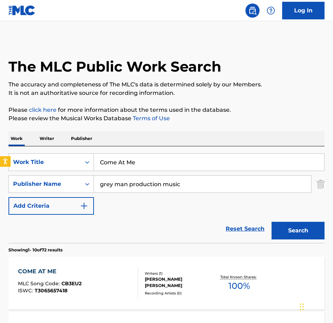
click at [82, 273] on div "COME AT ME MLC Song Code : CB3EU2 ISWC : T3065657418" at bounding box center [78, 284] width 120 height 32
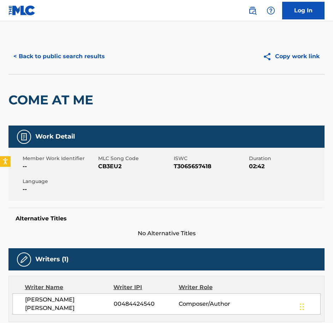
click at [103, 174] on div "Member Work Identifier -- MLC Song Code CB3EU2 ISWC T3065657418 Duration 02:42 …" at bounding box center [166, 174] width 316 height 53
click at [64, 64] on button "< Back to public search results" at bounding box center [58, 57] width 101 height 18
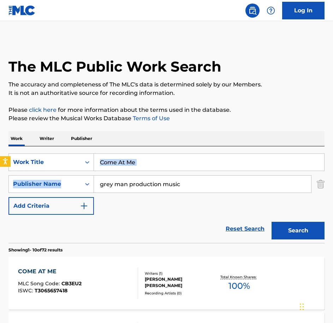
drag, startPoint x: 153, startPoint y: 172, endPoint x: 98, endPoint y: 151, distance: 58.9
click at [98, 151] on div "SearchWithCriteriaecee9e52-1ea6-4695-8dd1-ce76cb699e22 Work Title Come At Me Se…" at bounding box center [166, 195] width 316 height 97
drag, startPoint x: 98, startPoint y: 151, endPoint x: 127, endPoint y: 161, distance: 30.3
click at [127, 161] on input "Come At Me" at bounding box center [209, 162] width 230 height 17
drag, startPoint x: 155, startPoint y: 157, endPoint x: 59, endPoint y: 151, distance: 96.2
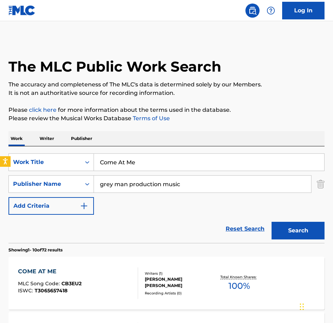
click at [59, 151] on div "SearchWithCriteriaecee9e52-1ea6-4695-8dd1-ce76cb699e22 Work Title Come At Me Se…" at bounding box center [166, 195] width 316 height 97
paste input "nfide In"
type input "Confide In Me"
click at [272, 222] on button "Search" at bounding box center [298, 231] width 53 height 18
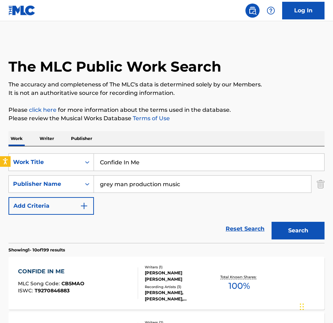
click at [97, 270] on div "CONFIDE IN ME MLC Song Code : CB5MAO ISWC : T9270846883" at bounding box center [78, 284] width 120 height 32
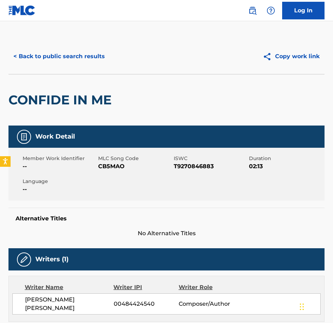
click at [119, 167] on span "CB5MAO" at bounding box center [135, 166] width 74 height 8
click at [28, 51] on button "< Back to public search results" at bounding box center [58, 57] width 101 height 18
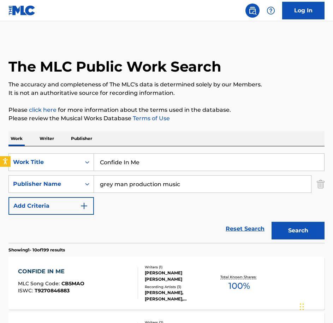
drag, startPoint x: 142, startPoint y: 159, endPoint x: 51, endPoint y: 142, distance: 92.3
paste
type input "Eyes Peeled"
click at [272, 222] on button "Search" at bounding box center [298, 231] width 53 height 18
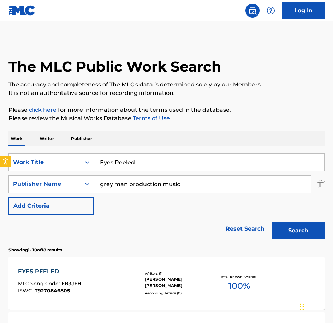
click at [97, 268] on div "EYES PEELED MLC Song Code : EB3JEH ISWC : T9270846805" at bounding box center [78, 284] width 120 height 32
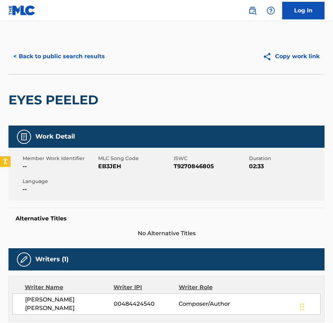
click at [116, 163] on span "EB3JEH" at bounding box center [135, 166] width 74 height 8
click at [89, 74] on div "< Back to public search results Copy work link" at bounding box center [166, 56] width 316 height 35
click at [82, 65] on div "< Back to public search results Copy work link" at bounding box center [166, 56] width 316 height 35
click at [82, 63] on button "< Back to public search results" at bounding box center [58, 57] width 101 height 18
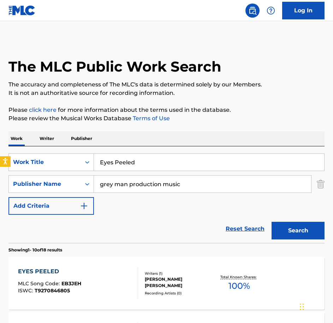
drag, startPoint x: 108, startPoint y: 157, endPoint x: 74, endPoint y: 152, distance: 35.0
click at [74, 152] on div "SearchWithCriteriaecee9e52-1ea6-4695-8dd1-ce76cb699e22 Work Title Eyes Peeled S…" at bounding box center [166, 195] width 316 height 97
type input "Faced With A Puzzle"
click at [272, 222] on button "Search" at bounding box center [298, 231] width 53 height 18
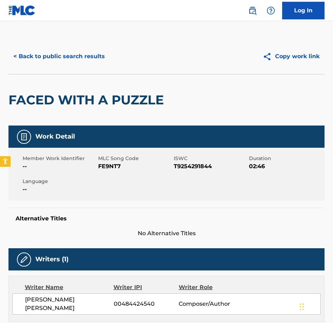
click at [116, 166] on span "FE9NT7" at bounding box center [135, 166] width 74 height 8
drag, startPoint x: 50, startPoint y: 71, endPoint x: 49, endPoint y: 65, distance: 5.7
click at [50, 70] on div "< Back to public search results Copy work link" at bounding box center [166, 56] width 316 height 35
click at [49, 65] on div "< Back to public search results Copy work link" at bounding box center [166, 56] width 316 height 35
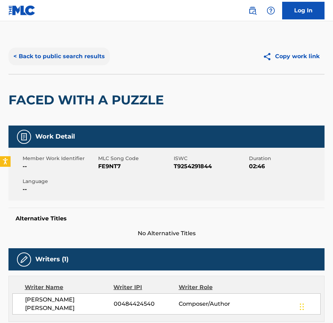
click at [53, 60] on button "< Back to public search results" at bounding box center [58, 57] width 101 height 18
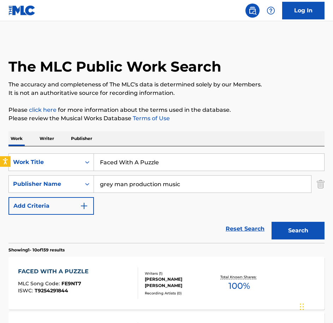
drag, startPoint x: 161, startPoint y: 167, endPoint x: 43, endPoint y: 147, distance: 119.0
click at [44, 147] on div "SearchWithCriteriaecee9e52-1ea6-4695-8dd1-ce76cb699e22 Work Title Faced With A …" at bounding box center [166, 195] width 316 height 97
type input "Frigate"
click at [272, 222] on button "Search" at bounding box center [298, 231] width 53 height 18
click at [100, 252] on section "Showing 1 - 1 of 1 results" at bounding box center [166, 248] width 316 height 10
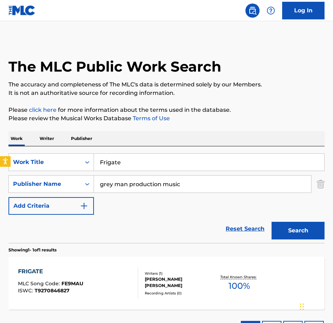
click at [102, 274] on div "FRIGATE MLC Song Code : FE9MAU ISWC : T9270846827" at bounding box center [78, 284] width 120 height 32
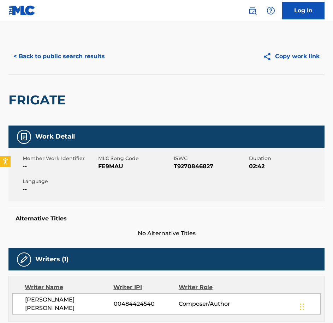
click at [120, 166] on span "FE9MAU" at bounding box center [135, 166] width 74 height 8
drag, startPoint x: 33, startPoint y: 41, endPoint x: 50, endPoint y: 58, distance: 24.0
click at [33, 41] on div "< Back to public search results Copy work link" at bounding box center [166, 56] width 316 height 35
click at [50, 58] on button "< Back to public search results" at bounding box center [58, 57] width 101 height 18
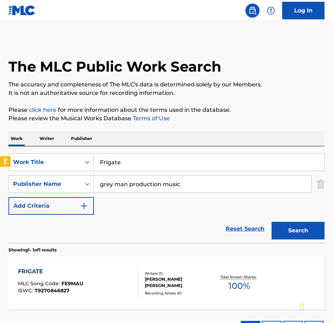
drag, startPoint x: 162, startPoint y: 165, endPoint x: -2, endPoint y: 116, distance: 170.6
click at [0, 116] on html "Accessibility Screen-Reader Guide, Feedback, and Issue Reporting | New window 0…" at bounding box center [166, 161] width 333 height 323
type input "Glint of the Smoking Gun"
click at [272, 222] on button "Search" at bounding box center [298, 231] width 53 height 18
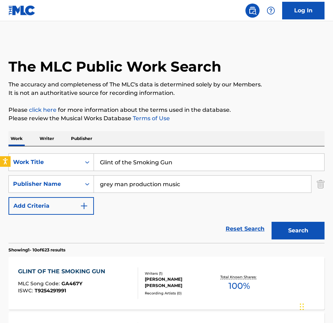
click at [96, 273] on div "GLINT OF THE SMOKING GUN" at bounding box center [63, 272] width 91 height 8
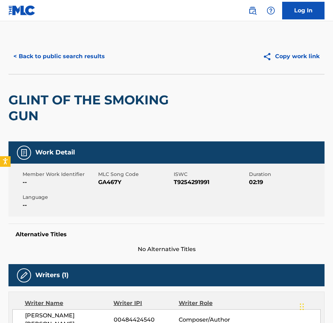
click at [111, 179] on span "GA467Y" at bounding box center [135, 182] width 74 height 8
click at [71, 57] on button "< Back to public search results" at bounding box center [58, 57] width 101 height 18
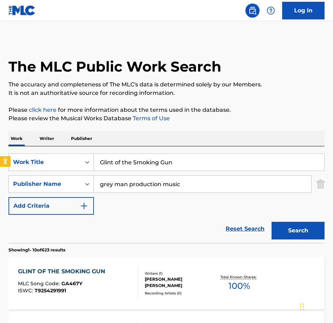
drag, startPoint x: 94, startPoint y: 154, endPoint x: 0, endPoint y: 142, distance: 94.3
type input "Graffiti Is Still Art"
click at [272, 222] on button "Search" at bounding box center [298, 231] width 53 height 18
click at [80, 284] on span "GA47CE" at bounding box center [71, 284] width 21 height 6
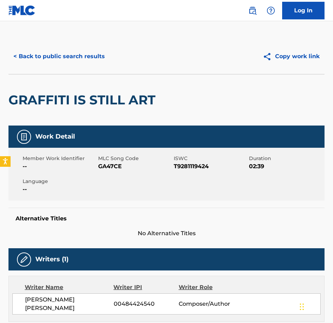
click at [101, 174] on div "Member Work Identifier -- MLC Song Code GA47CE ISWC T9281119424 Duration 02:39 …" at bounding box center [166, 174] width 316 height 53
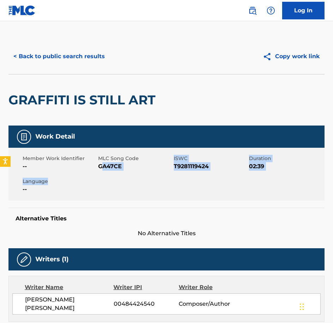
drag, startPoint x: 101, startPoint y: 173, endPoint x: 104, endPoint y: 171, distance: 4.0
click at [104, 171] on div "Member Work Identifier -- MLC Song Code GA47CE ISWC T9281119424 Duration 02:39 …" at bounding box center [166, 174] width 316 height 53
click at [77, 59] on button "< Back to public search results" at bounding box center [58, 57] width 101 height 18
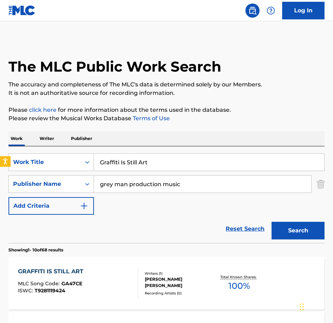
type input "Is The Patient Breathing"
click at [272, 222] on button "Search" at bounding box center [298, 231] width 53 height 18
click at [99, 284] on div "MLC Song Code : IC4RP9" at bounding box center [61, 284] width 86 height 7
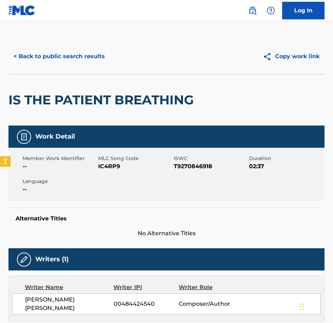
click at [113, 168] on span "IC4RP9" at bounding box center [135, 166] width 74 height 8
click at [64, 56] on button "< Back to public search results" at bounding box center [58, 57] width 101 height 18
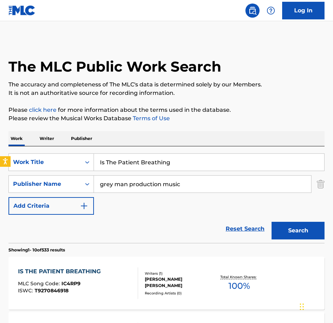
drag, startPoint x: 154, startPoint y: 156, endPoint x: 10, endPoint y: 119, distance: 149.6
type input "Light Through The Cracks"
click at [272, 222] on button "Search" at bounding box center [298, 231] width 53 height 18
click at [90, 293] on div "ISWC : T9281119355" at bounding box center [65, 291] width 94 height 5
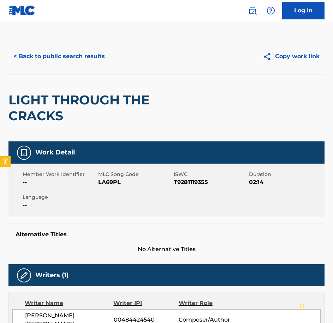
click at [110, 189] on div "Member Work Identifier -- MLC Song Code LA69PL ISWC T9281119355 Duration 02:14 …" at bounding box center [166, 190] width 316 height 53
click at [30, 49] on button "< Back to public search results" at bounding box center [58, 57] width 101 height 18
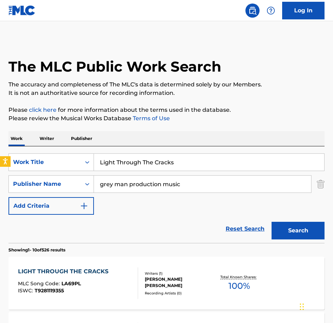
drag, startPoint x: 192, startPoint y: 158, endPoint x: 27, endPoint y: 140, distance: 165.9
type input "Mysterious Disappearance"
click at [272, 222] on button "Search" at bounding box center [298, 231] width 53 height 18
click at [58, 263] on div "MYSTERIOUS DISAPPEARANCE MLC Song Code : MB091R ISWC : T9254291833 Writers ( 1 …" at bounding box center [166, 283] width 316 height 53
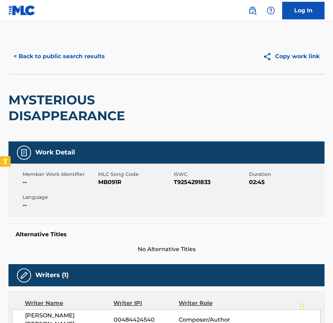
click at [115, 184] on span "MB091R" at bounding box center [135, 182] width 74 height 8
click at [66, 87] on div "MYSTERIOUS DISAPPEARANCE" at bounding box center [103, 108] width 190 height 67
click at [61, 66] on div "< Back to public search results Copy work link" at bounding box center [166, 56] width 316 height 35
click at [61, 64] on button "< Back to public search results" at bounding box center [58, 57] width 101 height 18
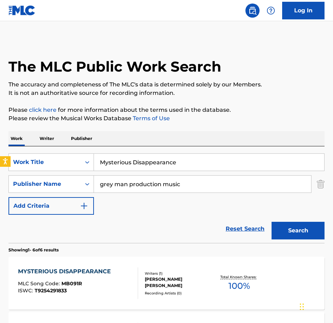
click at [78, 152] on div "SearchWithCriteriaecee9e52-1ea6-4695-8dd1-ce76cb699e22 Work Title Mysterious Di…" at bounding box center [166, 195] width 316 height 97
type input "Neighbourhood Watchers"
click at [272, 222] on button "Search" at bounding box center [298, 231] width 53 height 18
click at [114, 272] on div "NEIGHBOURHOOD WATCHERS MLC Song Code : NC52LW ISWC : T9254291979" at bounding box center [78, 284] width 120 height 32
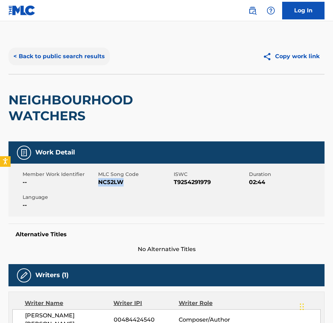
click at [67, 50] on button "< Back to public search results" at bounding box center [58, 57] width 101 height 18
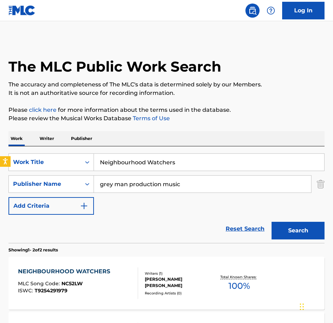
drag, startPoint x: 180, startPoint y: 168, endPoint x: 0, endPoint y: 133, distance: 183.1
click at [0, 135] on html "Accessibility Screen-Reader Guide, Feedback, and Issue Reporting | New window 0…" at bounding box center [166, 161] width 333 height 323
type input "Partner In Crime"
click at [272, 222] on button "Search" at bounding box center [298, 231] width 53 height 18
click at [103, 260] on div "PARTNER IN CRIME MLC Song Code : PF4LHX ISWC : T9270846861 Writers ( 1 ) [PERSO…" at bounding box center [166, 283] width 316 height 53
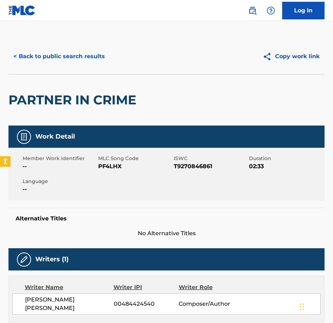
click at [117, 164] on span "PF4LHX" at bounding box center [135, 166] width 74 height 8
click at [70, 57] on button "< Back to public search results" at bounding box center [58, 57] width 101 height 18
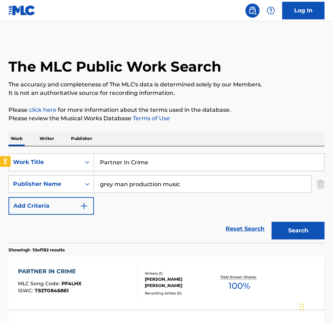
drag, startPoint x: 186, startPoint y: 164, endPoint x: -2, endPoint y: 157, distance: 188.3
click at [0, 157] on html "Accessibility Screen-Reader Guide, Feedback, and Issue Reporting | New window 0…" at bounding box center [166, 161] width 333 height 323
type input "Pistol Whip"
click at [272, 222] on button "Search" at bounding box center [298, 231] width 53 height 18
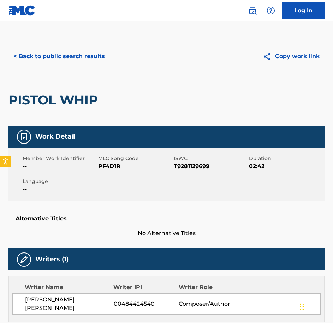
click at [113, 164] on span "PF4D1R" at bounding box center [135, 166] width 74 height 8
click at [60, 62] on button "< Back to public search results" at bounding box center [58, 57] width 101 height 18
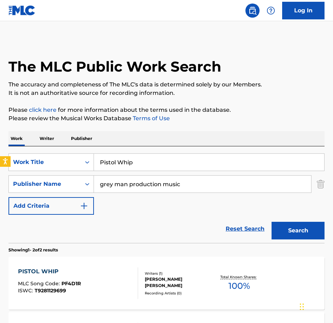
click at [24, 150] on div "SearchWithCriteriaecee9e52-1ea6-4695-8dd1-ce76cb699e22 Work Title Pistol Whip S…" at bounding box center [166, 195] width 316 height 97
type input "Ripples on [GEOGRAPHIC_DATA]"
click at [272, 222] on button "Search" at bounding box center [298, 231] width 53 height 18
click at [141, 284] on div "Writers ( 1 ) [PERSON_NAME] [PERSON_NAME] Recording Artists ( 0 )" at bounding box center [175, 283] width 75 height 25
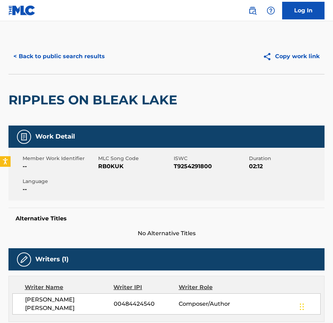
click at [107, 166] on span "RB0KUK" at bounding box center [135, 166] width 74 height 8
click at [69, 55] on button "< Back to public search results" at bounding box center [58, 57] width 101 height 18
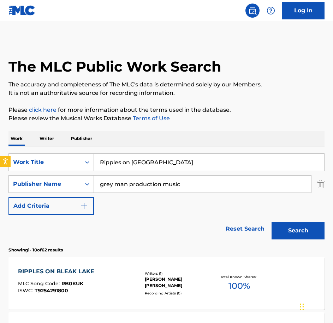
drag, startPoint x: 167, startPoint y: 158, endPoint x: 35, endPoint y: 138, distance: 133.2
type input "Run From The Law"
click at [272, 222] on button "Search" at bounding box center [298, 231] width 53 height 18
click at [81, 287] on span "RB0DS4" at bounding box center [72, 284] width 22 height 6
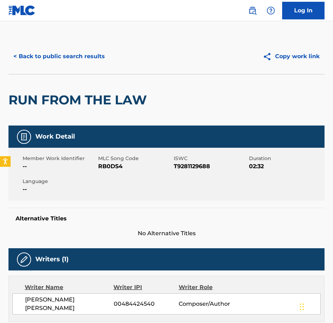
click at [101, 170] on span "RB0DS4" at bounding box center [135, 166] width 74 height 8
drag, startPoint x: 47, startPoint y: 32, endPoint x: 52, endPoint y: 47, distance: 16.0
click at [47, 32] on main "< Back to public search results Copy work link RUN FROM THE LAW Work Detail Mem…" at bounding box center [166, 295] width 333 height 548
click at [60, 60] on button "< Back to public search results" at bounding box center [58, 57] width 101 height 18
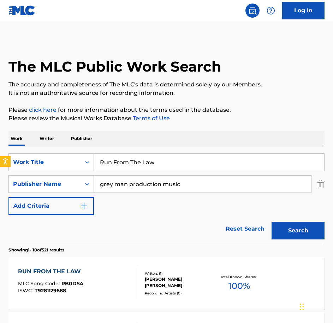
drag, startPoint x: 153, startPoint y: 153, endPoint x: 76, endPoint y: 131, distance: 79.5
type input "Sirens Get Louder"
click at [272, 222] on button "Search" at bounding box center [298, 231] width 53 height 18
click at [127, 283] on div "SIRENS GET LOUDER MLC Song Code : SD5L4P ISWC : T9281119377" at bounding box center [78, 284] width 120 height 32
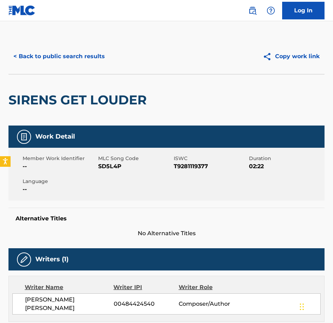
click at [112, 172] on div "Member Work Identifier -- MLC Song Code SD5L4P ISWC T9281119377 Duration 02:22 …" at bounding box center [166, 174] width 316 height 53
click at [75, 64] on button "< Back to public search results" at bounding box center [58, 57] width 101 height 18
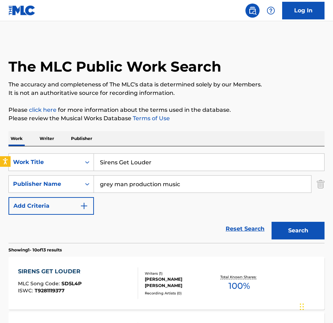
drag, startPoint x: 160, startPoint y: 162, endPoint x: 33, endPoint y: 140, distance: 129.1
type input "Two Sides Of The Story"
click at [272, 222] on button "Search" at bounding box center [298, 231] width 53 height 18
click at [90, 283] on div "MLC Song Code : TC5UWB" at bounding box center [60, 284] width 84 height 7
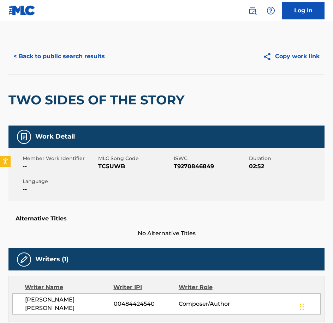
click at [106, 176] on div "Member Work Identifier -- MLC Song Code TC5UWB ISWC T9270846849 Duration 02:52 …" at bounding box center [166, 174] width 316 height 53
click at [76, 60] on button "< Back to public search results" at bounding box center [58, 57] width 101 height 18
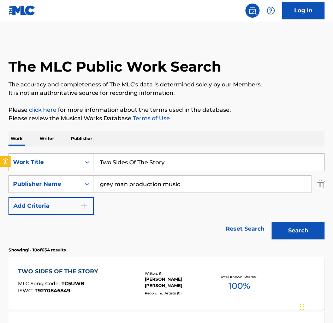
drag, startPoint x: 51, startPoint y: 127, endPoint x: 37, endPoint y: 123, distance: 15.1
type input "A Retelling"
click at [272, 222] on button "Search" at bounding box center [298, 231] width 53 height 18
click at [82, 267] on div "A RETELLING MLC Song Code : AX1SX5 ISWC : T3058529101 Writers ( 1 ) [PERSON_NAM…" at bounding box center [166, 283] width 316 height 53
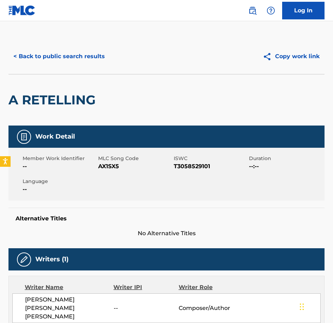
click at [115, 163] on span "AX1SX5" at bounding box center [135, 166] width 74 height 8
click at [58, 52] on button "< Back to public search results" at bounding box center [58, 57] width 101 height 18
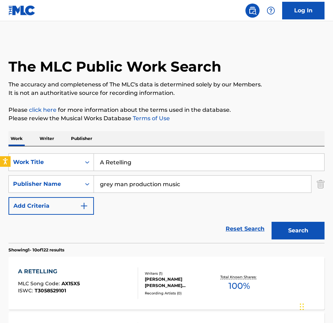
drag, startPoint x: 170, startPoint y: 162, endPoint x: 72, endPoint y: 143, distance: 99.7
click at [74, 150] on div "SearchWithCriteriaecee9e52-1ea6-4695-8dd1-ce76cb699e22 Work Title A Retelling S…" at bounding box center [166, 195] width 316 height 97
type input "A Shared Sadness"
click at [272, 222] on button "Search" at bounding box center [298, 231] width 53 height 18
click at [104, 273] on div "A SHARED SADNESS MLC Song Code : AX00E9 ISWC : T3058531930" at bounding box center [78, 284] width 120 height 32
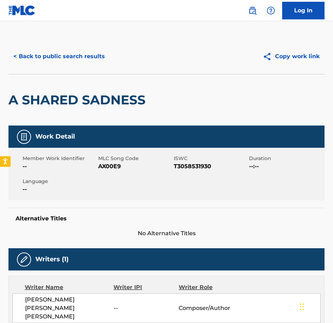
click at [116, 166] on span "AX00E9" at bounding box center [135, 166] width 74 height 8
click at [44, 47] on div "< Back to public search results Copy work link" at bounding box center [166, 56] width 316 height 35
click at [49, 52] on button "< Back to public search results" at bounding box center [58, 57] width 101 height 18
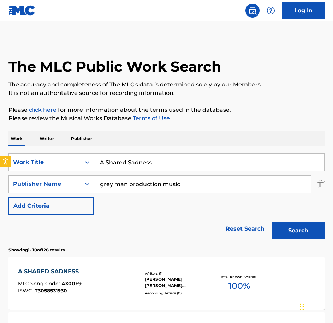
drag, startPoint x: 165, startPoint y: 160, endPoint x: 43, endPoint y: 129, distance: 126.2
type input "Active and Passive"
click at [272, 222] on button "Search" at bounding box center [298, 231] width 53 height 18
click at [109, 257] on div "ACTIVE AND PASSIVE MLC Song Code : AX1EAL ISWC : T3151163809 Writers ( 1 ) [PER…" at bounding box center [166, 283] width 316 height 53
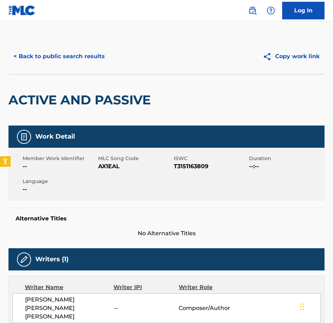
click at [114, 165] on span "AX1EAL" at bounding box center [135, 166] width 74 height 8
click at [38, 60] on button "< Back to public search results" at bounding box center [58, 57] width 101 height 18
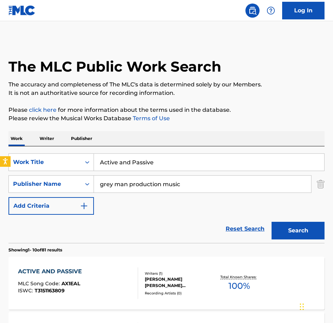
drag, startPoint x: 89, startPoint y: 153, endPoint x: 55, endPoint y: 150, distance: 34.0
click at [57, 151] on div "SearchWithCriteriaecee9e52-1ea6-4695-8dd1-ce76cb699e22 Work Title Active and Pa…" at bounding box center [166, 195] width 316 height 97
drag, startPoint x: 168, startPoint y: 170, endPoint x: 159, endPoint y: 172, distance: 8.7
click at [159, 172] on div "SearchWithCriteriaecee9e52-1ea6-4695-8dd1-ce76cb699e22 Work Title Active and Pa…" at bounding box center [166, 184] width 316 height 61
drag, startPoint x: 162, startPoint y: 166, endPoint x: -2, endPoint y: 164, distance: 163.5
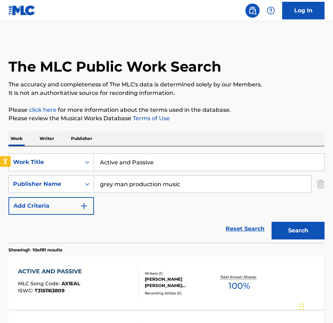
click at [0, 164] on html "Accessibility Screen-Reader Guide, Feedback, and Issue Reporting | New window 0…" at bounding box center [166, 161] width 333 height 323
type input "Advance With Caution"
click at [272, 222] on button "Search" at bounding box center [298, 231] width 53 height 18
click at [78, 295] on div "ADVANCE WITH CAUTION MLC Song Code : AA6RVD ISWC : T9303012706" at bounding box center [58, 284] width 81 height 32
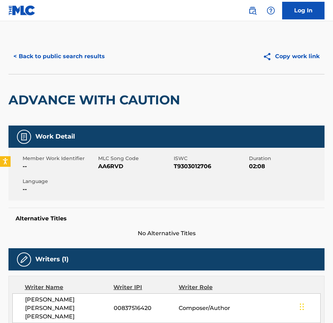
click at [115, 178] on div "Member Work Identifier -- MLC Song Code AA6RVD ISWC T9303012706 Duration 02:08 …" at bounding box center [166, 174] width 316 height 53
click at [115, 177] on div "Member Work Identifier -- MLC Song Code AA6RVD ISWC T9303012706 Duration 02:08 …" at bounding box center [166, 174] width 316 height 53
click at [63, 57] on button "< Back to public search results" at bounding box center [58, 57] width 101 height 18
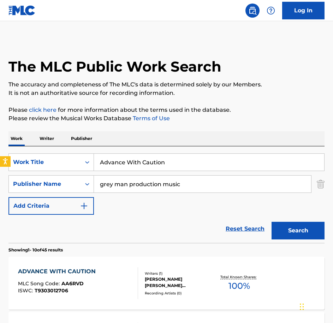
drag, startPoint x: 173, startPoint y: 166, endPoint x: -2, endPoint y: 137, distance: 177.2
click at [0, 137] on html "Accessibility Screen-Reader Guide, Feedback, and Issue Reporting | New window 0…" at bounding box center [166, 161] width 333 height 323
type input "All Units In Position"
click at [272, 222] on button "Search" at bounding box center [298, 231] width 53 height 18
click at [114, 267] on div "ALL UNITS IN POSITION MLC Song Code : AX1SZV ISWC : T3022413856 Writers ( 1 ) […" at bounding box center [166, 283] width 316 height 53
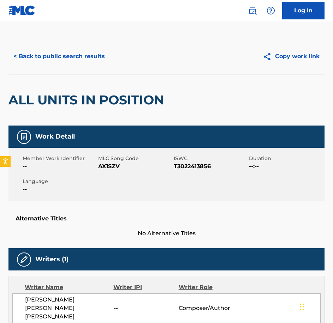
click at [108, 161] on span "MLC Song Code" at bounding box center [135, 158] width 74 height 7
click at [113, 174] on div "Member Work Identifier -- MLC Song Code AX1SZV ISWC T3022413856 Duration --:-- …" at bounding box center [166, 174] width 316 height 53
click at [111, 168] on span "AX1SZV" at bounding box center [135, 166] width 74 height 8
click at [48, 43] on div "< Back to public search results Copy work link" at bounding box center [166, 56] width 316 height 35
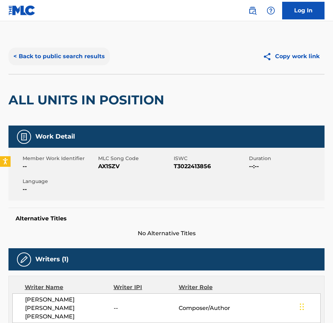
click at [55, 52] on button "< Back to public search results" at bounding box center [58, 57] width 101 height 18
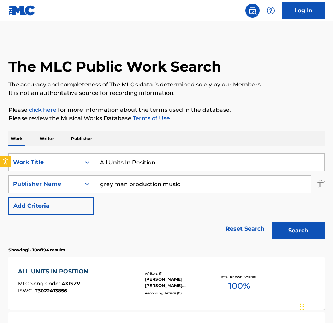
drag, startPoint x: 159, startPoint y: 159, endPoint x: 7, endPoint y: 144, distance: 151.9
type input "An Awakening"
click at [272, 222] on button "Search" at bounding box center [298, 231] width 53 height 18
click at [77, 272] on div "AN AWAKENING" at bounding box center [49, 272] width 63 height 8
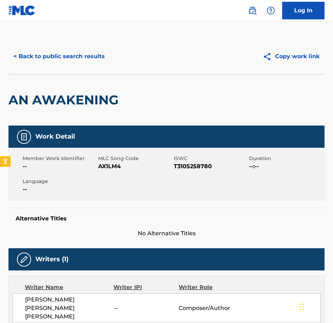
click at [109, 167] on span "AX1LM4" at bounding box center [135, 166] width 74 height 8
click at [23, 70] on div "< Back to public search results Copy work link" at bounding box center [166, 56] width 316 height 35
click at [41, 58] on button "< Back to public search results" at bounding box center [58, 57] width 101 height 18
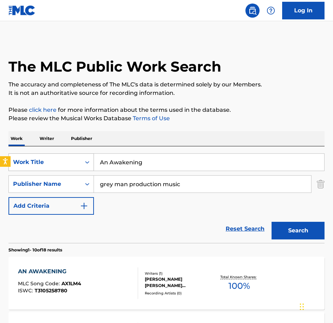
drag, startPoint x: 69, startPoint y: 156, endPoint x: 11, endPoint y: 155, distance: 57.2
click at [11, 155] on div "SearchWithCriteriaecee9e52-1ea6-4695-8dd1-ce76cb699e22 Work Title An Awakening" at bounding box center [166, 163] width 316 height 18
type input "Any Day Now"
click at [272, 222] on button "Search" at bounding box center [298, 231] width 53 height 18
click at [115, 292] on div "ANY DAY NOW MLC Song Code : AX064R ISWC : T3058529316" at bounding box center [78, 284] width 120 height 32
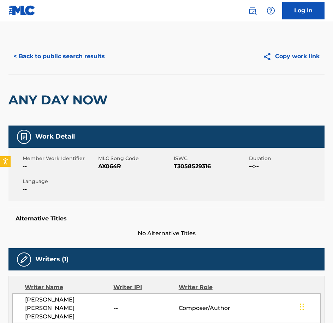
click at [112, 175] on div "Member Work Identifier -- MLC Song Code AX064R ISWC T3058529316 Duration --:-- …" at bounding box center [166, 174] width 316 height 53
click at [114, 172] on div "Member Work Identifier -- MLC Song Code AX064R ISWC T3058529316 Duration --:-- …" at bounding box center [166, 174] width 316 height 53
drag, startPoint x: 51, startPoint y: 55, endPoint x: 61, endPoint y: 58, distance: 10.6
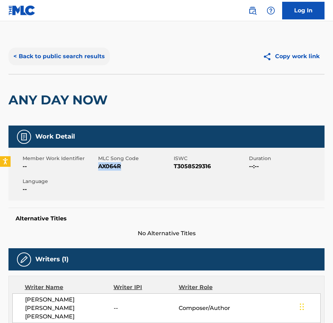
click at [51, 55] on button "< Back to public search results" at bounding box center [58, 57] width 101 height 18
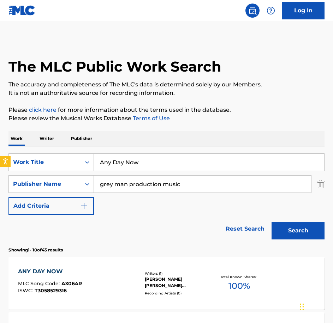
drag, startPoint x: 154, startPoint y: 160, endPoint x: -2, endPoint y: 129, distance: 158.9
click at [0, 129] on html "Accessibility Screen-Reader Guide, Feedback, and Issue Reporting | New window 0…" at bounding box center [166, 161] width 333 height 323
type input "Skip Bail"
click at [272, 222] on button "Search" at bounding box center [298, 231] width 53 height 18
click at [89, 277] on div "SKIP BAIL MLC Song Code : SD4ZDN ISWC : T9281129655" at bounding box center [78, 284] width 120 height 32
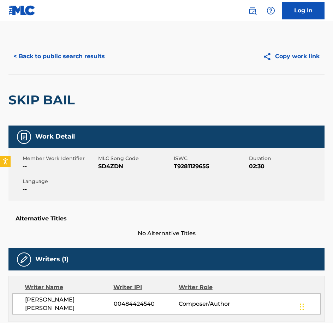
click at [107, 163] on span "SD4ZDN" at bounding box center [135, 166] width 74 height 8
click at [80, 41] on div "< Back to public search results Copy work link" at bounding box center [166, 56] width 316 height 35
click at [78, 50] on button "< Back to public search results" at bounding box center [58, 57] width 101 height 18
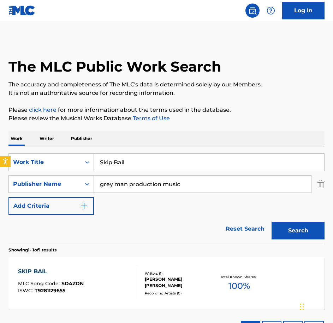
drag, startPoint x: 97, startPoint y: 159, endPoint x: -2, endPoint y: 128, distance: 103.9
click at [0, 128] on html "Accessibility Screen-Reader Guide, Feedback, and Issue Reporting | New window 0…" at bounding box center [166, 161] width 333 height 323
type input "Starting To Make Sense"
click at [272, 222] on button "Search" at bounding box center [298, 231] width 53 height 18
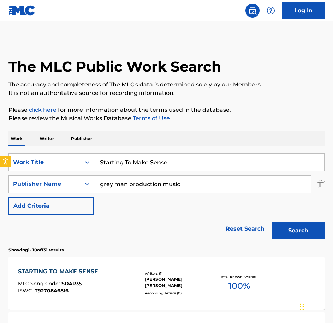
click at [85, 274] on div "STARTING TO MAKE SENSE" at bounding box center [60, 272] width 84 height 8
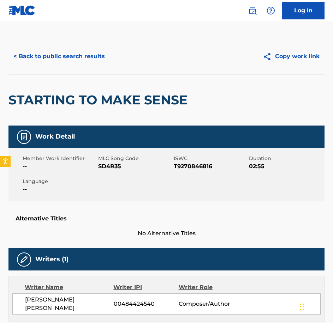
click at [115, 170] on span "SD4R35" at bounding box center [135, 166] width 74 height 8
click at [91, 55] on button "< Back to public search results" at bounding box center [58, 57] width 101 height 18
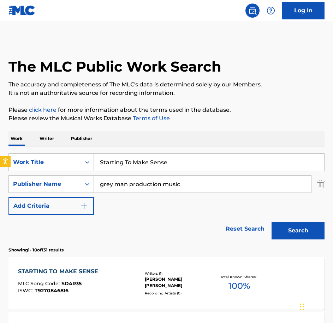
drag, startPoint x: 183, startPoint y: 162, endPoint x: 4, endPoint y: 148, distance: 180.3
type input "The Harsh Reality"
click at [272, 222] on button "Search" at bounding box center [298, 231] width 53 height 18
click at [97, 267] on div "THE HARSH REALITY MLC Song Code : TD8HEJ ISWC : T9281129677 Writers ( 1 ) [PERS…" at bounding box center [166, 283] width 316 height 53
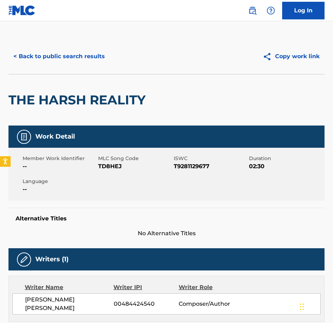
click at [112, 169] on span "TD8HEJ" at bounding box center [135, 166] width 74 height 8
click at [61, 56] on button "< Back to public search results" at bounding box center [58, 57] width 101 height 18
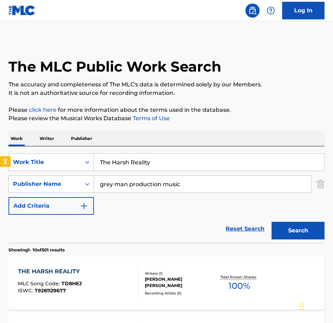
drag, startPoint x: 96, startPoint y: 150, endPoint x: 29, endPoint y: 136, distance: 69.4
type input "Birth of a Hero"
click at [272, 222] on button "Search" at bounding box center [298, 231] width 53 height 18
click at [93, 295] on div "BIRTH OF A HERO MLC Song Code : BE36YX ISWC : T3029368847" at bounding box center [78, 284] width 120 height 32
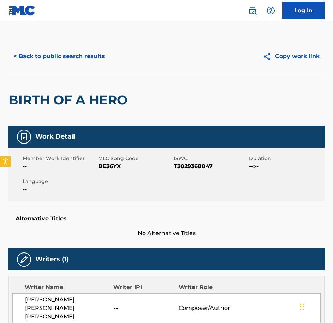
click at [106, 167] on span "BE36YX" at bounding box center [135, 166] width 74 height 8
click at [29, 62] on button "< Back to public search results" at bounding box center [58, 57] width 101 height 18
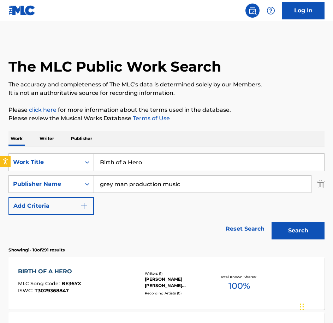
drag, startPoint x: 158, startPoint y: 160, endPoint x: 13, endPoint y: 120, distance: 149.8
click at [34, 148] on div "SearchWithCriteriaecee9e52-1ea6-4695-8dd1-ce76cb699e22 Work Title Birth of a He…" at bounding box center [166, 195] width 316 height 97
type input "Breaking The Silence"
click at [272, 222] on button "Search" at bounding box center [298, 231] width 53 height 18
click at [101, 278] on div "BREAKING THE SILENCE MLC Song Code : BE362L ISWC : T3058531816" at bounding box center [78, 284] width 120 height 32
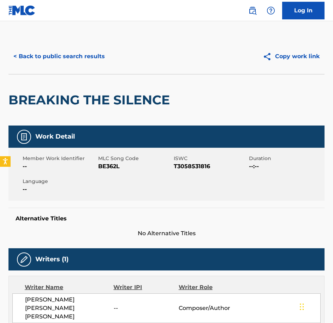
click at [111, 166] on span "BE362L" at bounding box center [135, 166] width 74 height 8
drag, startPoint x: 81, startPoint y: 49, endPoint x: 94, endPoint y: 50, distance: 13.5
click at [79, 49] on button "< Back to public search results" at bounding box center [58, 57] width 101 height 18
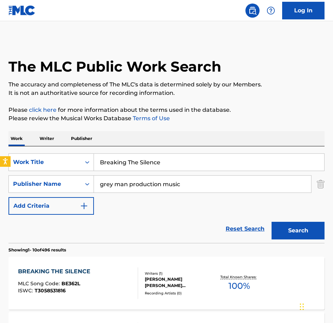
drag, startPoint x: 176, startPoint y: 161, endPoint x: 117, endPoint y: 157, distance: 58.7
click at [117, 157] on input "Breaking The Silence" at bounding box center [209, 162] width 230 height 17
type input "Breakneck"
click at [272, 222] on button "Search" at bounding box center [298, 231] width 53 height 18
click at [94, 289] on div "BREAKNECK MLC Song Code : BE3ZFQ ISWC : T3155528960" at bounding box center [78, 284] width 120 height 32
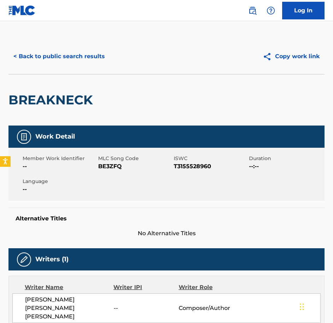
click at [102, 163] on span "BE3ZFQ" at bounding box center [135, 166] width 74 height 8
click at [107, 50] on button "< Back to public search results" at bounding box center [58, 57] width 101 height 18
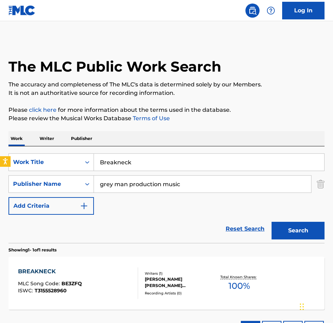
drag, startPoint x: 197, startPoint y: 159, endPoint x: 74, endPoint y: 123, distance: 128.6
click at [81, 131] on div "Work Writer Publisher SearchWithCriteriaecee9e52-1ea6-4695-8dd1-ce76cb699e22 Wo…" at bounding box center [166, 237] width 316 height 212
type input "Catfish"
click at [272, 222] on button "Search" at bounding box center [298, 231] width 53 height 18
click at [109, 281] on div "CATFISH MLC Song Code : CB5TKI ISWC : T9303012682" at bounding box center [78, 284] width 120 height 32
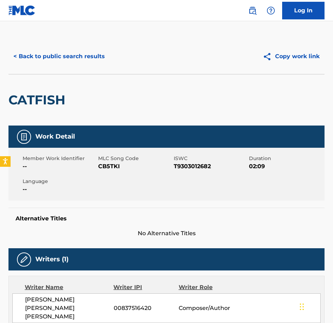
click at [100, 167] on span "CB5TKI" at bounding box center [135, 166] width 74 height 8
click at [28, 55] on button "< Back to public search results" at bounding box center [58, 57] width 101 height 18
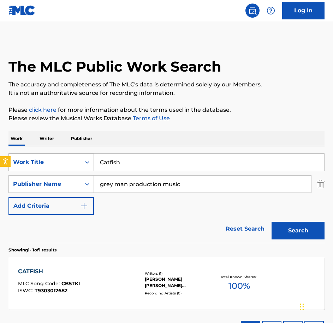
drag, startPoint x: 124, startPoint y: 157, endPoint x: 78, endPoint y: 160, distance: 45.6
click at [120, 159] on div "SearchWithCriteriaecee9e52-1ea6-4695-8dd1-ce76cb699e22 Work Title Catfish Searc…" at bounding box center [166, 195] width 316 height 97
drag, startPoint x: 78, startPoint y: 160, endPoint x: 6, endPoint y: 126, distance: 80.1
click at [41, 154] on div "SearchWithCriteriaecee9e52-1ea6-4695-8dd1-ce76cb699e22 Work Title Catfish" at bounding box center [166, 163] width 316 height 18
type input "Change Your Mind"
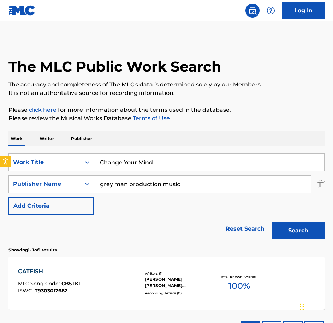
click at [272, 222] on button "Search" at bounding box center [298, 231] width 53 height 18
click at [129, 281] on div "CHANGE YOUR MIND MLC Song Code : CJ7NBA ISWC : T3151163854" at bounding box center [78, 284] width 120 height 32
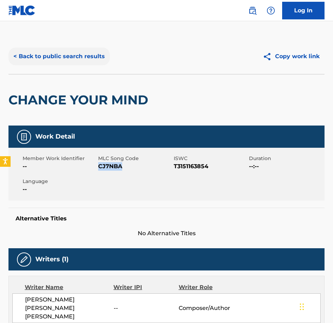
click at [73, 51] on button "< Back to public search results" at bounding box center [58, 57] width 101 height 18
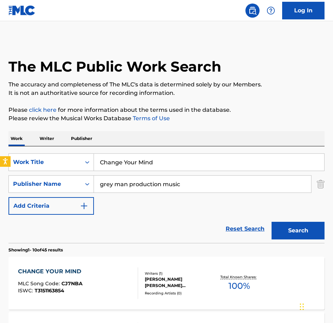
drag, startPoint x: 111, startPoint y: 154, endPoint x: 39, endPoint y: 143, distance: 73.3
type input "Collusion"
click at [272, 222] on button "Search" at bounding box center [298, 231] width 53 height 18
click at [101, 276] on div "COLLUSION MLC Song Code : CB5L5M ISWC : T9303012637" at bounding box center [78, 284] width 120 height 32
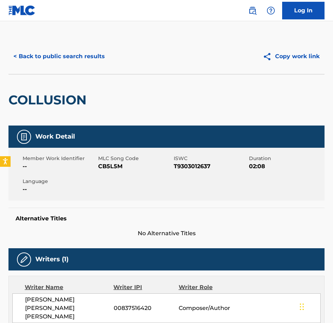
click at [109, 171] on span "CB5L5M" at bounding box center [135, 166] width 74 height 8
click at [85, 64] on button "< Back to public search results" at bounding box center [58, 57] width 101 height 18
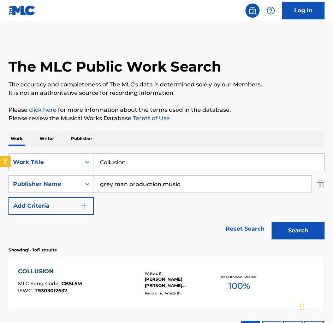
click at [15, 144] on div "Work Writer Publisher SearchWithCriteriaecee9e52-1ea6-4695-8dd1-ce76cb699e22 Wo…" at bounding box center [166, 237] width 316 height 212
type input "Contenders Ready"
click at [272, 222] on button "Search" at bounding box center [298, 231] width 53 height 18
click at [88, 280] on div "CONTENDERS READY MLC Song Code : CJ7MZ5 ISWC : T3155528879" at bounding box center [78, 284] width 120 height 32
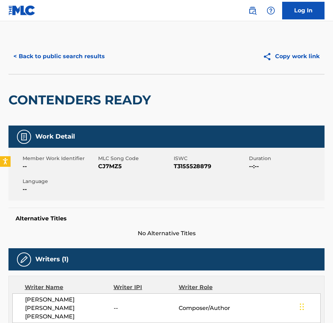
click at [103, 170] on span "CJ7MZ5" at bounding box center [135, 166] width 74 height 8
click at [87, 54] on button "< Back to public search results" at bounding box center [58, 57] width 101 height 18
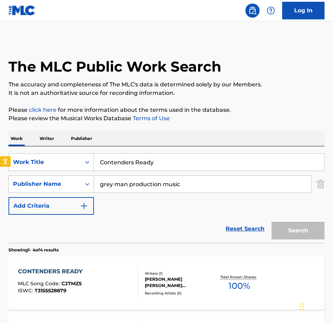
click at [42, 145] on div "Work Writer Publisher SearchWithCriteriaecee9e52-1ea6-4695-8dd1-ce76cb699e22 Wo…" at bounding box center [166, 320] width 316 height 378
type input "Crucial Point In The Investigation"
click at [272, 222] on button "Search" at bounding box center [298, 231] width 53 height 18
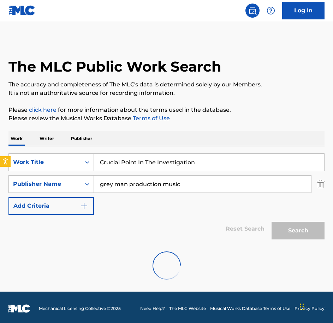
click at [99, 261] on div at bounding box center [166, 265] width 316 height 45
click at [72, 254] on div at bounding box center [166, 265] width 316 height 45
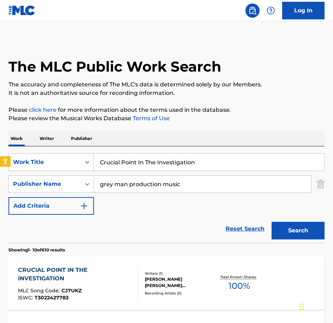
click at [93, 262] on div "CRUCIAL POINT IN THE INVESTIGATION MLC Song Code : CJ7UKZ ISWC : T3022427783 Wr…" at bounding box center [166, 283] width 316 height 53
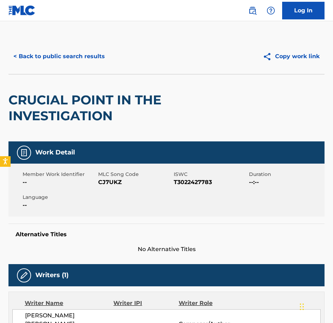
click at [116, 182] on span "CJ7UKZ" at bounding box center [135, 182] width 74 height 8
drag, startPoint x: 29, startPoint y: 59, endPoint x: 139, endPoint y: 150, distance: 143.0
click at [29, 59] on button "< Back to public search results" at bounding box center [58, 57] width 101 height 18
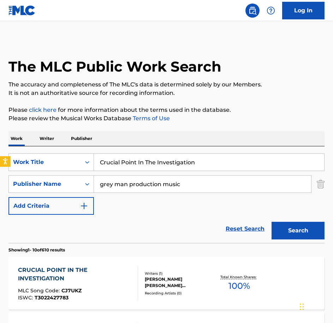
drag, startPoint x: 156, startPoint y: 151, endPoint x: 54, endPoint y: 144, distance: 101.9
type input "Crucial Vote"
click at [272, 222] on button "Search" at bounding box center [298, 231] width 53 height 18
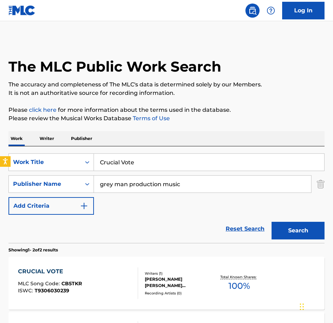
drag, startPoint x: 92, startPoint y: 239, endPoint x: 98, endPoint y: 267, distance: 28.5
click at [93, 240] on div "Reset Search Search" at bounding box center [166, 229] width 316 height 28
click at [98, 268] on div "CRUCIAL VOTE MLC Song Code : CB5TKR ISWC : T9306030239" at bounding box center [78, 284] width 120 height 32
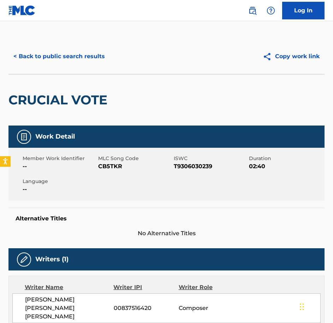
click at [113, 165] on span "CB5TKR" at bounding box center [135, 166] width 74 height 8
click at [29, 44] on div "< Back to public search results Copy work link" at bounding box center [166, 56] width 316 height 35
click at [32, 51] on button "< Back to public search results" at bounding box center [58, 57] width 101 height 18
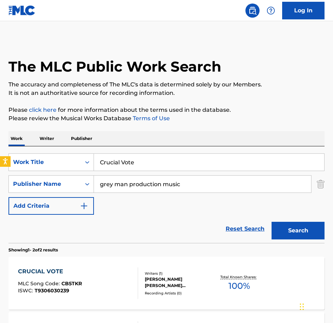
drag, startPoint x: 108, startPoint y: 157, endPoint x: -2, endPoint y: 171, distance: 110.3
click at [0, 171] on html "Accessibility Screen-Reader Guide, Feedback, and Issue Reporting | New window 0…" at bounding box center [166, 161] width 333 height 323
type input "Democracy in Action"
click at [272, 222] on button "Search" at bounding box center [298, 231] width 53 height 18
click at [82, 277] on div "DEMOCRACY IN ACTION MLC Song Code : DB50B8 ISWC : T9255287071" at bounding box center [56, 284] width 76 height 32
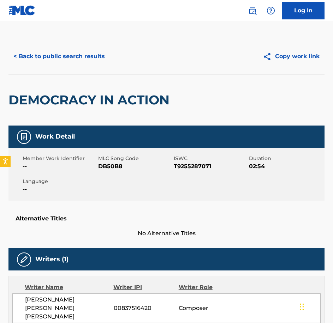
click at [99, 163] on span "DB50B8" at bounding box center [135, 166] width 74 height 8
click at [51, 50] on button "< Back to public search results" at bounding box center [58, 57] width 101 height 18
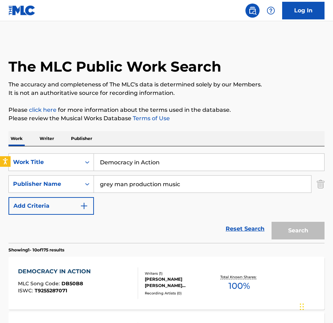
click at [0, 114] on html "Accessibility Screen-Reader Guide, Feedback, and Issue Reporting | New window 0…" at bounding box center [166, 161] width 333 height 323
type input "Don The Attire"
click at [272, 222] on button "Search" at bounding box center [298, 231] width 53 height 18
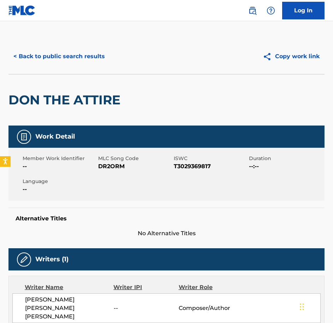
click at [113, 173] on div "Member Work Identifier -- MLC Song Code DR2ORM ISWC T3029369817 Duration --:-- …" at bounding box center [166, 174] width 316 height 53
click at [37, 69] on div "< Back to public search results Copy work link" at bounding box center [166, 56] width 316 height 35
click at [40, 62] on button "< Back to public search results" at bounding box center [58, 57] width 101 height 18
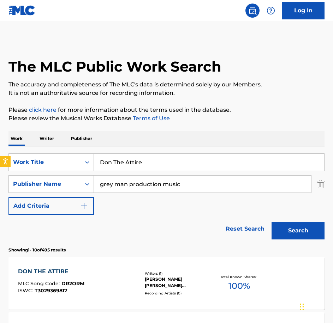
type input "Dystopia Awaits"
click at [272, 222] on button "Search" at bounding box center [298, 231] width 53 height 18
click at [48, 274] on div "DYSTOPIA AWAITS" at bounding box center [50, 272] width 64 height 8
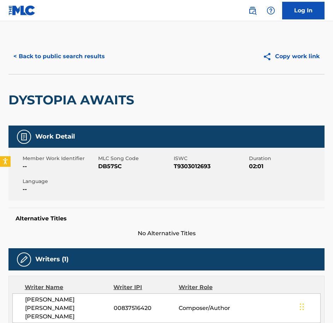
click at [113, 165] on span "DB57SC" at bounding box center [135, 166] width 74 height 8
click at [53, 61] on button "< Back to public search results" at bounding box center [58, 57] width 101 height 18
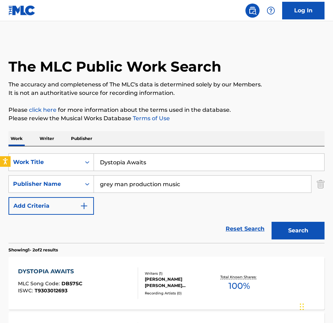
drag, startPoint x: 161, startPoint y: 156, endPoint x: -2, endPoint y: 120, distance: 166.9
click at [0, 120] on html "Accessibility Screen-Reader Guide, Feedback, and Issue Reporting | New window 0…" at bounding box center [166, 161] width 333 height 323
type input "[DATE] Is Here"
click at [272, 222] on button "Search" at bounding box center [298, 231] width 53 height 18
click at [98, 290] on div "[DATE] IS HERE MLC Song Code : EB3B7T ISWC : T9312897668" at bounding box center [78, 284] width 120 height 32
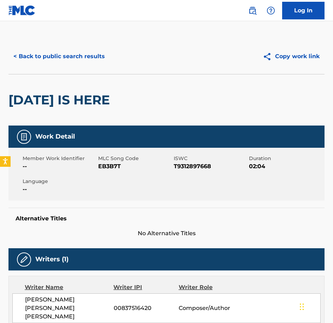
click at [115, 163] on span "EB3B7T" at bounding box center [135, 166] width 74 height 8
click at [78, 55] on button "< Back to public search results" at bounding box center [58, 57] width 101 height 18
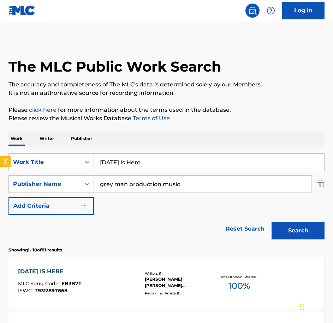
drag, startPoint x: 156, startPoint y: 163, endPoint x: 11, endPoint y: 144, distance: 147.0
type input "Embark On Everest"
click at [272, 222] on button "Search" at bounding box center [298, 231] width 53 height 18
click at [94, 268] on div "EMBARK ON EVEREST MLC Song Code : EQ28CF ISWC : T3029370132" at bounding box center [78, 284] width 120 height 32
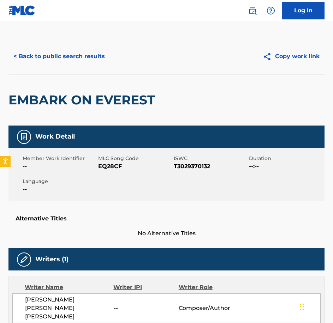
click at [109, 169] on span "EQ28CF" at bounding box center [135, 166] width 74 height 8
click at [46, 60] on button "< Back to public search results" at bounding box center [58, 57] width 101 height 18
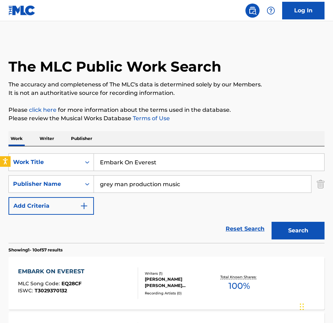
drag, startPoint x: 167, startPoint y: 148, endPoint x: 159, endPoint y: 151, distance: 8.7
click at [160, 151] on div "SearchWithCriteriaecee9e52-1ea6-4695-8dd1-ce76cb699e22 Work Title Embark On Eve…" at bounding box center [166, 195] width 316 height 97
drag, startPoint x: 165, startPoint y: 154, endPoint x: 38, endPoint y: 126, distance: 129.2
type input "Facing Growing Pressure"
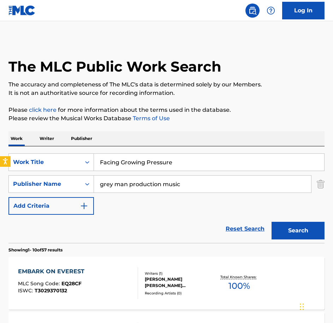
click at [272, 222] on button "Search" at bounding box center [298, 231] width 53 height 18
click at [122, 271] on div "FACING GROWING PRESSURE MLC Song Code : FA1QA6 ISWC : T3120767439" at bounding box center [78, 284] width 120 height 32
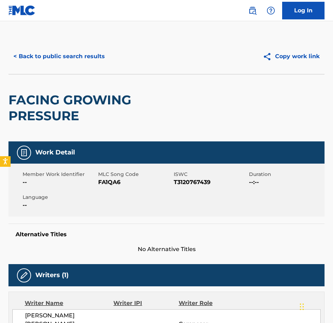
click at [112, 185] on span "FA1QA6" at bounding box center [135, 182] width 74 height 8
click at [40, 46] on div "< Back to public search results Copy work link" at bounding box center [166, 56] width 316 height 35
click at [43, 52] on button "< Back to public search results" at bounding box center [58, 57] width 101 height 18
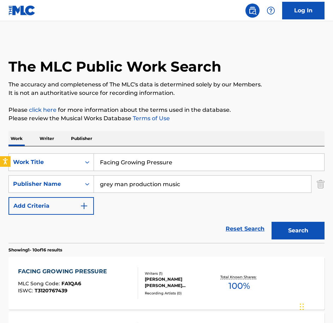
drag, startPoint x: 174, startPoint y: 169, endPoint x: 10, endPoint y: 138, distance: 166.5
type input "Fake Bruise"
click at [272, 222] on button "Search" at bounding box center [298, 231] width 53 height 18
click at [58, 251] on p "Showing 1 - 2 of 2 results" at bounding box center [32, 250] width 49 height 6
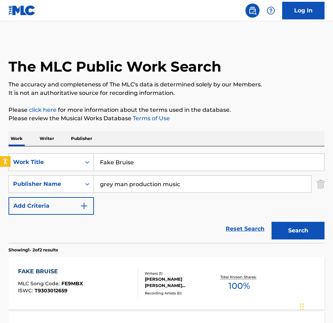
click at [65, 264] on div "FAKE BRUISE MLC Song Code : FE9MBX ISWC : T9303012659 Writers ( 1 ) [PERSON_NAM…" at bounding box center [166, 283] width 316 height 53
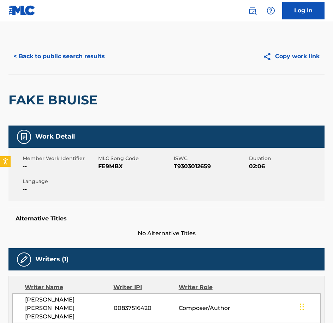
click at [104, 166] on span "FE9MBX" at bounding box center [135, 166] width 74 height 8
click at [60, 64] on button "< Back to public search results" at bounding box center [58, 57] width 101 height 18
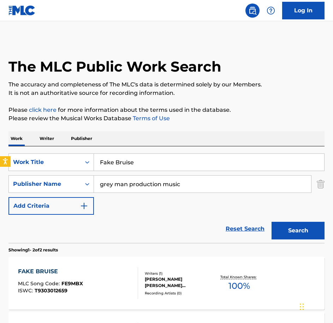
drag, startPoint x: 181, startPoint y: 140, endPoint x: 14, endPoint y: 129, distance: 166.7
click at [17, 130] on div "The MLC Public Work Search The accuracy and completeness of The MLC's data is d…" at bounding box center [166, 219] width 333 height 360
type input "Fearless Endeavour"
click at [272, 222] on button "Search" at bounding box center [298, 231] width 53 height 18
click at [81, 257] on div "FEARLESS ENDEAVOUR MLC Song Code : FE9M5G ISWC : T9303012626 Writers ( 1 ) [PER…" at bounding box center [166, 283] width 316 height 53
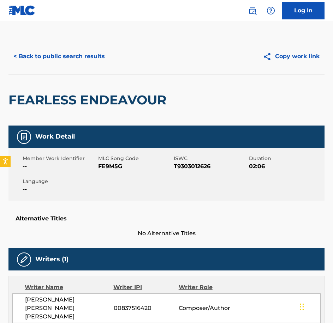
click at [105, 174] on div "Member Work Identifier -- MLC Song Code FE9M5G ISWC T9303012626 Duration 02:06 …" at bounding box center [166, 174] width 316 height 53
click at [66, 64] on button "< Back to public search results" at bounding box center [58, 57] width 101 height 18
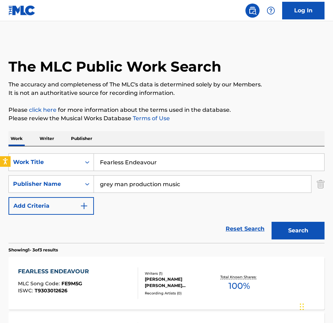
drag, startPoint x: 164, startPoint y: 166, endPoint x: -2, endPoint y: 135, distance: 169.0
click at [0, 135] on html "Accessibility Screen-Reader Guide, Feedback, and Issue Reporting | New window 0…" at bounding box center [166, 161] width 333 height 323
type input "First Past The Post"
click at [272, 222] on button "Search" at bounding box center [298, 231] width 53 height 18
click at [113, 289] on div "FIRST PAST THE POST MLC Song Code : FE9L9E ISWC : T9312897679" at bounding box center [78, 284] width 120 height 32
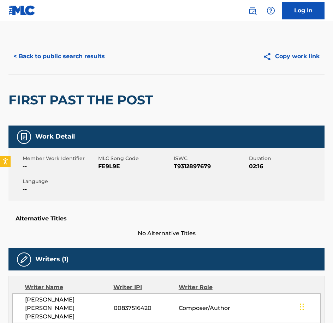
click at [115, 171] on div "Member Work Identifier -- MLC Song Code FE9L9E ISWC T9312897679 Duration 02:16 …" at bounding box center [166, 174] width 316 height 53
